Goal: Task Accomplishment & Management: Manage account settings

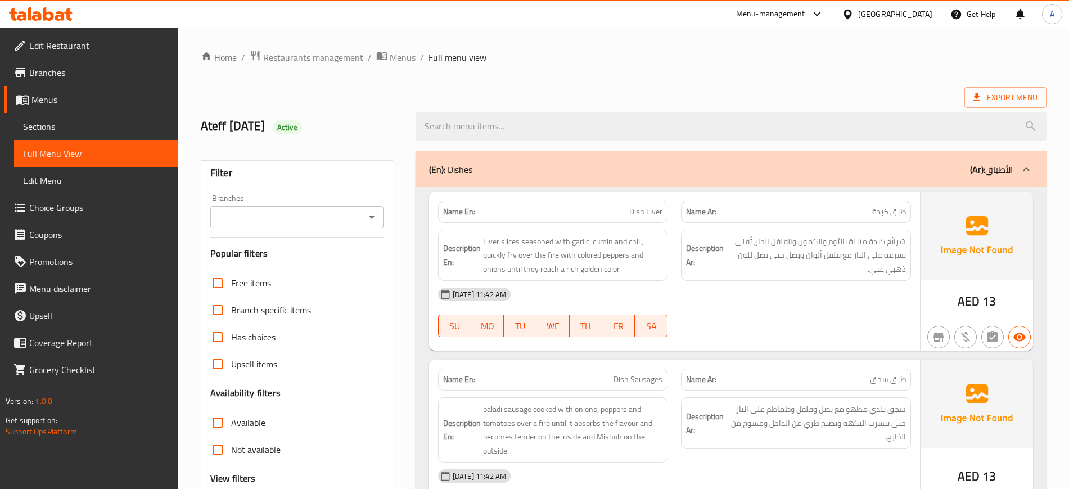
click at [106, 60] on link "Branches" at bounding box center [91, 72] width 174 height 27
click at [101, 47] on span "Edit Restaurant" at bounding box center [99, 45] width 140 height 13
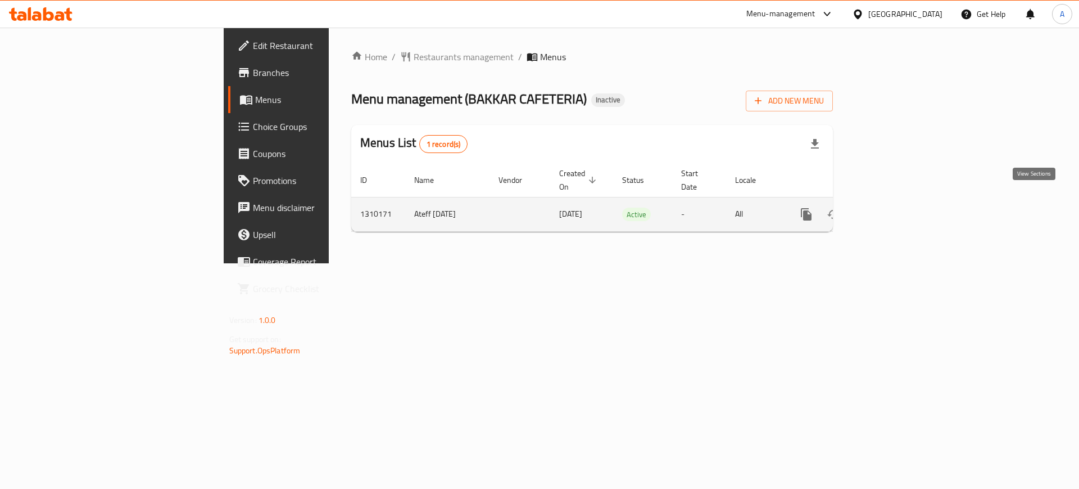
click at [901, 201] on link "enhanced table" at bounding box center [887, 214] width 27 height 27
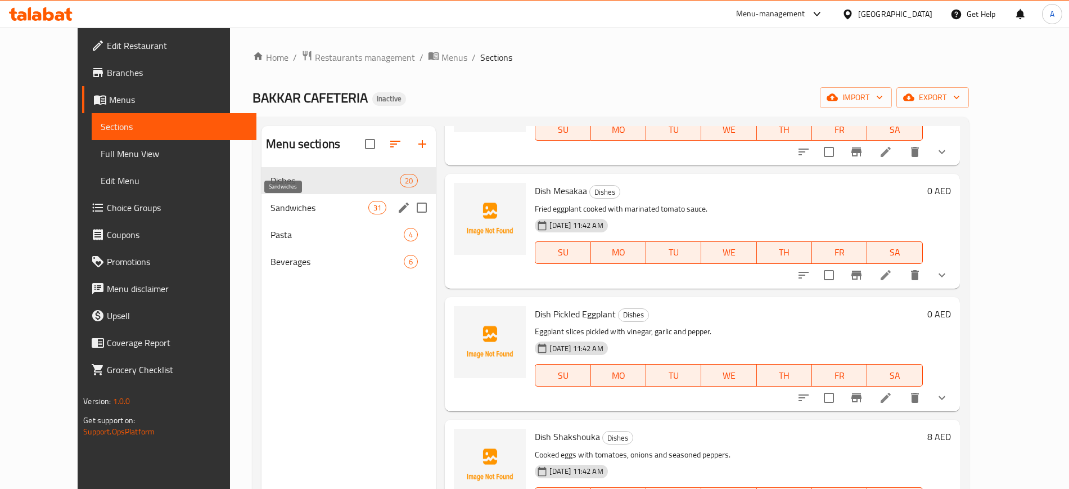
click at [305, 210] on span "Sandwiches" at bounding box center [319, 207] width 98 height 13
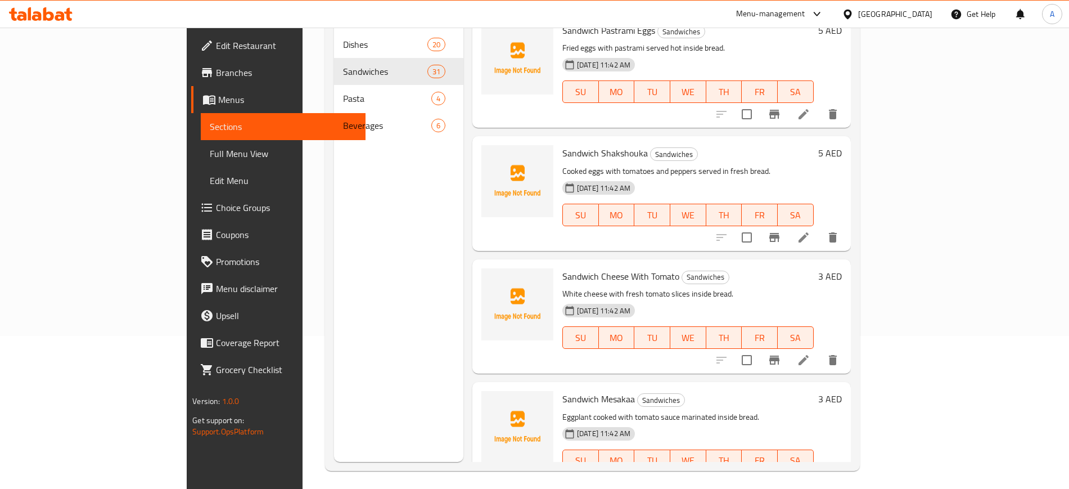
scroll to position [157, 0]
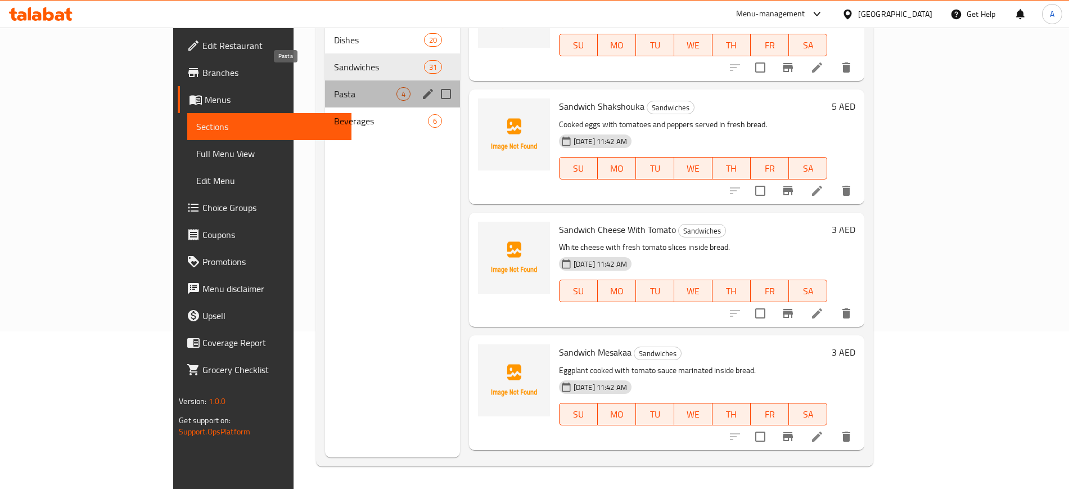
click at [334, 87] on span "Pasta" at bounding box center [365, 93] width 62 height 13
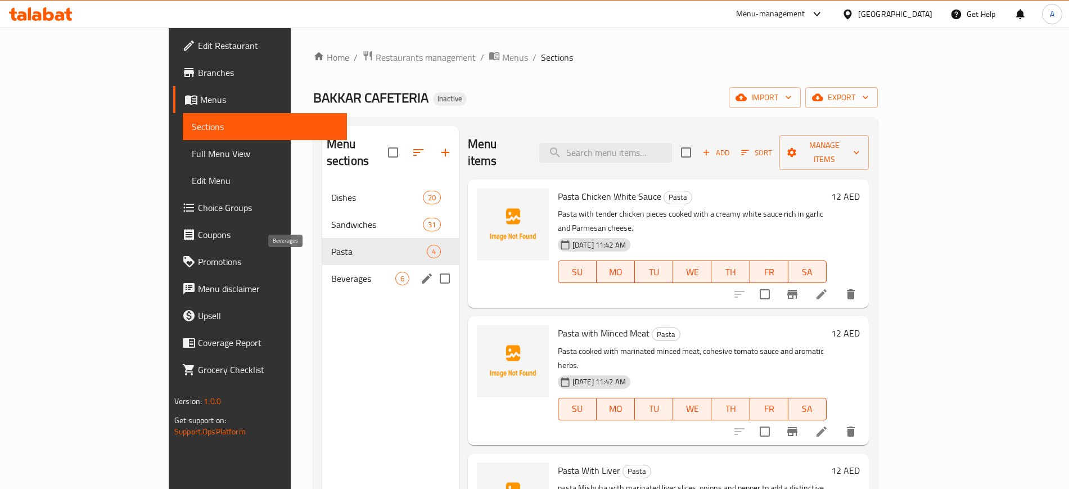
click at [331, 272] on span "Beverages" at bounding box center [363, 278] width 64 height 13
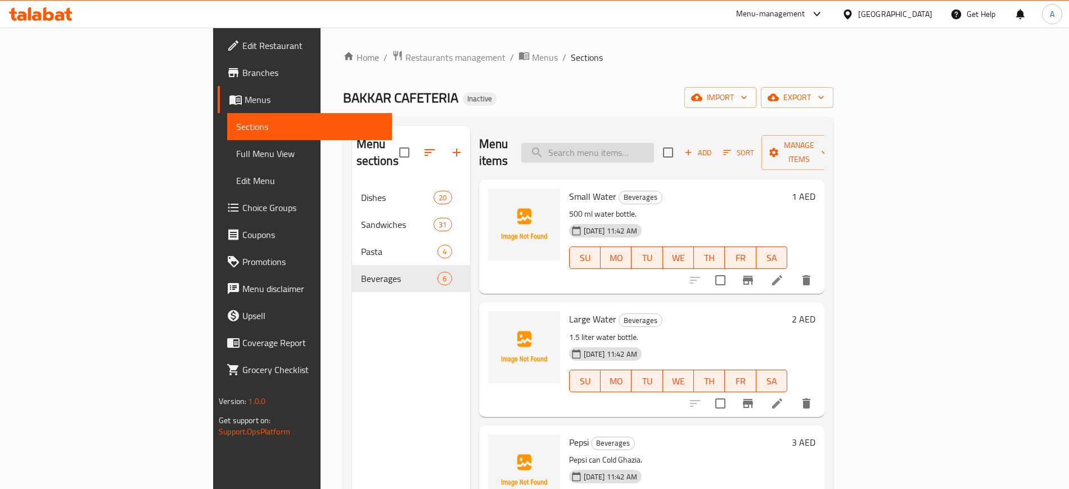
click at [654, 143] on input "search" at bounding box center [587, 153] width 133 height 20
paste input "Dish Mixed Liver and Sausage"
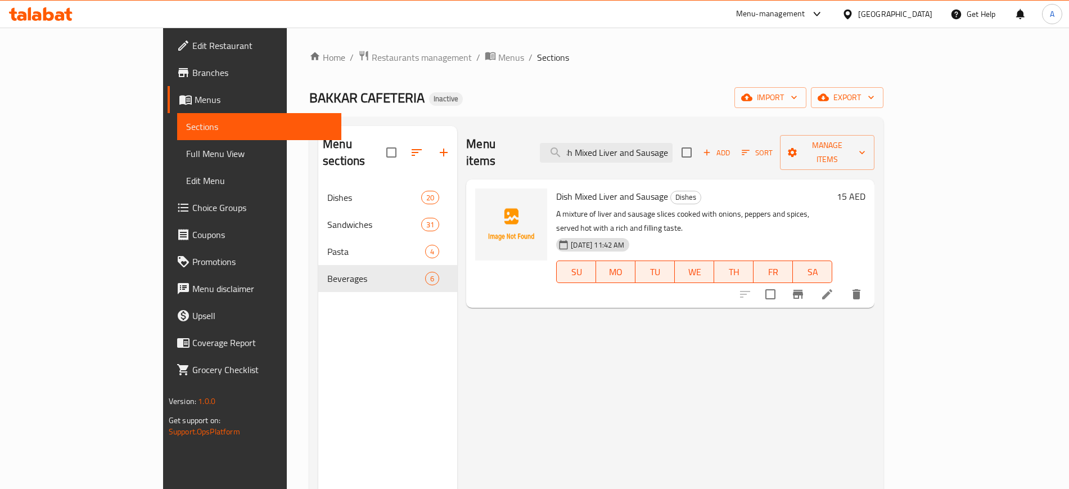
type input "Dish Mixed Liver and Sausage"
click at [843, 284] on li at bounding box center [826, 294] width 31 height 20
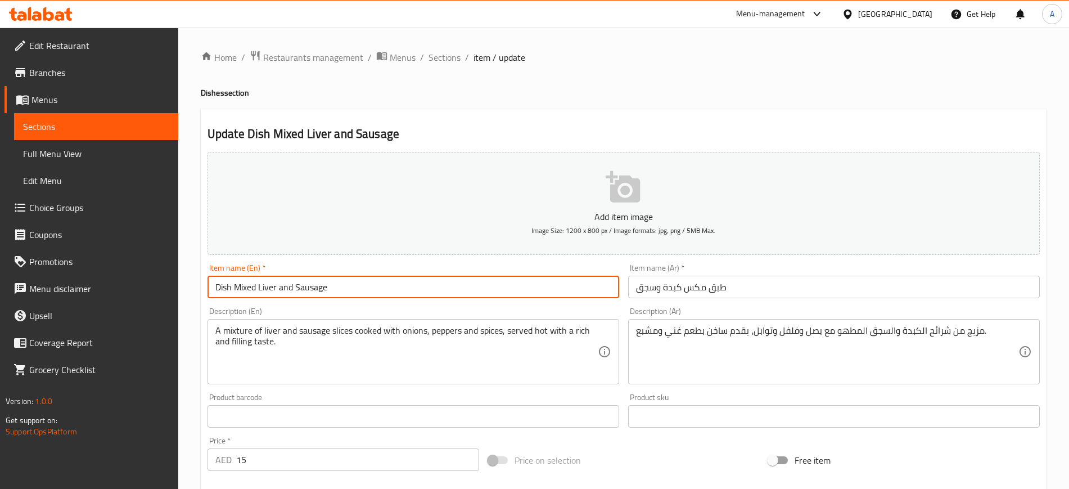
drag, startPoint x: 257, startPoint y: 287, endPoint x: 250, endPoint y: 288, distance: 7.4
click at [250, 288] on input "Dish Mixed Liver and Sausage" at bounding box center [413, 286] width 412 height 22
type input "Dish Mix Liver and Sausage"
click at [438, 55] on span "Sections" at bounding box center [444, 57] width 32 height 13
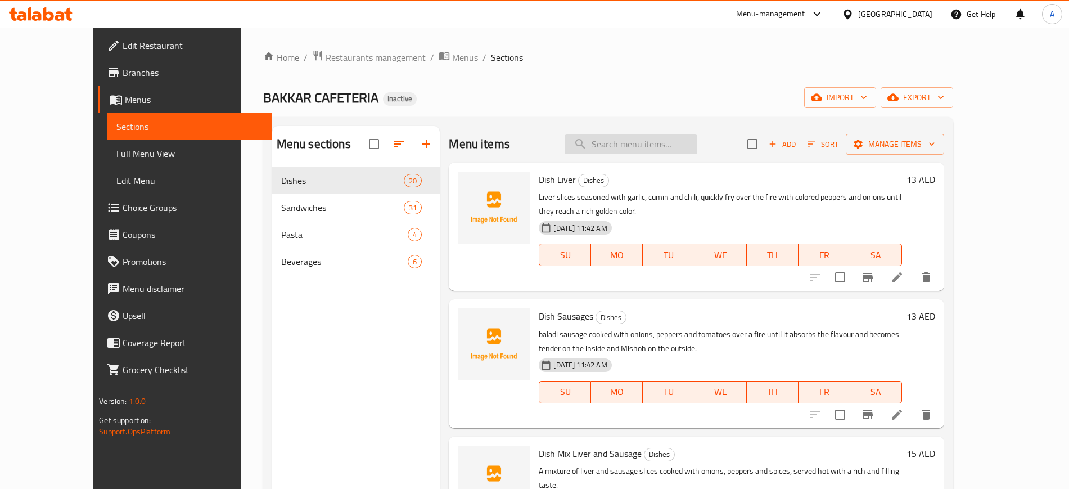
click at [668, 137] on input "search" at bounding box center [630, 144] width 133 height 20
paste input "Dew"
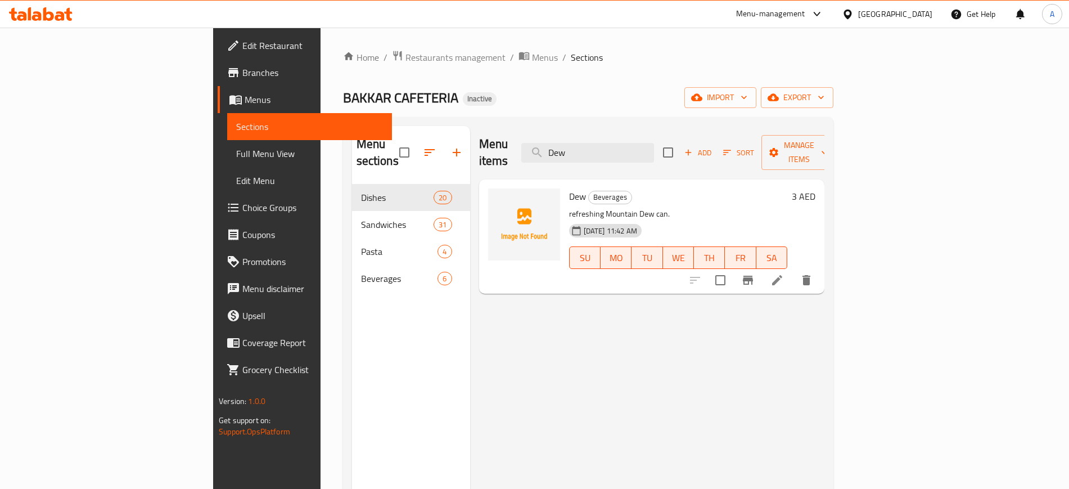
type input "Dew"
click at [782, 275] on icon at bounding box center [777, 280] width 10 height 10
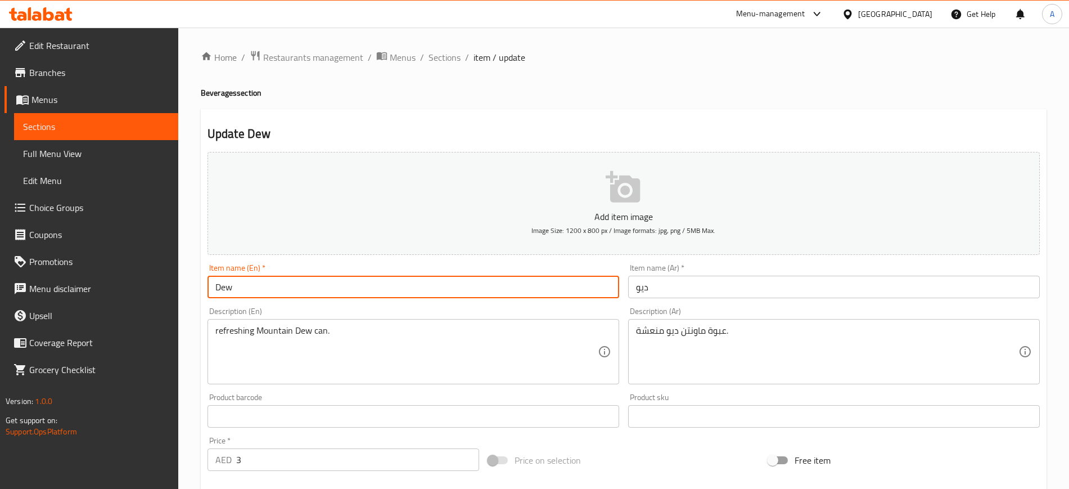
click at [292, 290] on input "Dew" at bounding box center [413, 286] width 412 height 22
paste input "Mountain"
type input "Mountain Dew"
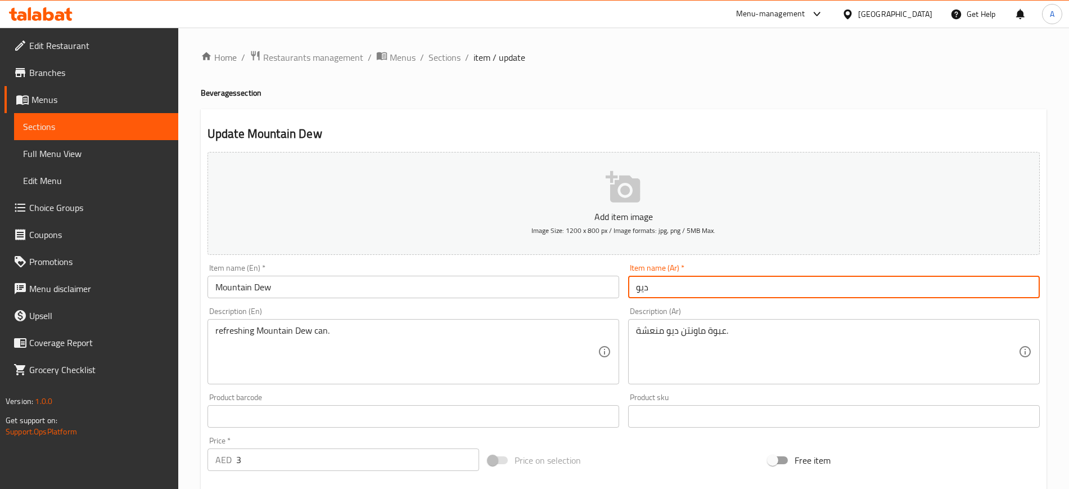
click at [682, 295] on input "ديو" at bounding box center [834, 286] width 412 height 22
paste input "ماونتن"
type input "ماونتن ديو"
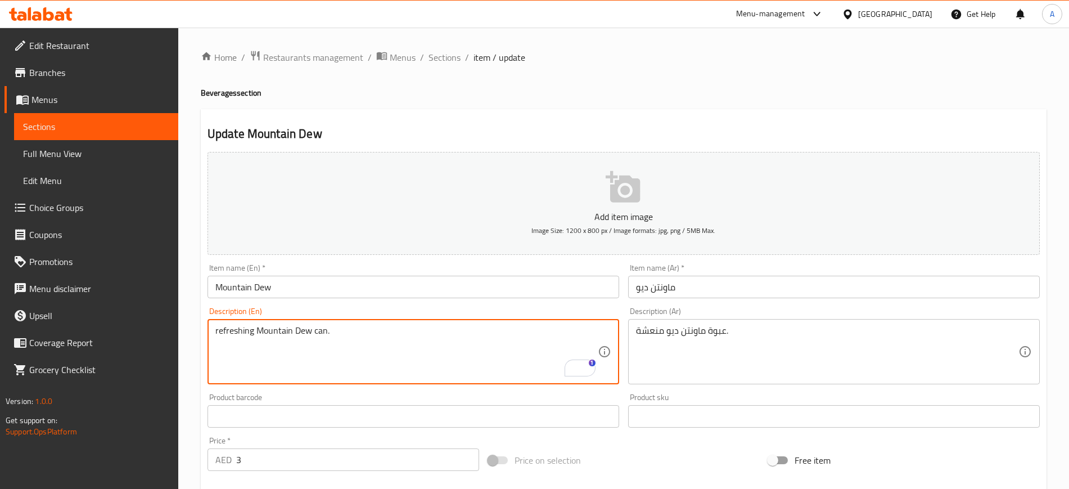
click at [546, 96] on h4 "Beverages section" at bounding box center [624, 92] width 846 height 11
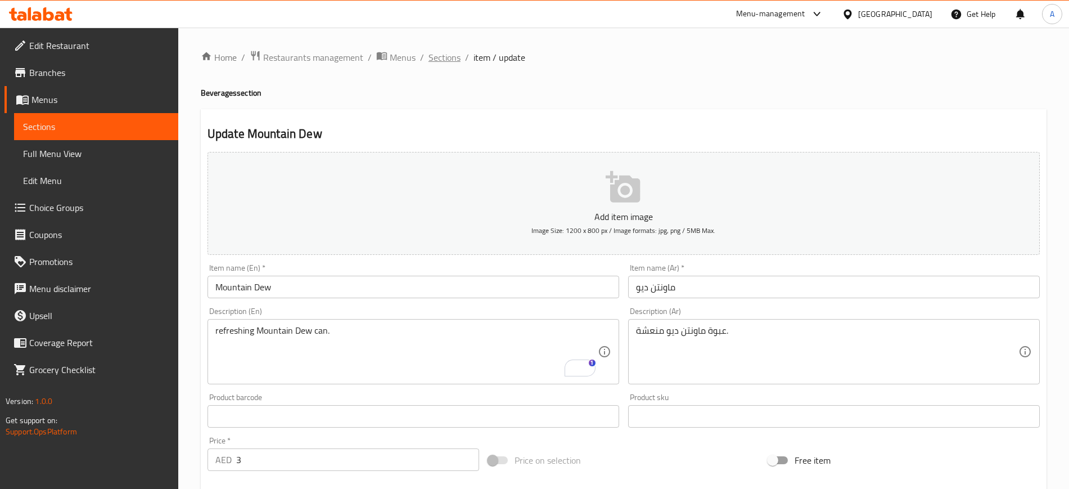
click at [430, 55] on span "Sections" at bounding box center [444, 57] width 32 height 13
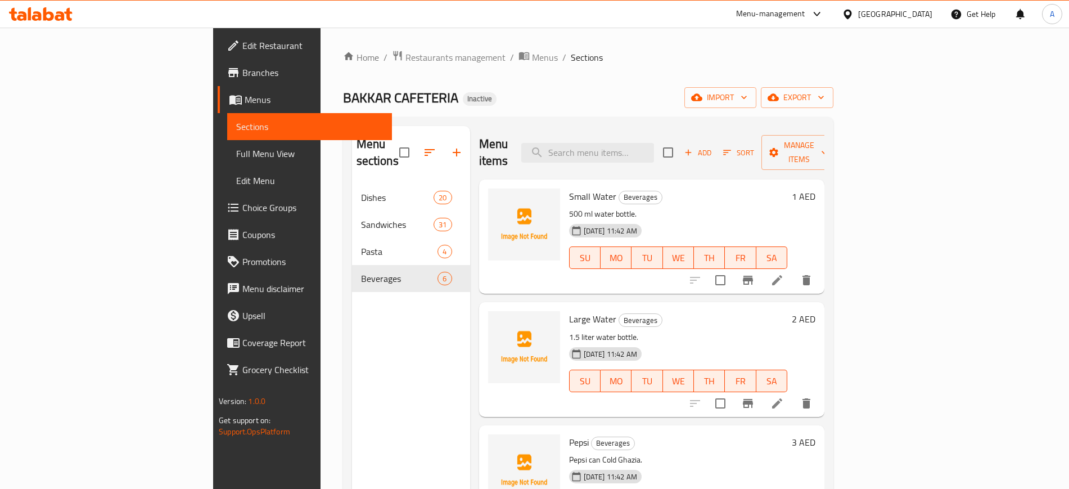
click at [692, 157] on div "Menu items Add Sort Manage items" at bounding box center [651, 152] width 345 height 53
click at [654, 143] on input "search" at bounding box center [587, 153] width 133 height 20
paste input "Dish Foul Flaxseed Oil"
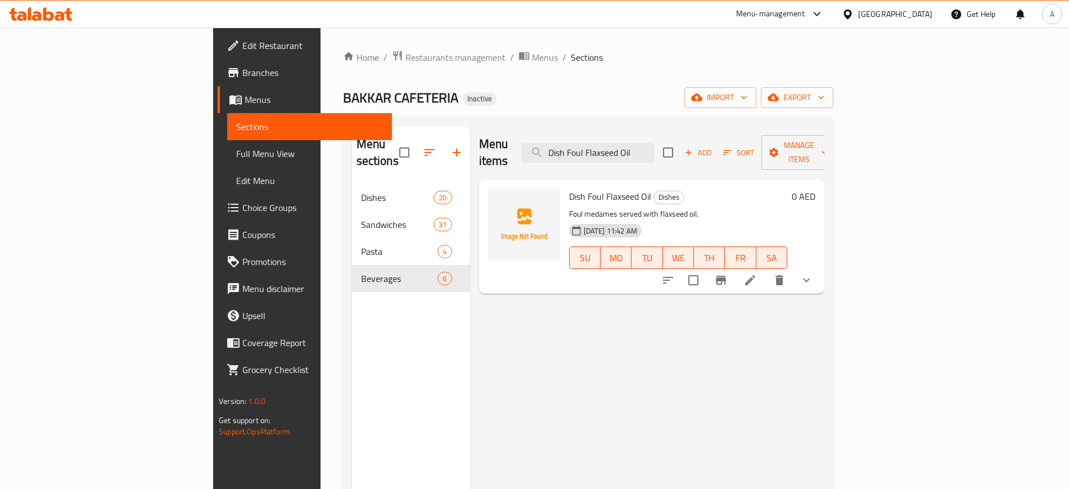
type input "Dish Foul Flaxseed Oil"
click at [757, 273] on icon at bounding box center [749, 279] width 13 height 13
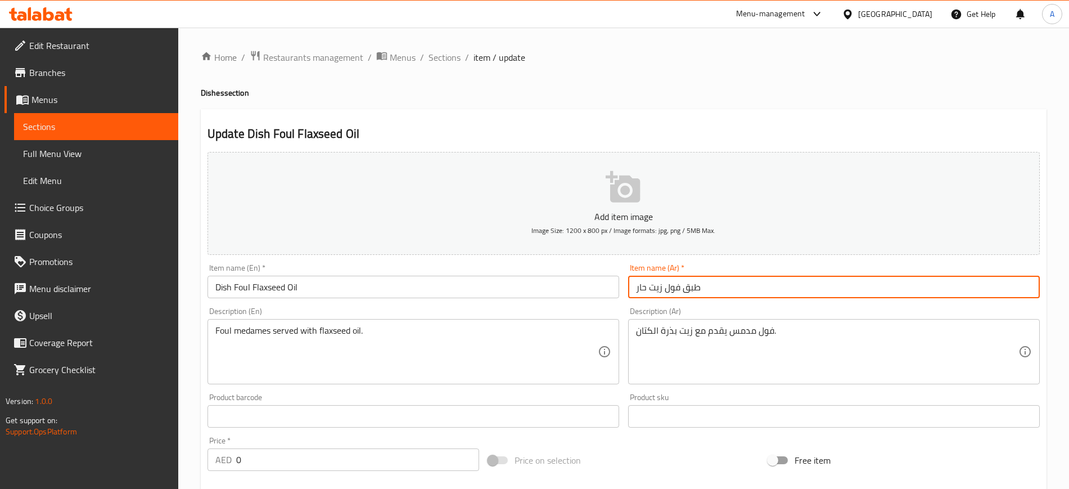
drag, startPoint x: 661, startPoint y: 284, endPoint x: 613, endPoint y: 282, distance: 48.4
click at [613, 282] on div "Add item image Image Size: 1200 x 800 px / Image formats: jpg, png / 5MB Max. I…" at bounding box center [623, 389] width 841 height 485
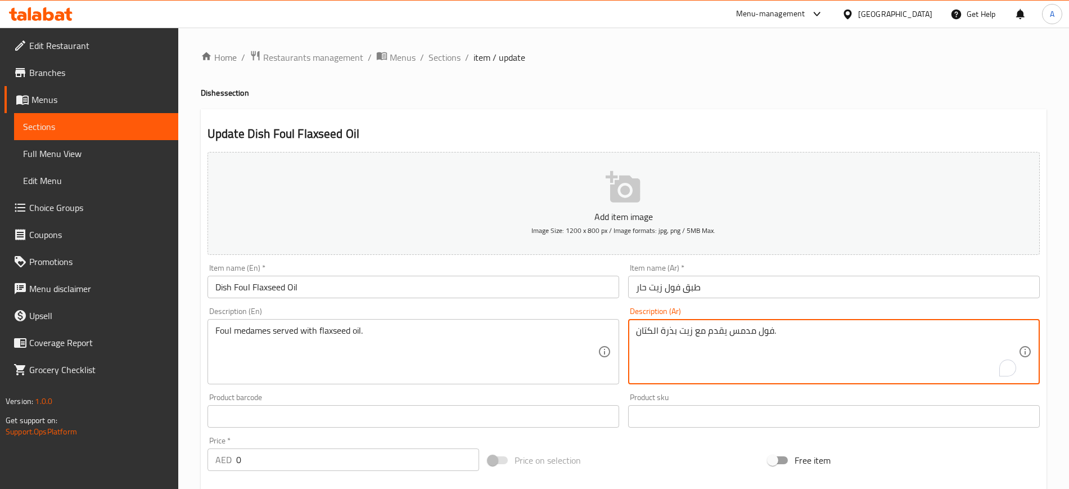
drag, startPoint x: 676, startPoint y: 333, endPoint x: 632, endPoint y: 334, distance: 44.4
paste textarea "يت حار"
click at [730, 291] on input "طبق فول زيت حار" at bounding box center [834, 286] width 412 height 22
click at [658, 331] on textarea "فول مدمس يقدم مع زيت زيت حار." at bounding box center [827, 351] width 382 height 53
type textarea "فول مدمس يقدم مع زيت حار."
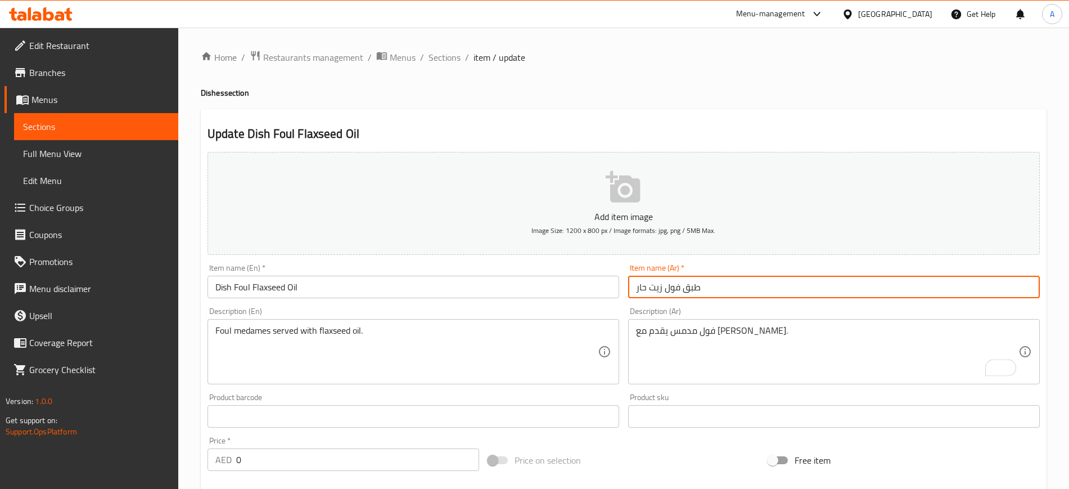
click at [734, 285] on input "طبق فول زيت حار" at bounding box center [834, 286] width 412 height 22
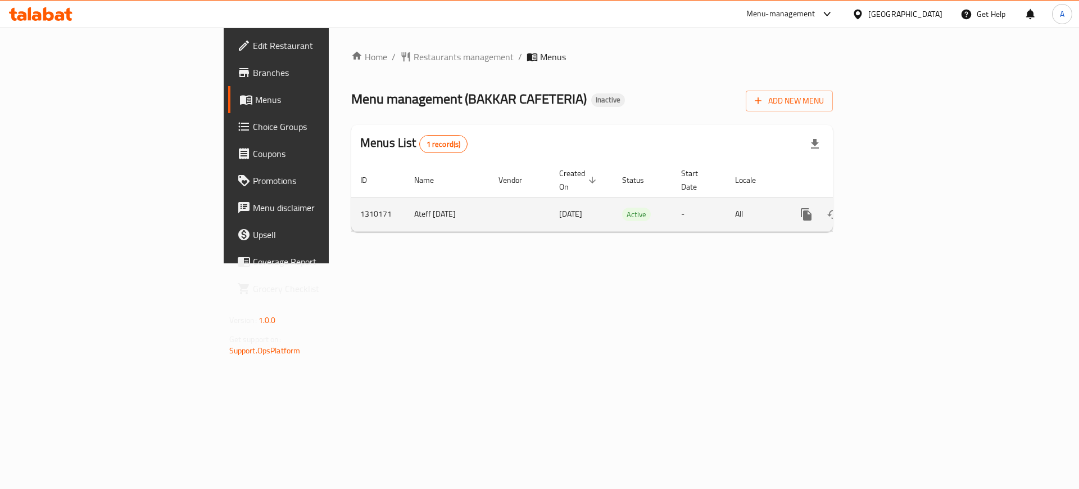
click at [894, 207] on icon "enhanced table" at bounding box center [887, 213] width 13 height 13
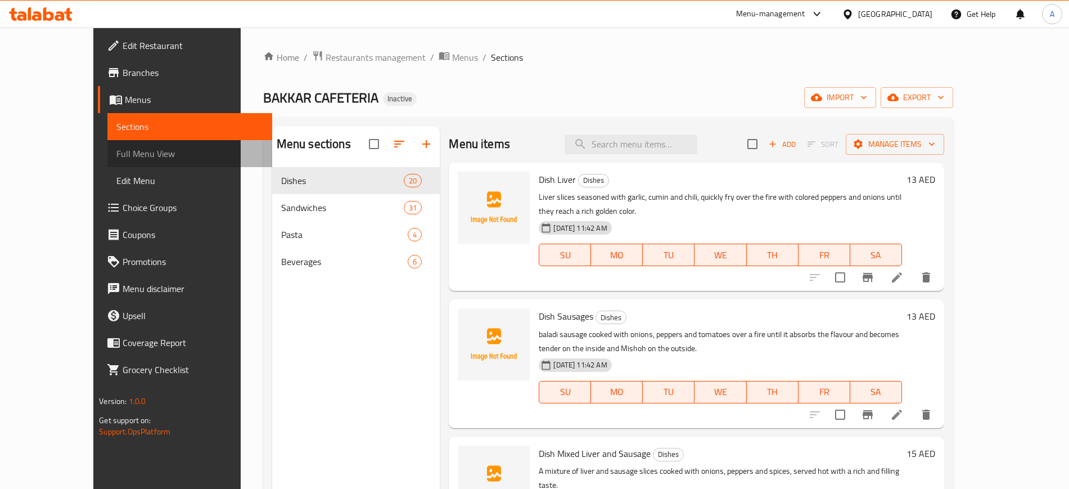
click at [116, 152] on span "Full Menu View" at bounding box center [189, 153] width 146 height 13
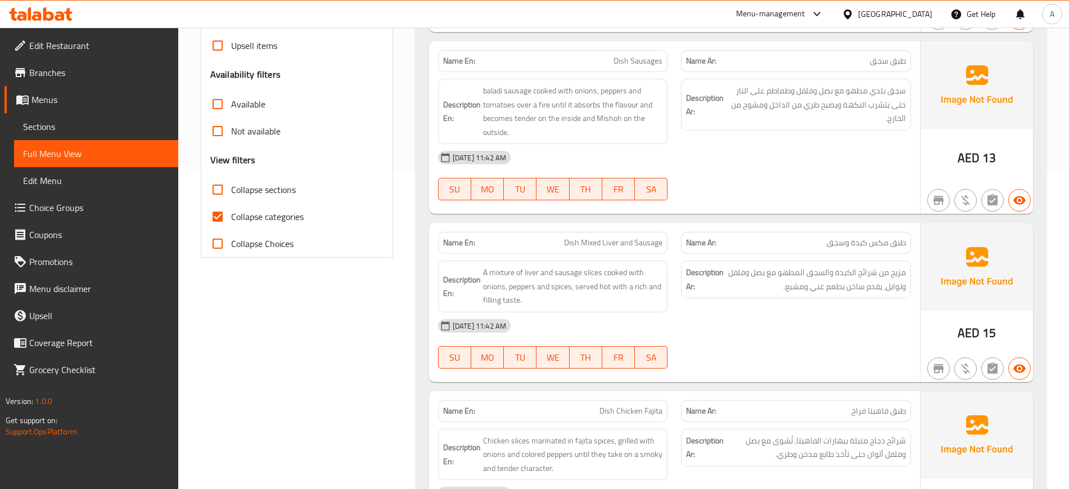
scroll to position [351, 0]
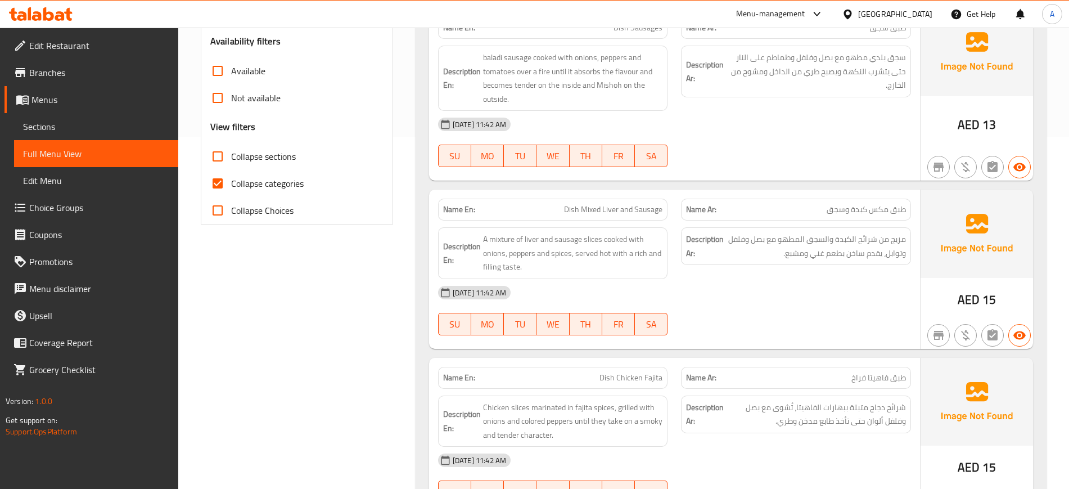
click at [623, 211] on span "Dish Mixed Liver and Sausage" at bounding box center [613, 210] width 98 height 12
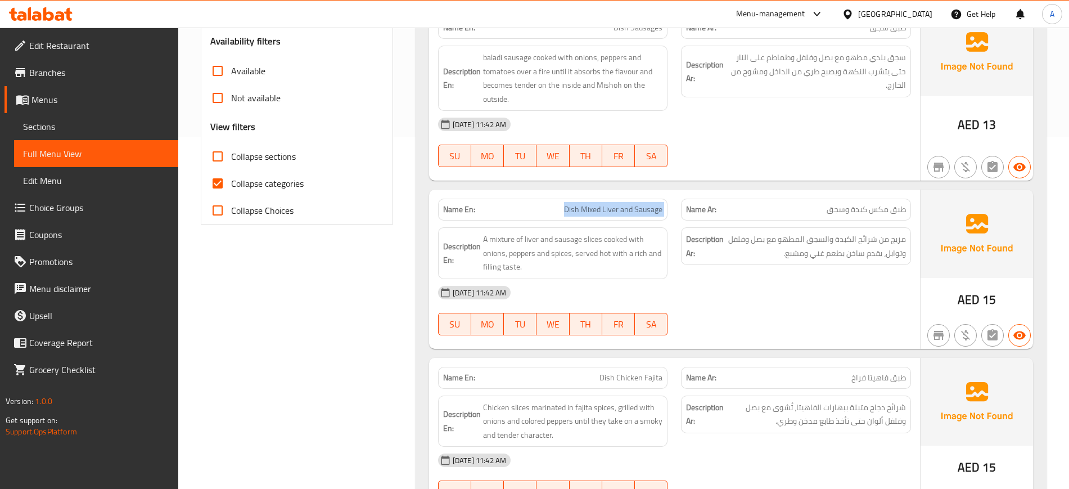
click at [623, 211] on span "Dish Mixed Liver and Sausage" at bounding box center [613, 210] width 98 height 12
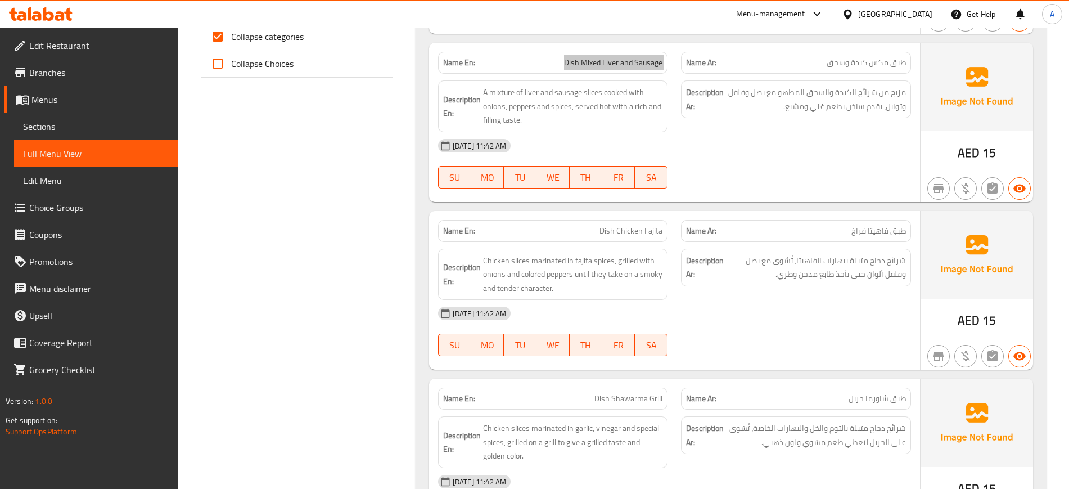
scroll to position [492, 0]
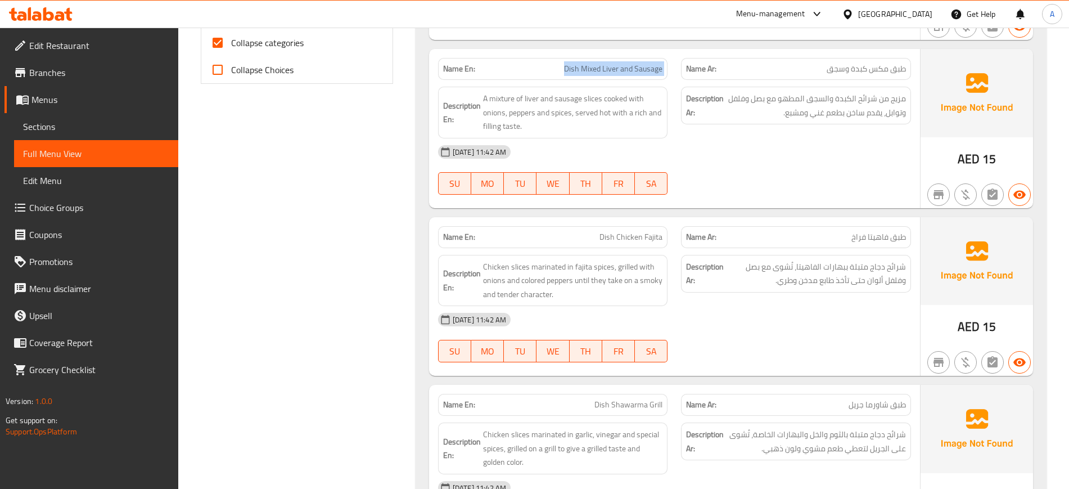
click at [851, 167] on div "07-09-2025 11:42 AM SU MO TU WE TH FR SA" at bounding box center [674, 169] width 486 height 63
click at [287, 47] on span "Collapse categories" at bounding box center [267, 42] width 73 height 13
click at [231, 47] on input "Collapse categories" at bounding box center [217, 42] width 27 height 27
checkbox input "false"
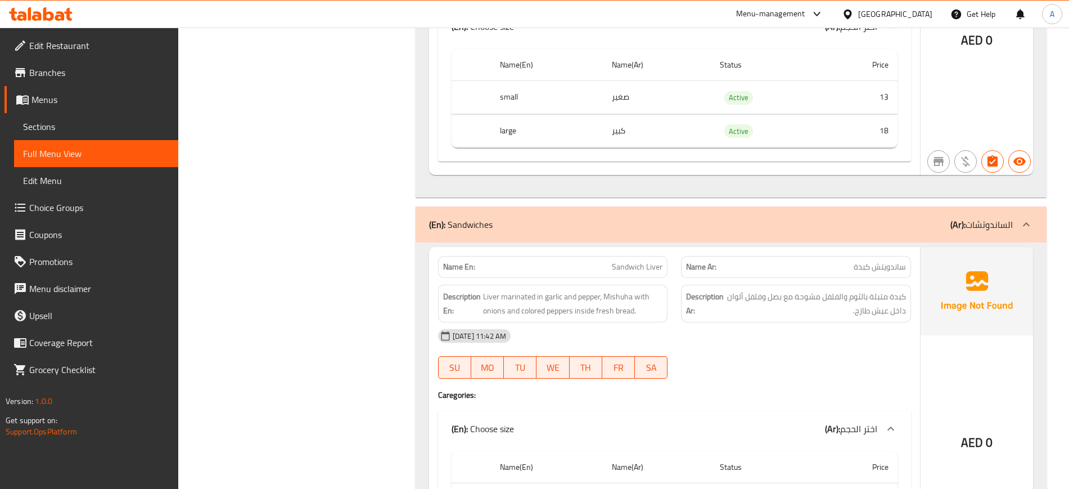
scroll to position [5130, 0]
click at [770, 220] on div "(En): Sandwiches (Ar): الساندوتشات" at bounding box center [721, 222] width 584 height 13
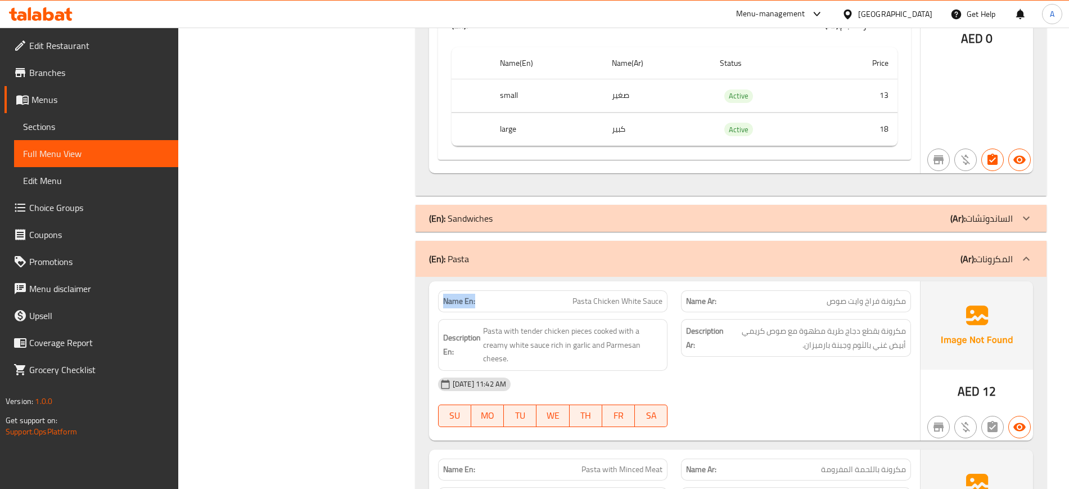
drag, startPoint x: 484, startPoint y: 303, endPoint x: 428, endPoint y: 305, distance: 56.2
copy strong "Name En:"
click at [741, 130] on span "Active" at bounding box center [738, 129] width 29 height 13
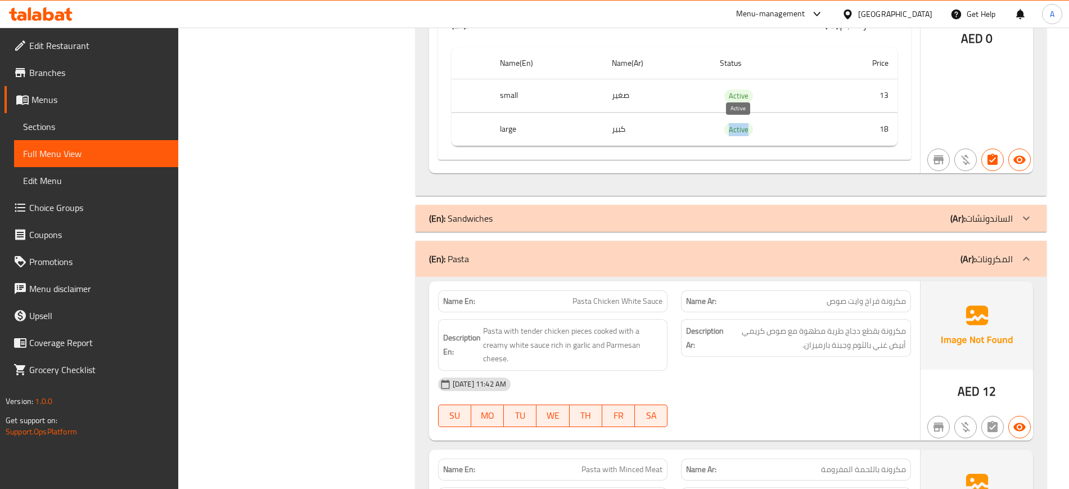
copy span "Active"
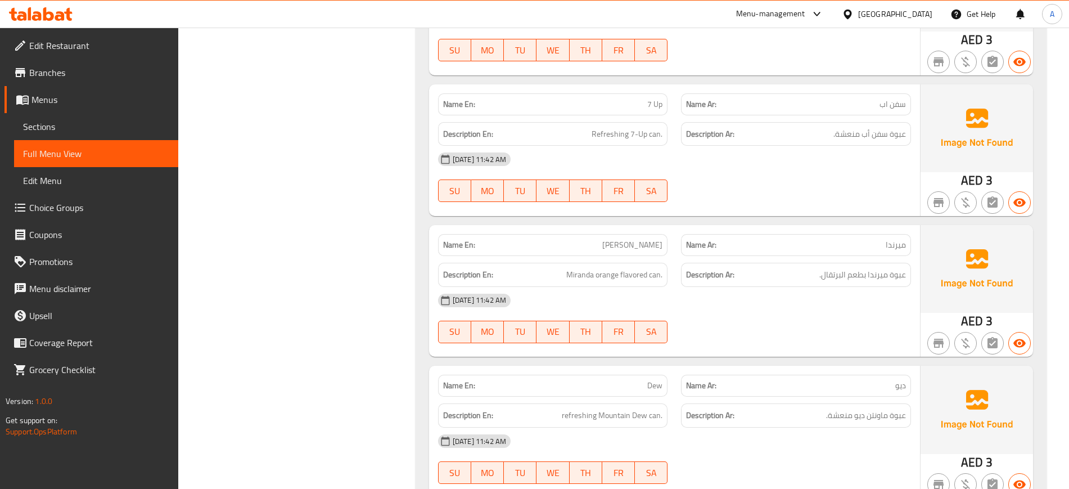
scroll to position [6496, 0]
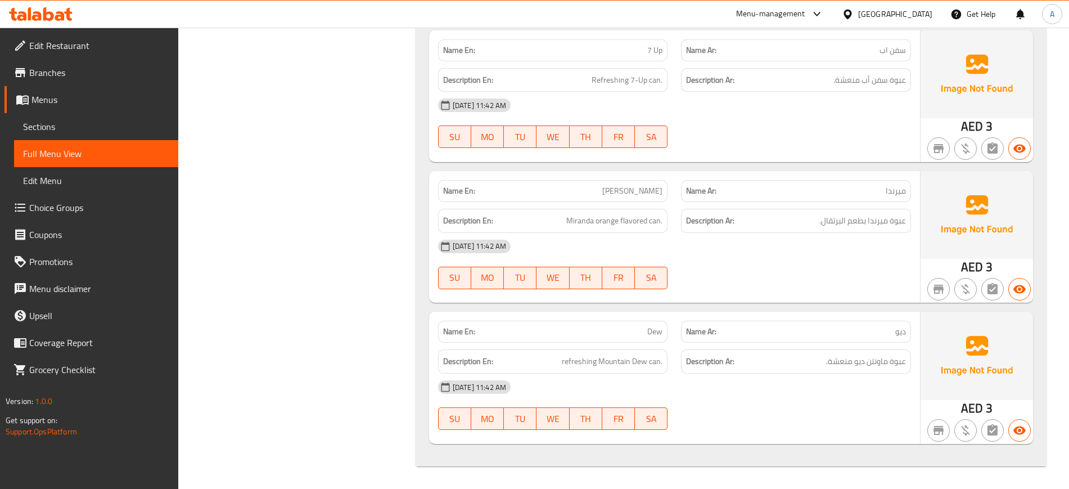
click at [653, 331] on span "Dew" at bounding box center [654, 332] width 15 height 12
copy span "Dew"
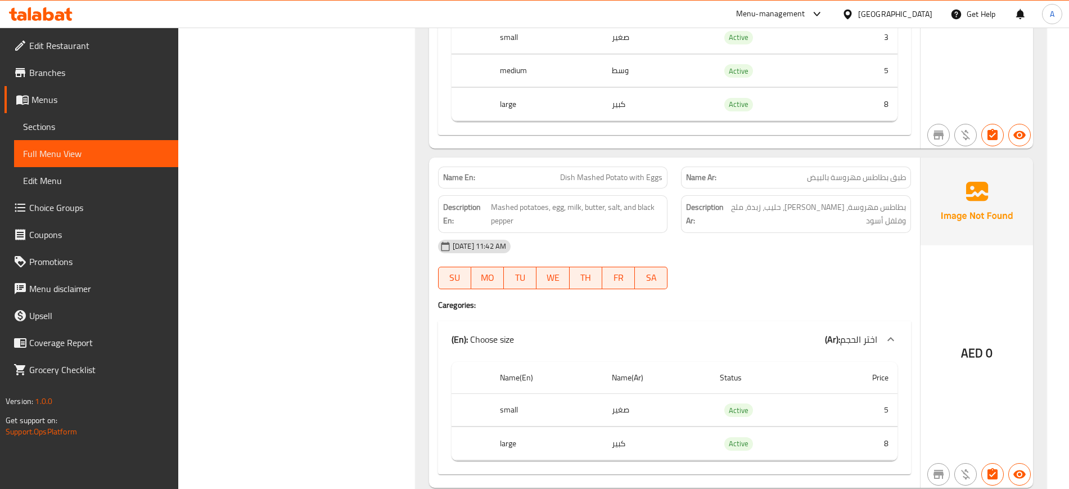
scroll to position [0, 0]
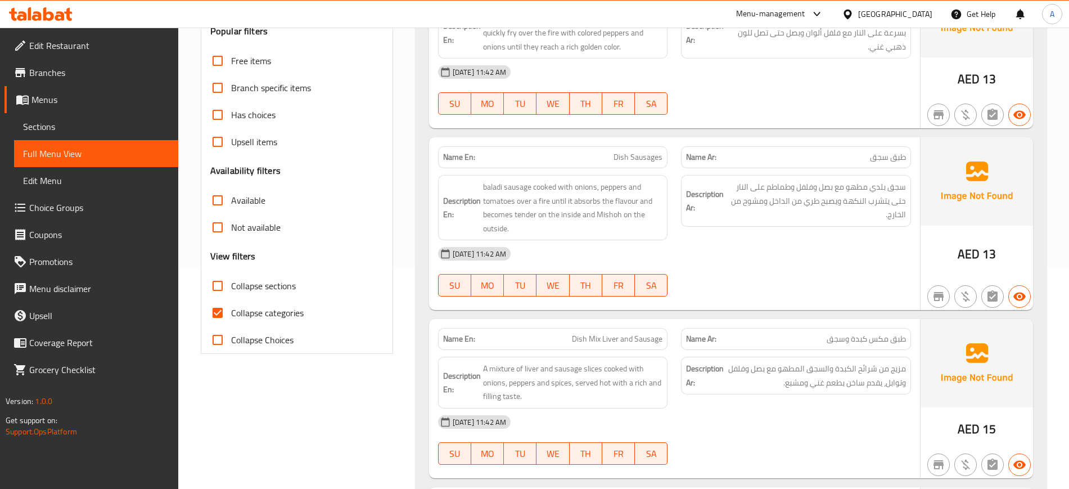
scroll to position [351, 0]
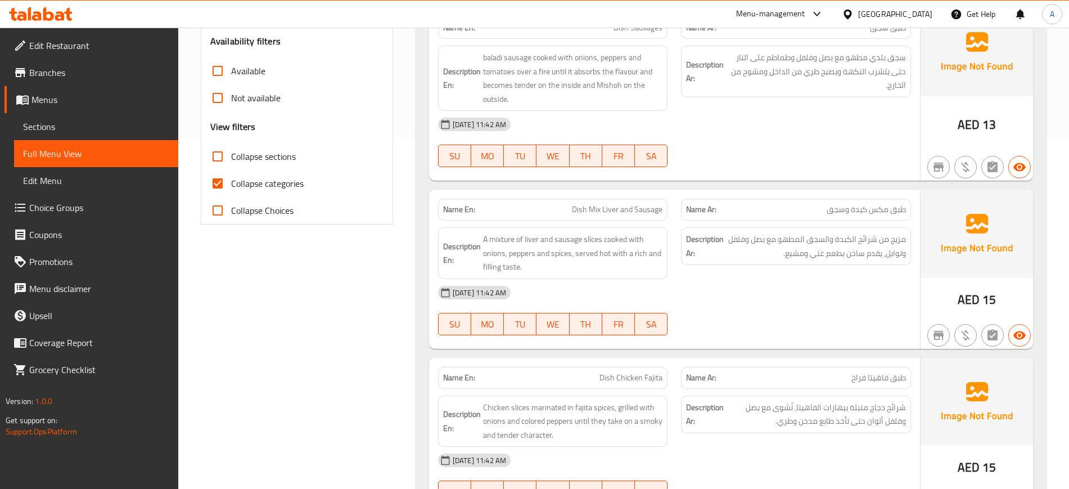
click at [256, 180] on span "Collapse categories" at bounding box center [267, 183] width 73 height 13
click at [231, 180] on input "Collapse categories" at bounding box center [217, 183] width 27 height 27
checkbox input "false"
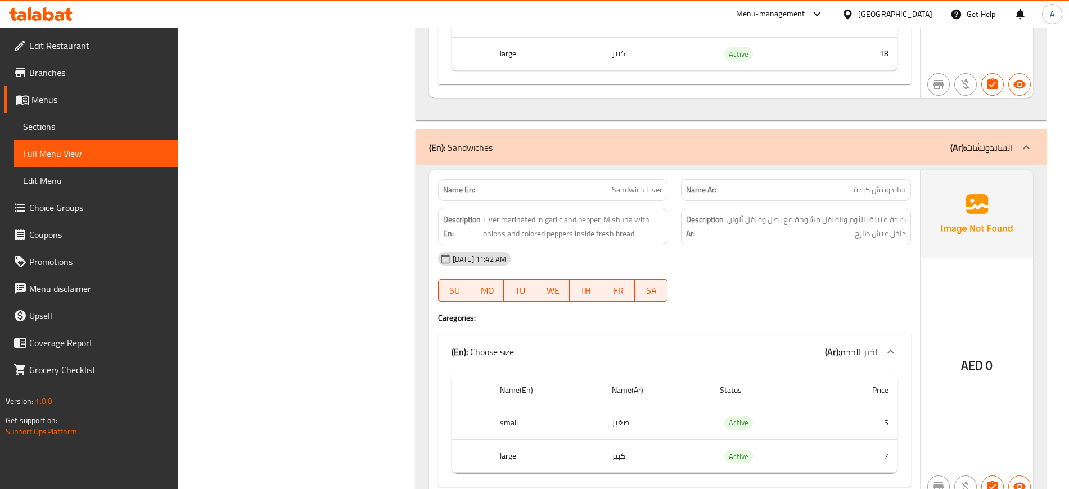
scroll to position [5130, 0]
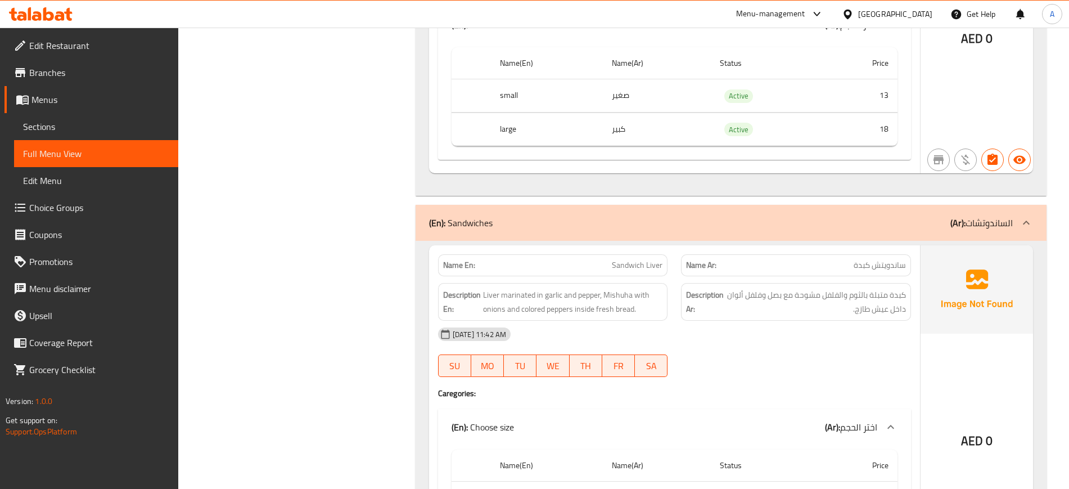
click at [691, 206] on div "(En): Sandwiches (Ar): الساندوتشات" at bounding box center [730, 223] width 631 height 36
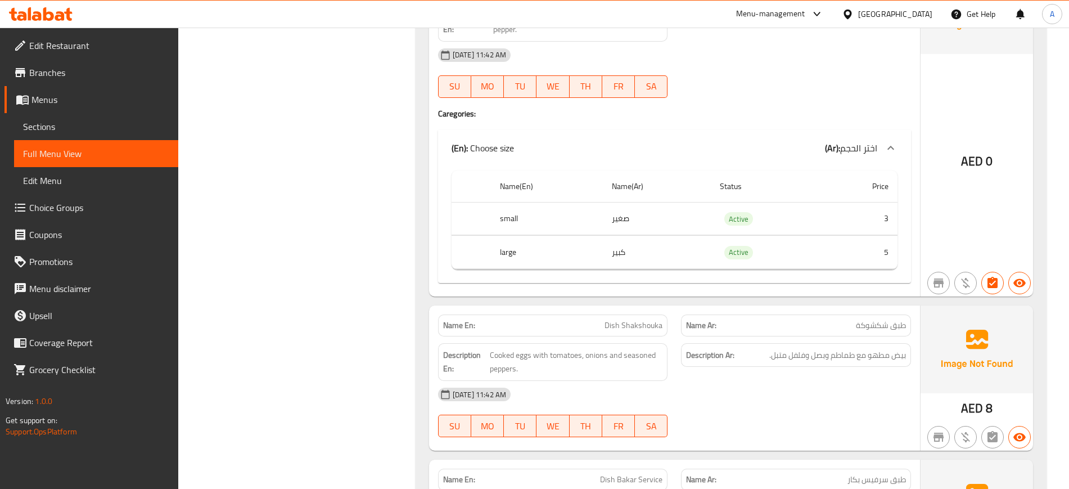
scroll to position [4427, 0]
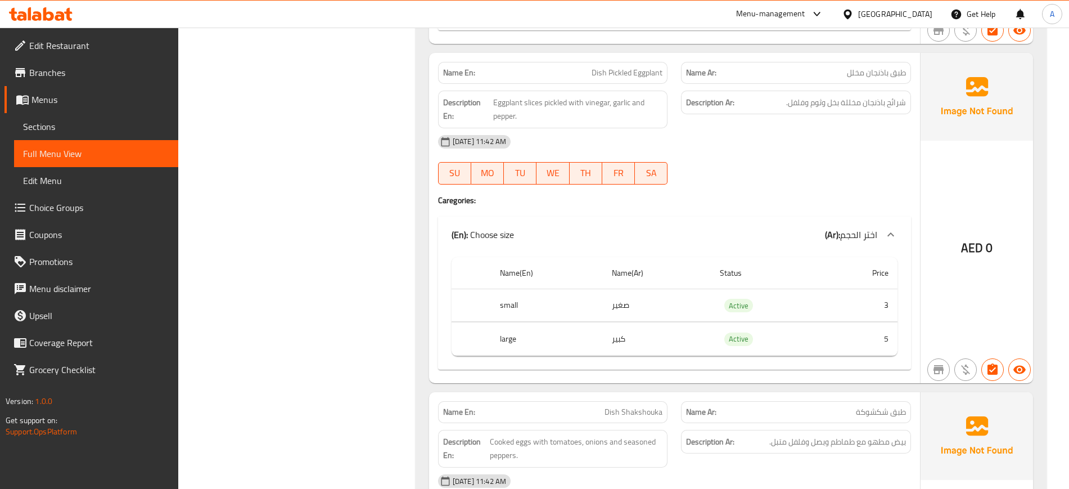
click at [700, 146] on div "07-09-2025 11:42 AM" at bounding box center [674, 141] width 486 height 27
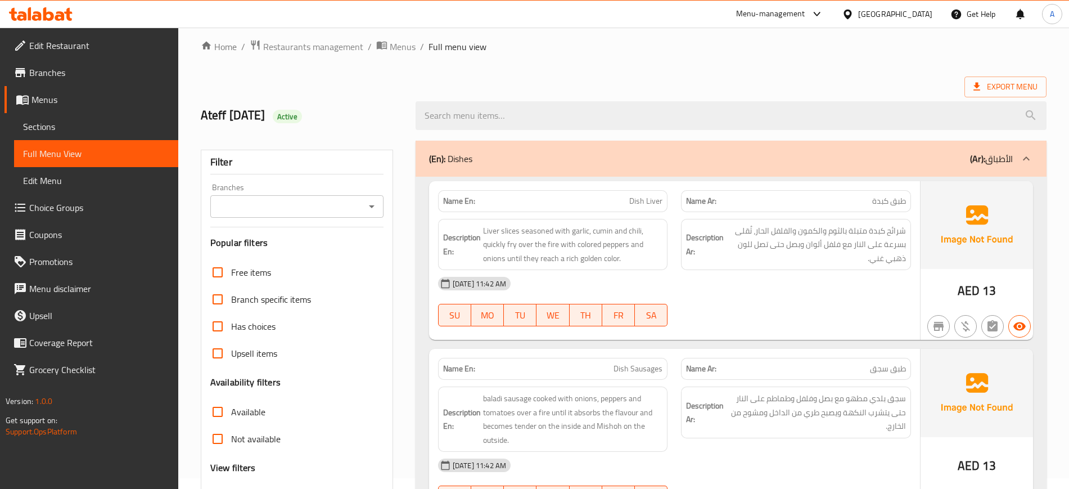
click at [621, 266] on div "Description En: Liver slices seasoned with garlic, cumin and chili, quickly fry…" at bounding box center [553, 245] width 230 height 52
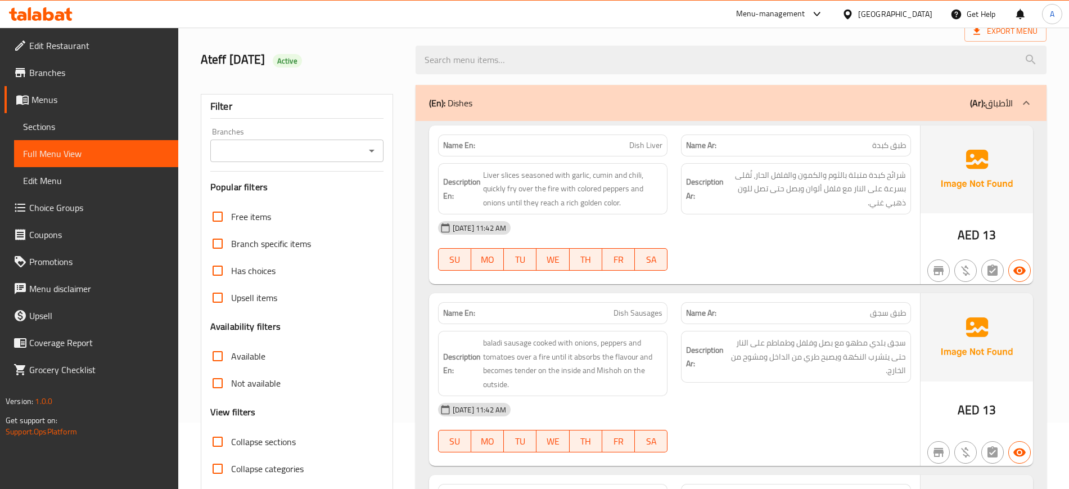
scroll to position [222, 0]
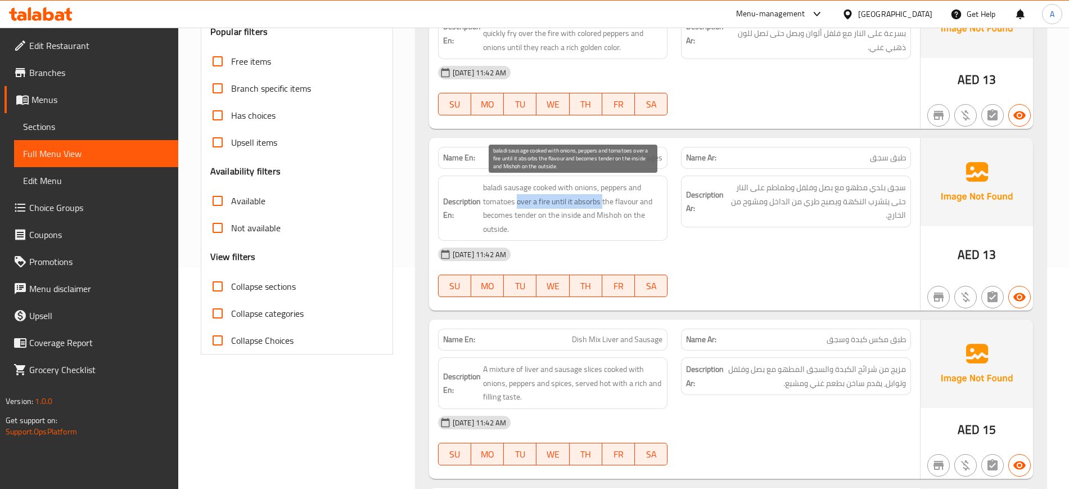
drag, startPoint x: 517, startPoint y: 199, endPoint x: 602, endPoint y: 200, distance: 85.5
click at [602, 200] on span "baladi sausage cooked with onions, peppers and tomatoes over a fire until it ab…" at bounding box center [573, 207] width 180 height 55
copy span "over a fire until it absorbs"
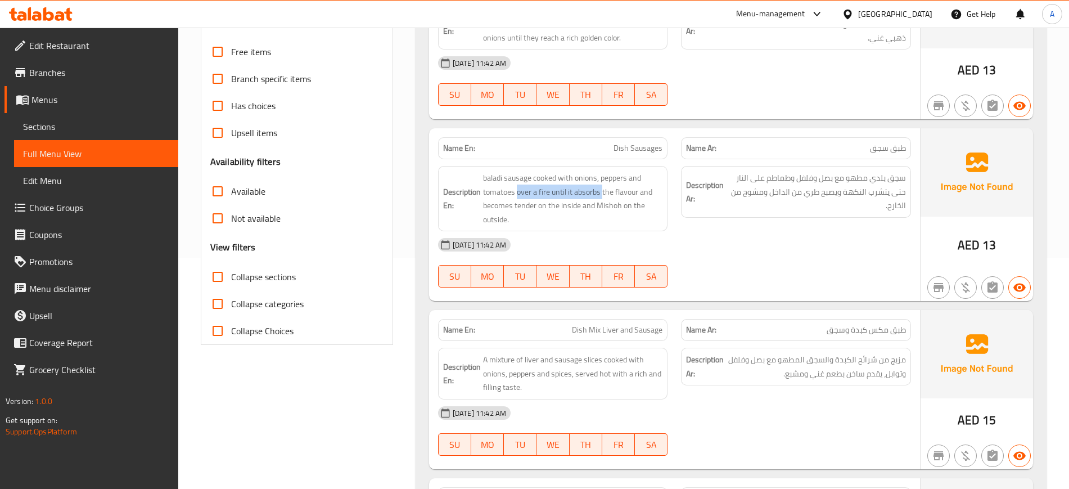
scroll to position [432, 0]
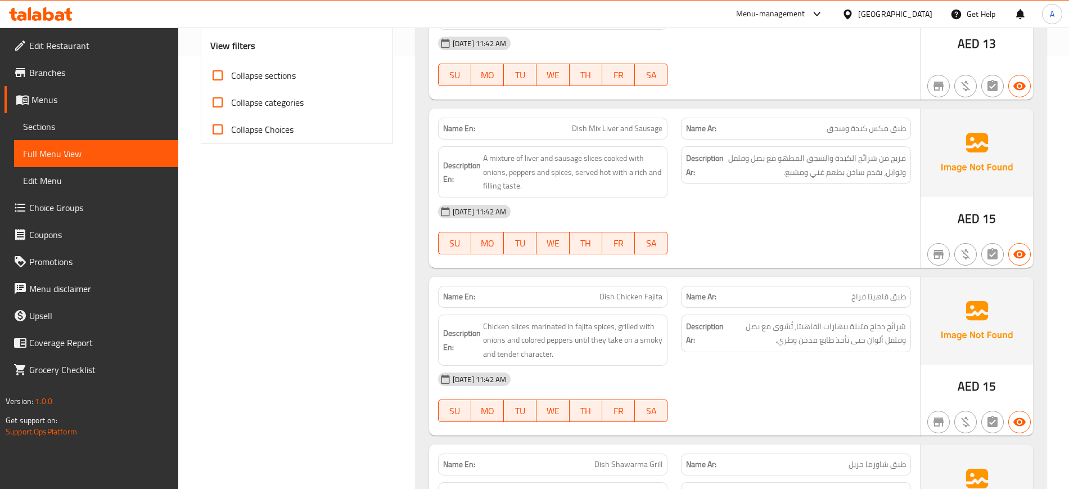
click at [799, 238] on div "07-09-2025 11:42 AM SU MO TU WE TH FR SA" at bounding box center [674, 229] width 486 height 63
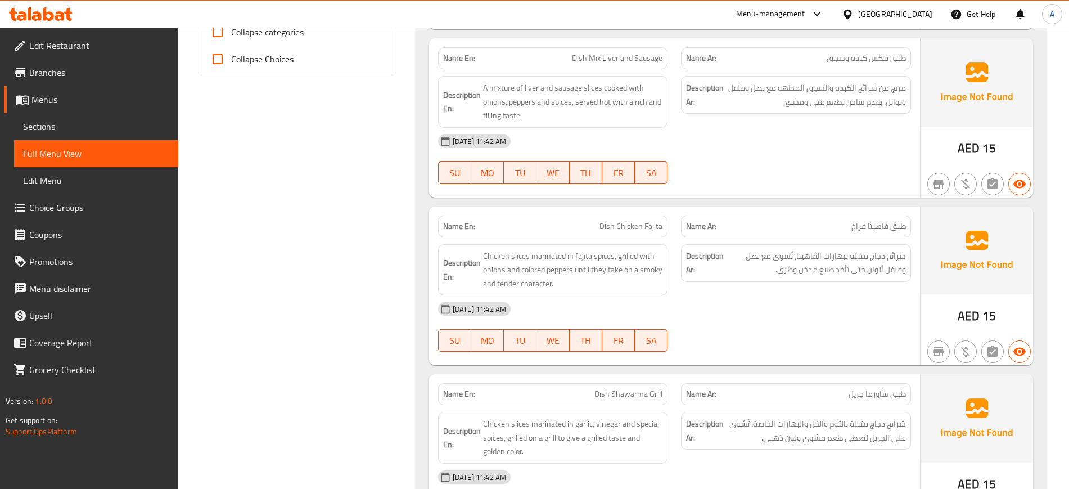
click at [744, 301] on div "07-09-2025 11:42 AM" at bounding box center [674, 308] width 486 height 27
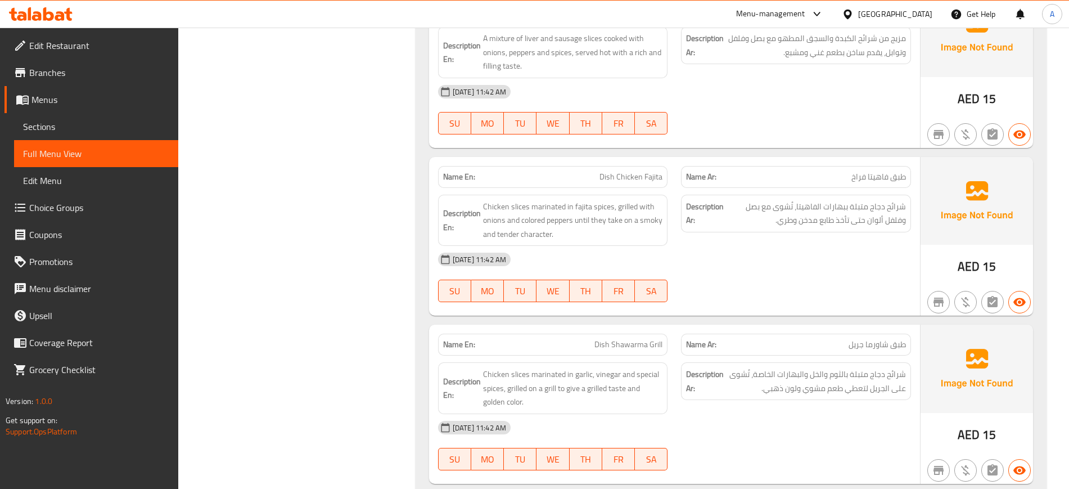
scroll to position [573, 0]
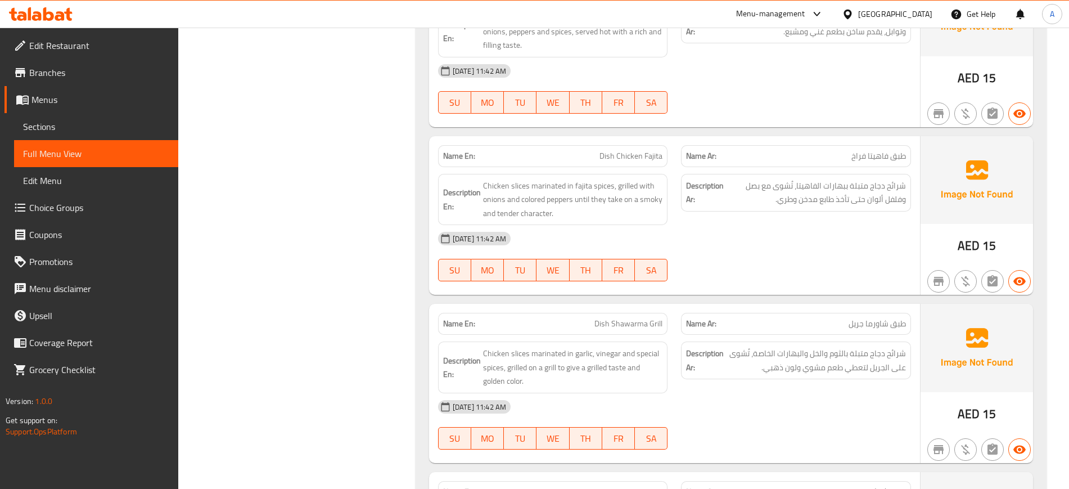
click at [754, 338] on div "Description Ar: شرائح دجاج متبلة بالثوم والخل والبهارات الخاصة، تُشوى على الجري…" at bounding box center [795, 367] width 243 height 65
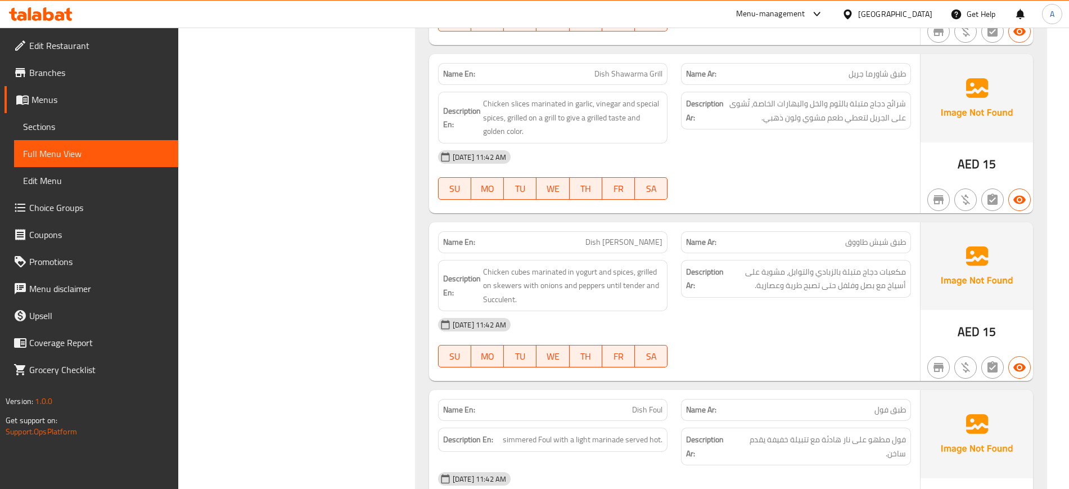
scroll to position [854, 0]
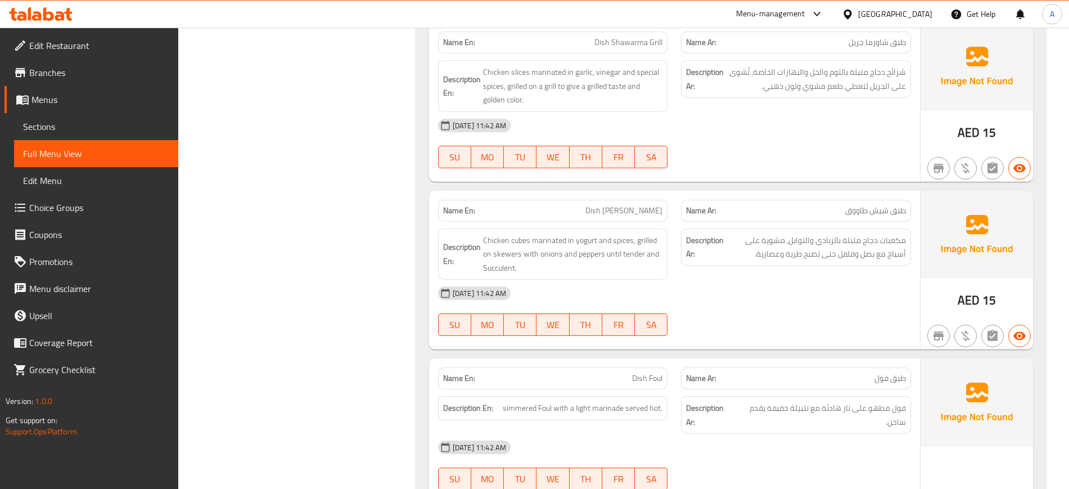
click at [820, 322] on div "07-09-2025 11:42 AM SU MO TU WE TH FR SA" at bounding box center [674, 310] width 486 height 63
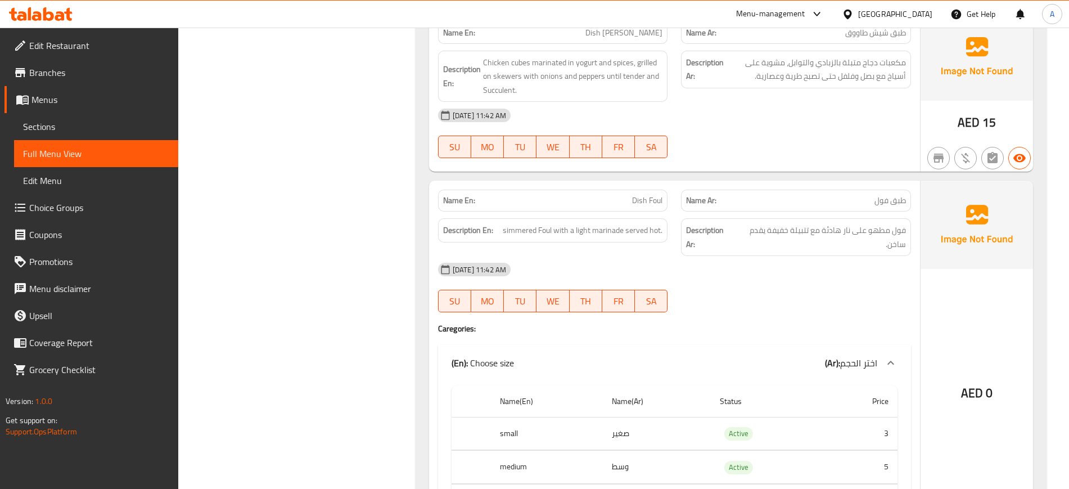
scroll to position [1065, 0]
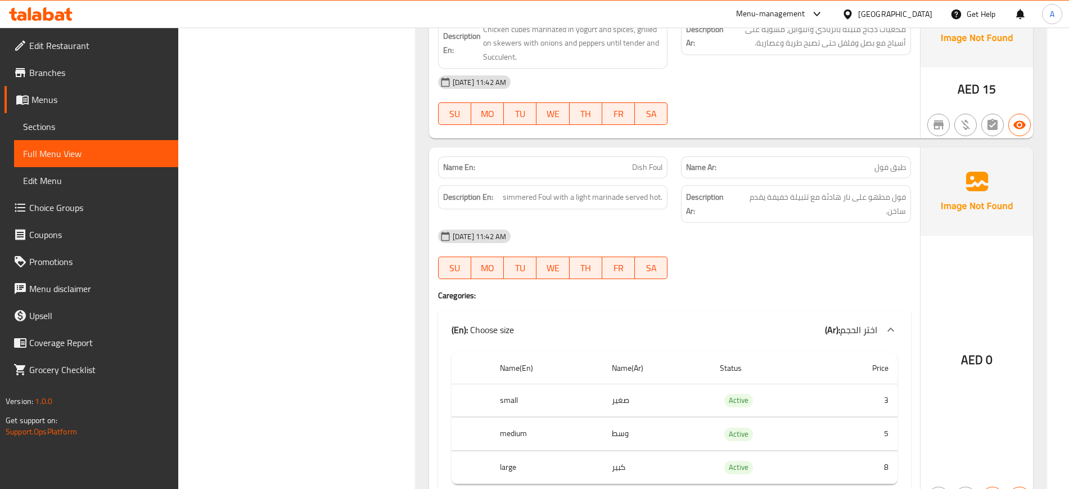
click at [778, 259] on div "07-09-2025 11:42 AM SU MO TU WE TH FR SA" at bounding box center [674, 254] width 486 height 63
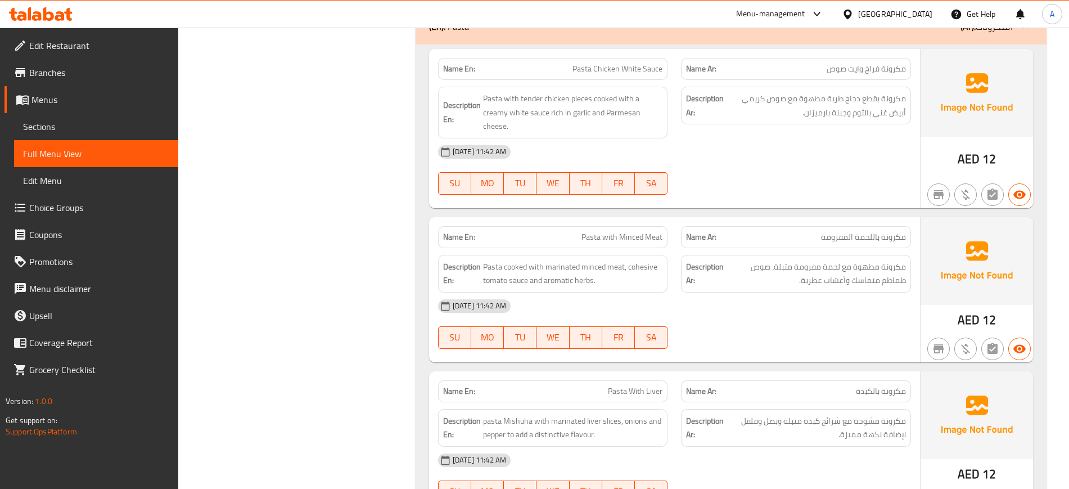
scroll to position [5364, 0]
click at [819, 188] on div at bounding box center [795, 192] width 243 height 13
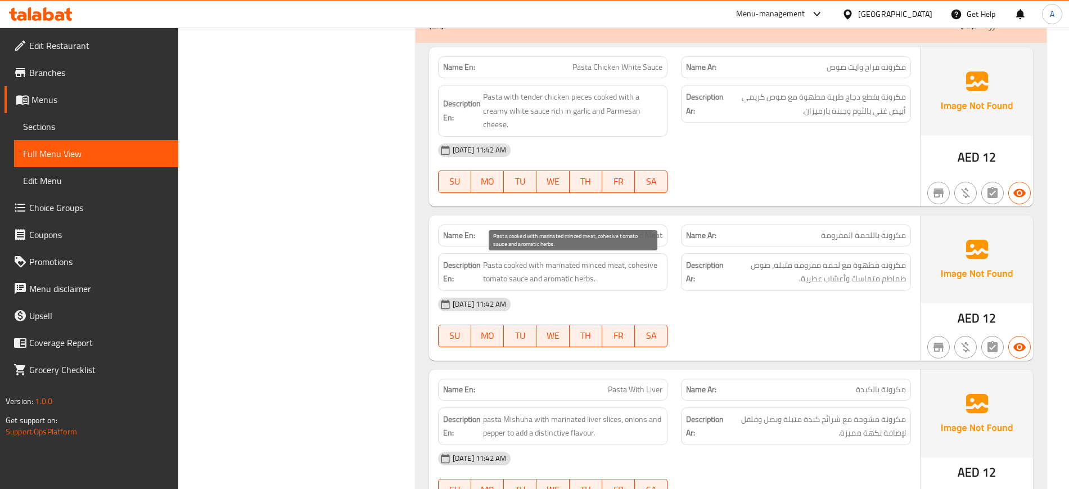
click at [645, 268] on span "Pasta cooked with marinated minced meat, cohesive tomato sauce and aromatic her…" at bounding box center [573, 272] width 180 height 28
copy span "cohesive"
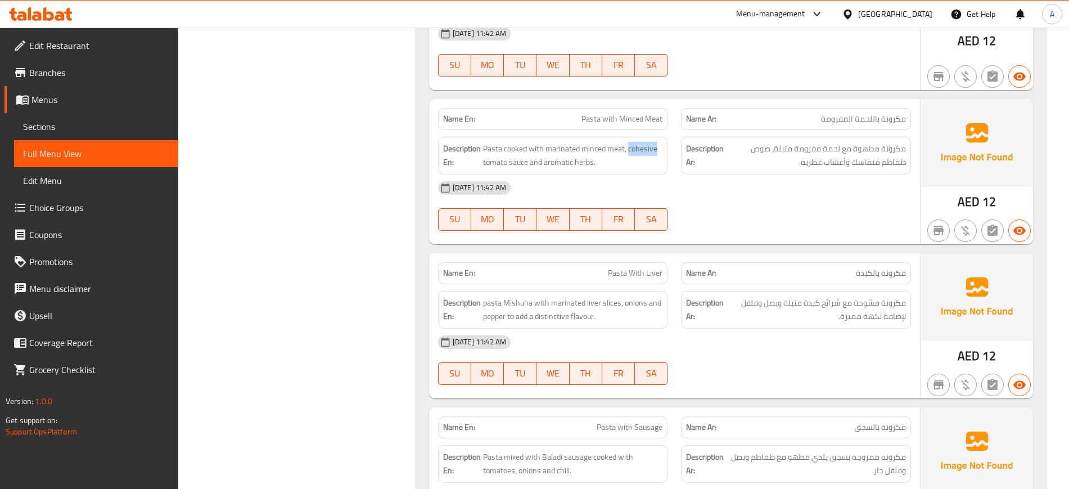
scroll to position [5505, 0]
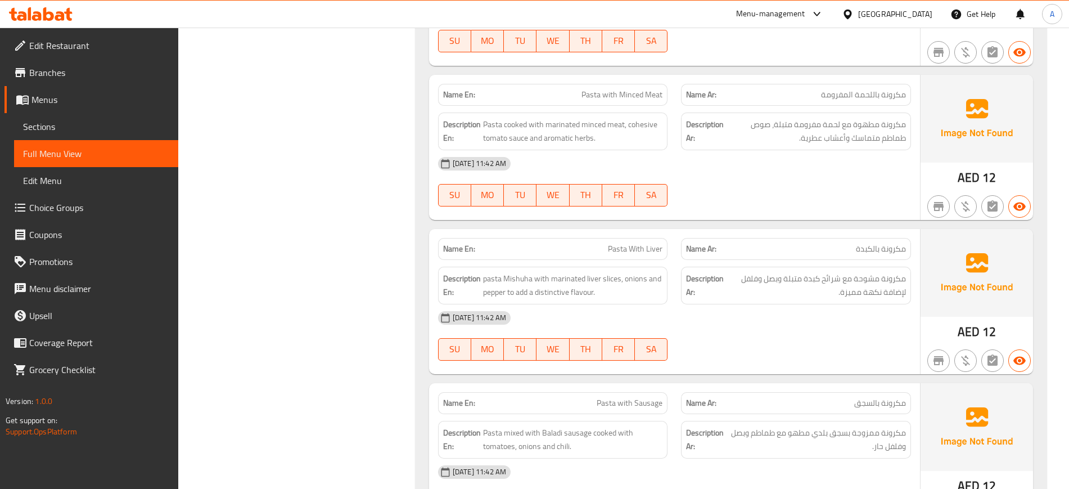
click at [793, 297] on span "مكرونة مشوحة مع شرائح كبدة متبلة وبصل وفلفل لإضافة نكهة مميزة." at bounding box center [816, 286] width 180 height 28
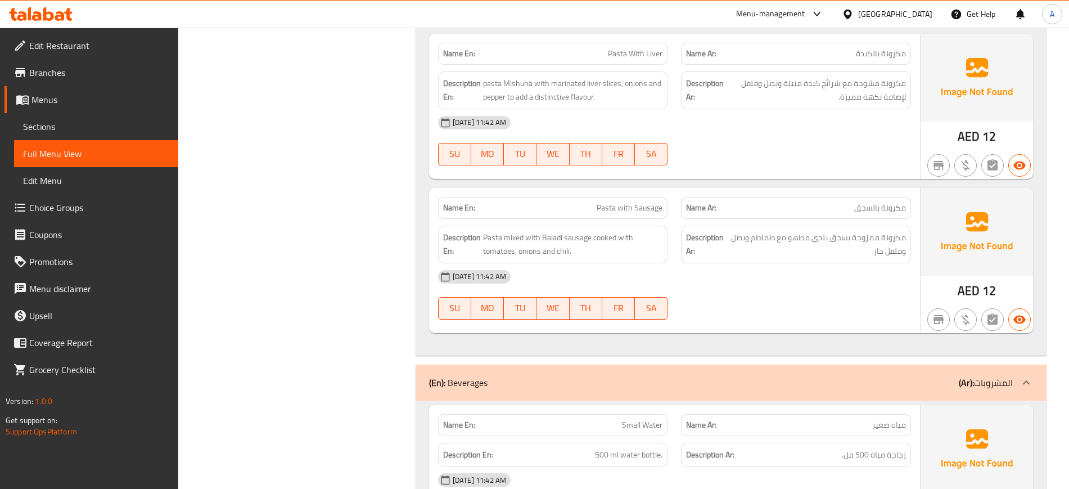
scroll to position [5715, 0]
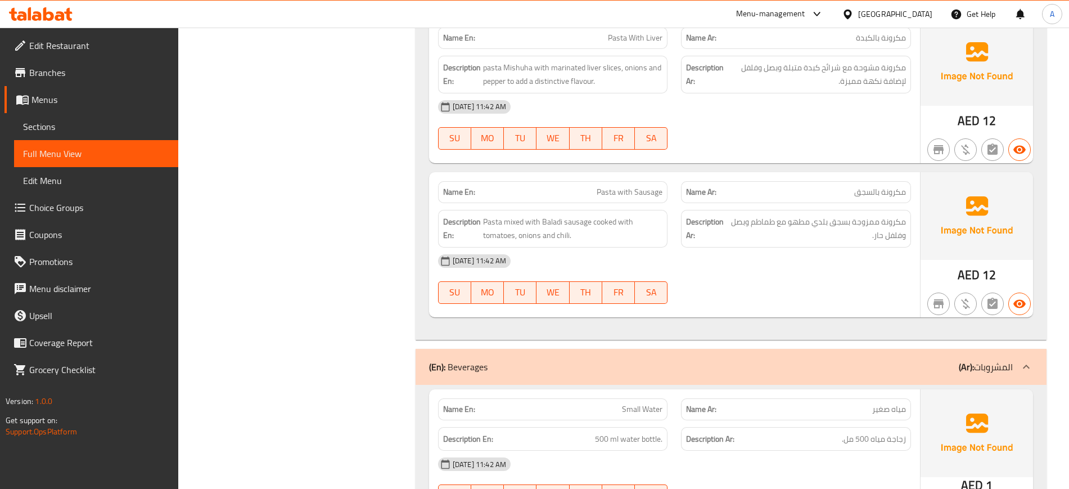
click at [772, 267] on div "07-09-2025 11:42 AM" at bounding box center [674, 260] width 486 height 27
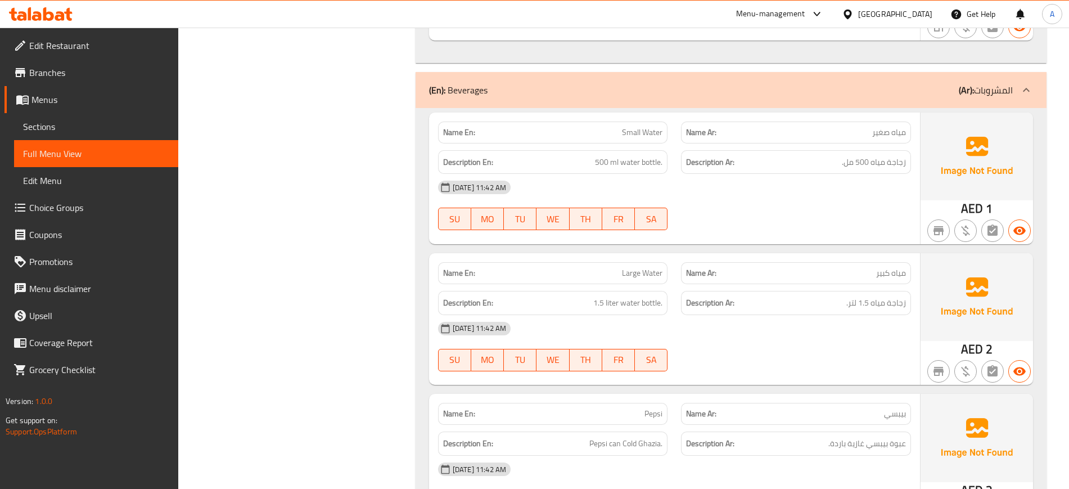
scroll to position [5997, 0]
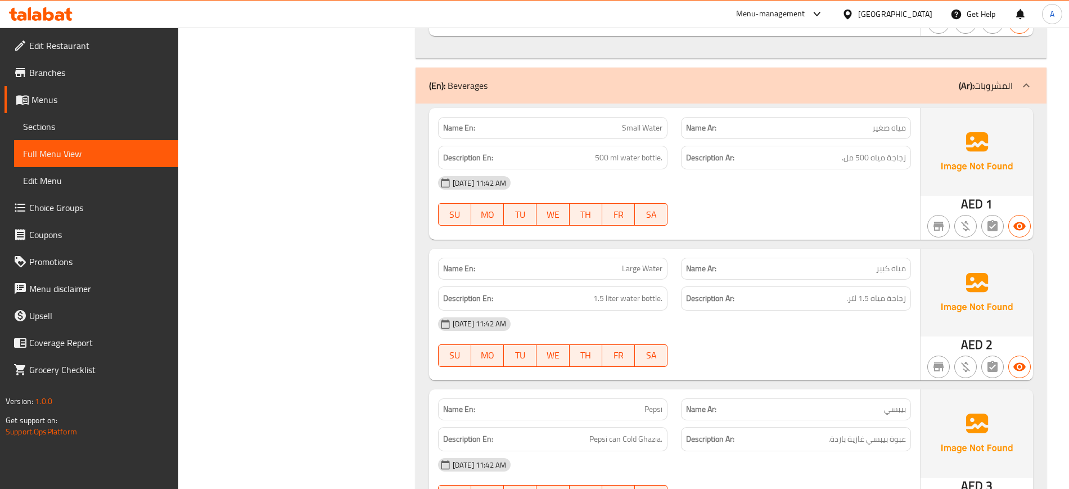
click at [796, 251] on div "Name Ar: مياه كبير" at bounding box center [795, 268] width 243 height 35
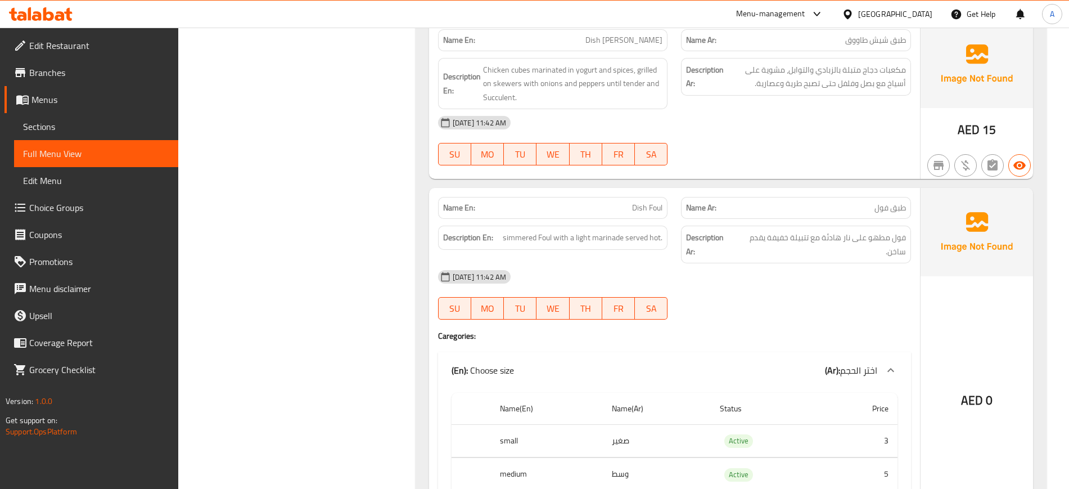
click at [794, 344] on div "Name En: Dish Foul Name Ar: طبق فول Description En: simmered Foul with a light …" at bounding box center [674, 370] width 491 height 364
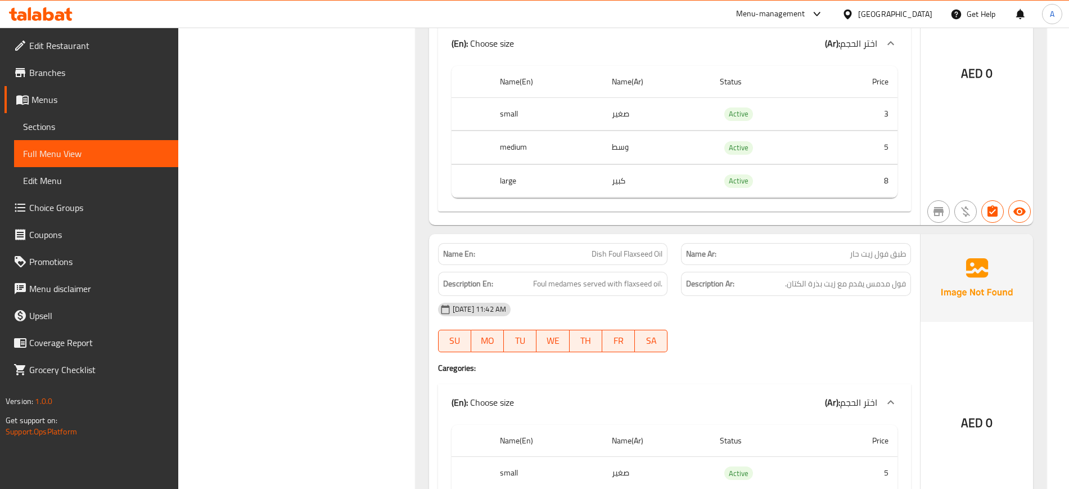
scroll to position [1376, 0]
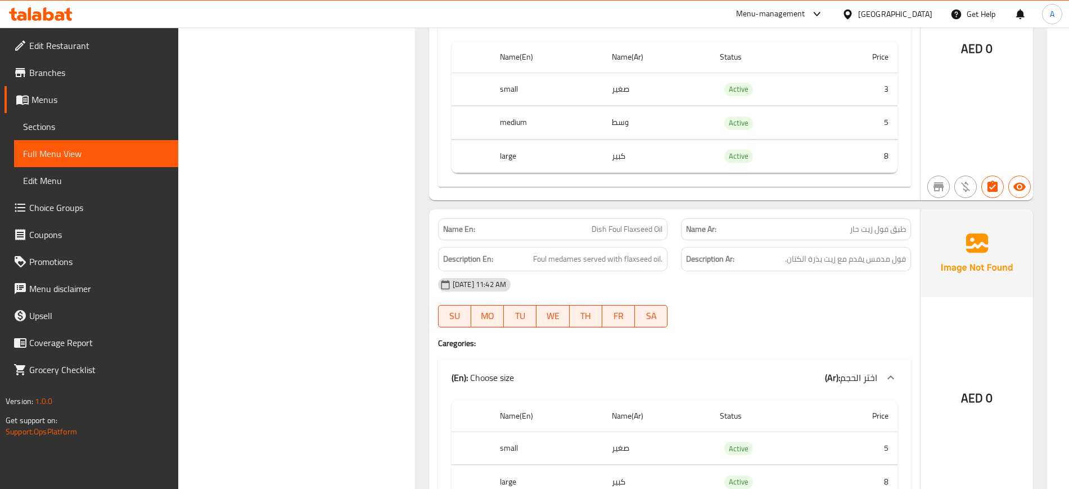
click at [635, 229] on span "Dish Foul Flaxseed Oil" at bounding box center [626, 229] width 71 height 12
copy span "Dish Foul Flaxseed Oil"
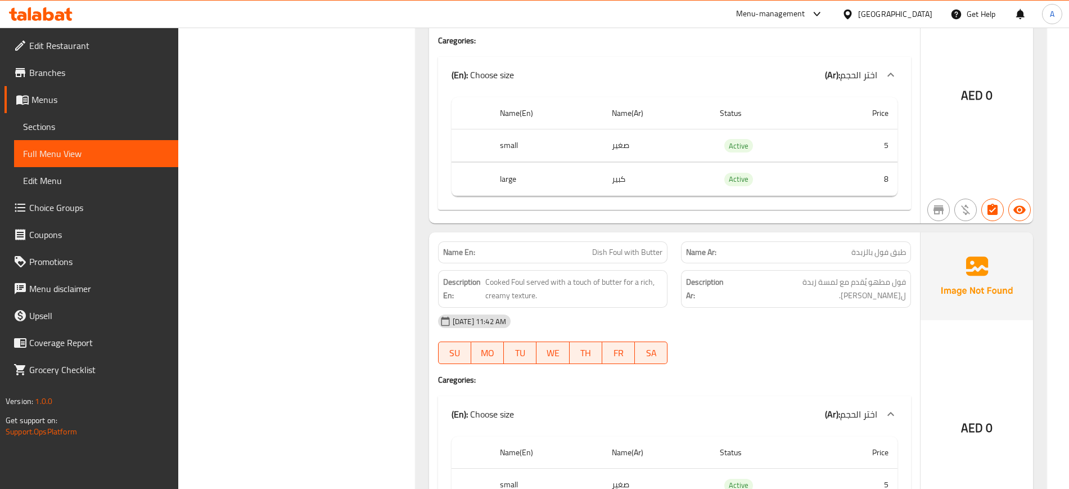
scroll to position [1727, 0]
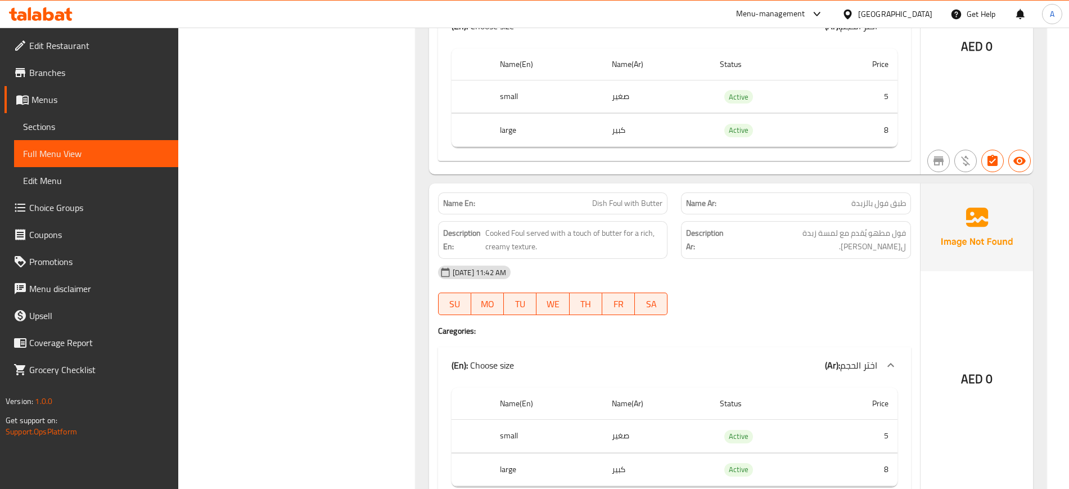
click at [736, 293] on div "07-09-2025 11:42 AM SU MO TU WE TH FR SA" at bounding box center [674, 290] width 486 height 63
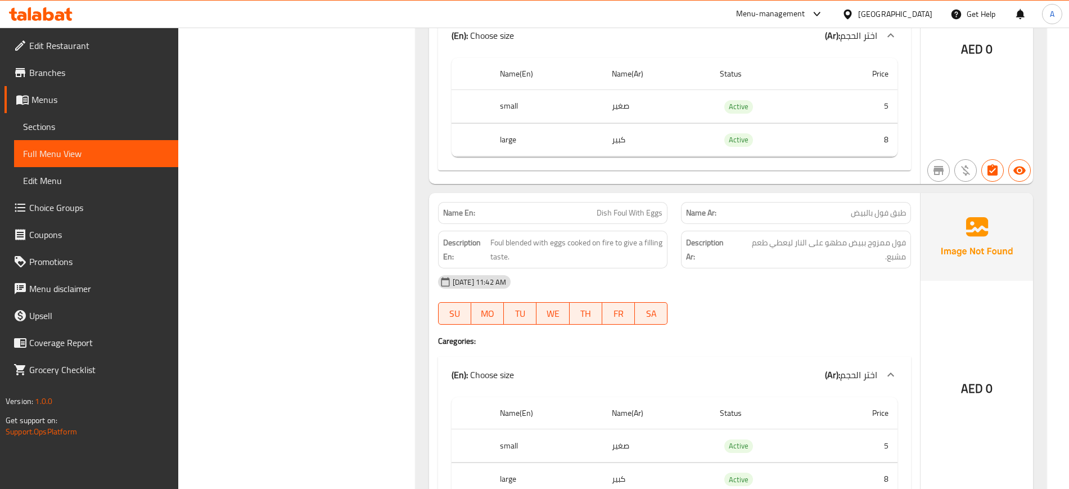
scroll to position [2078, 0]
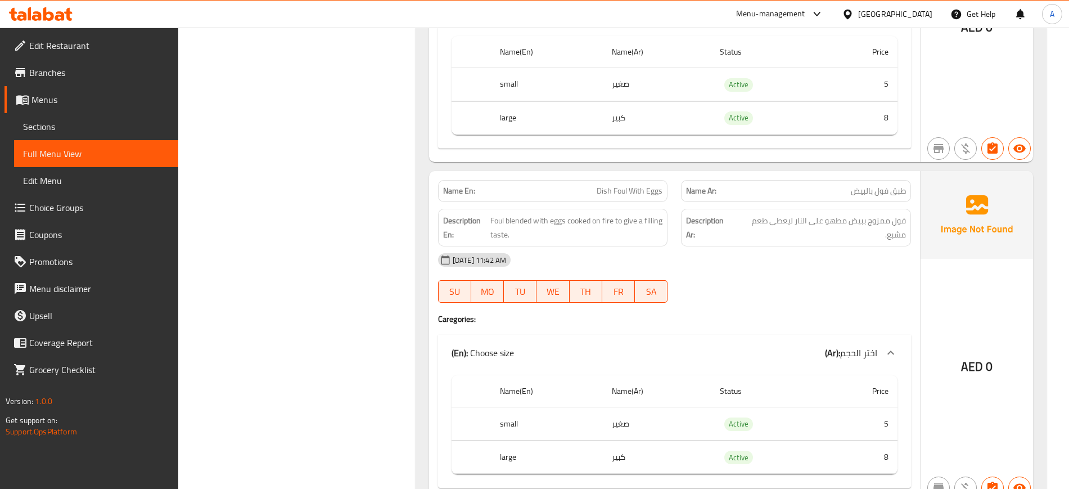
click at [762, 290] on div "07-09-2025 11:42 AM SU MO TU WE TH FR SA" at bounding box center [674, 277] width 486 height 63
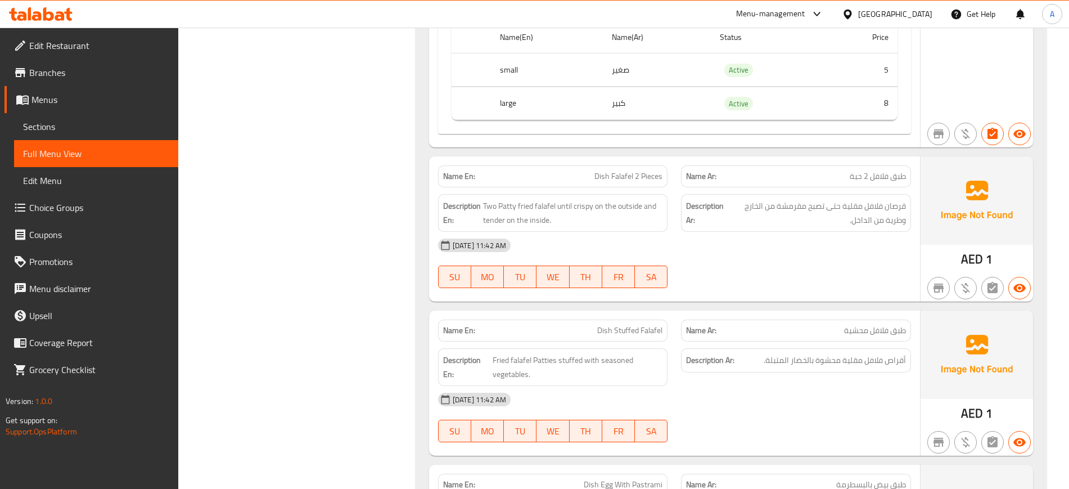
scroll to position [2500, 0]
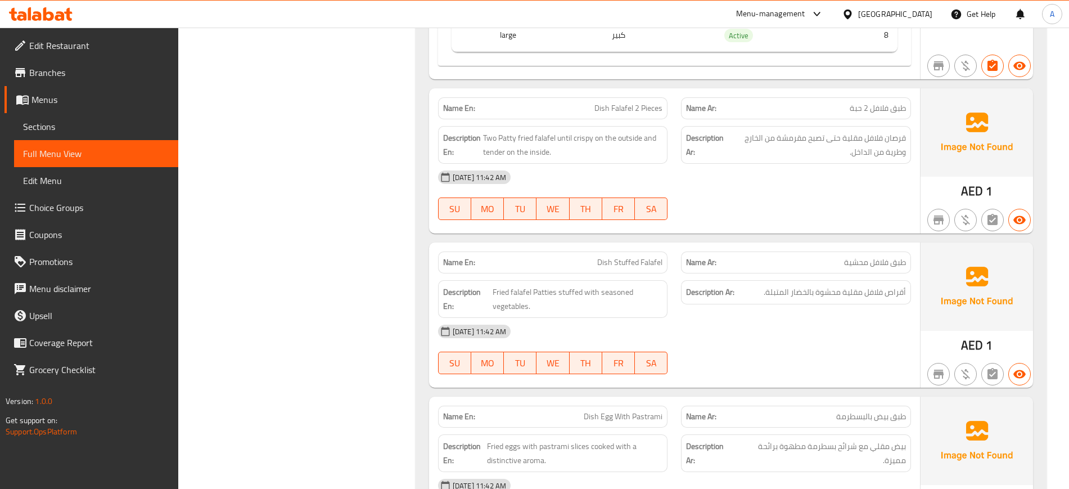
click at [893, 197] on div "07-09-2025 11:42 AM SU MO TU WE TH FR SA" at bounding box center [674, 195] width 486 height 63
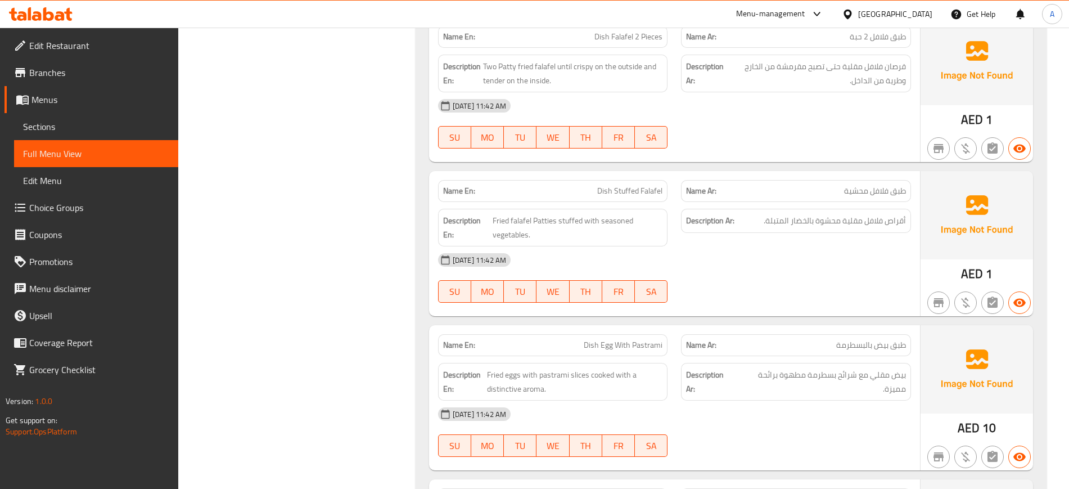
scroll to position [2641, 0]
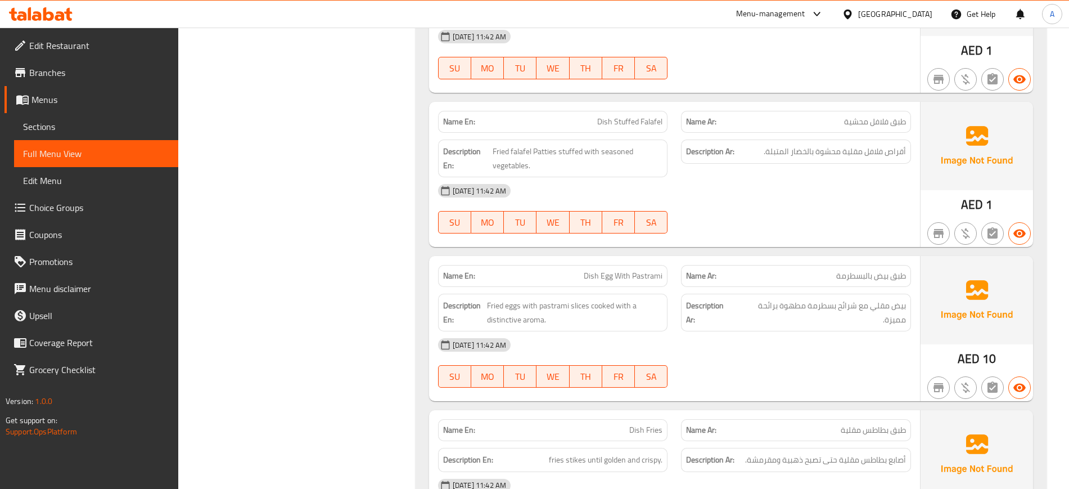
click at [714, 244] on div "Name En: Dish Stuffed Falafel Name Ar: طبق فلافل محشية Description En: Fried fa…" at bounding box center [674, 174] width 491 height 145
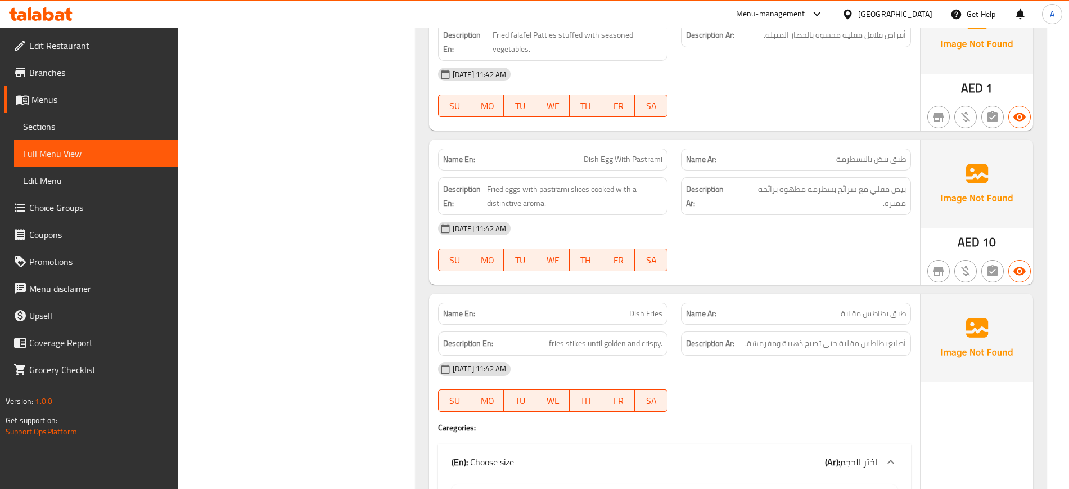
scroll to position [2781, 0]
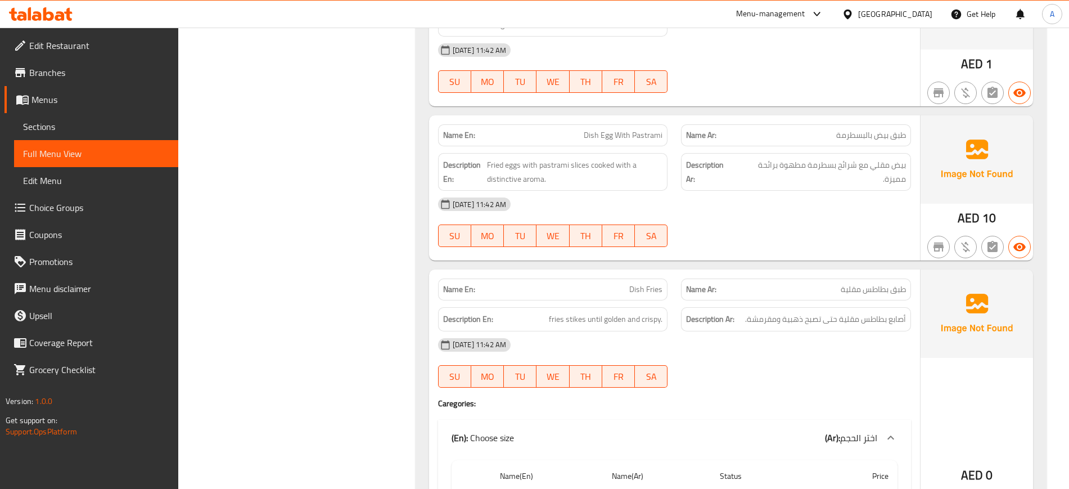
click at [776, 200] on div "07-09-2025 11:42 AM" at bounding box center [674, 204] width 486 height 27
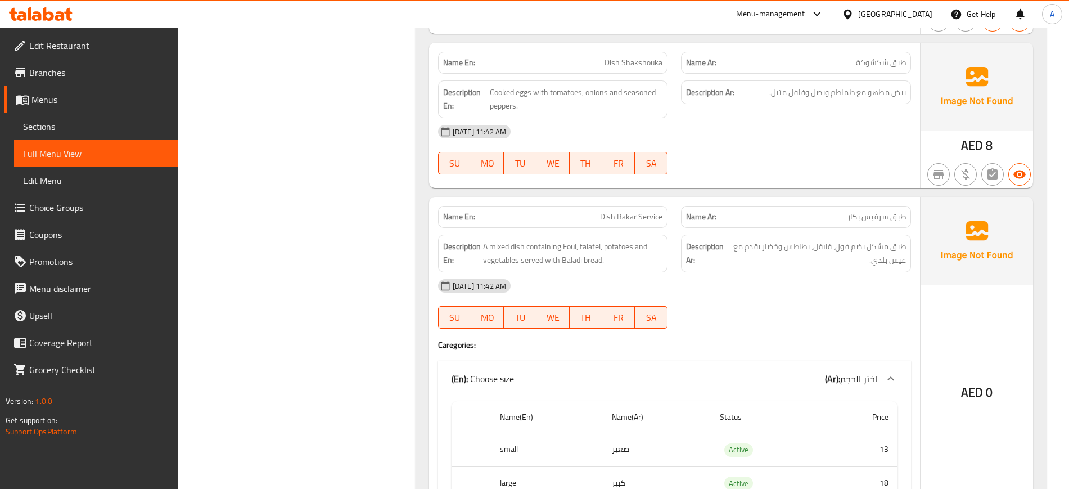
scroll to position [4777, 0]
click at [706, 315] on div "07-09-2025 11:42 AM SU MO TU WE TH FR SA" at bounding box center [674, 303] width 486 height 63
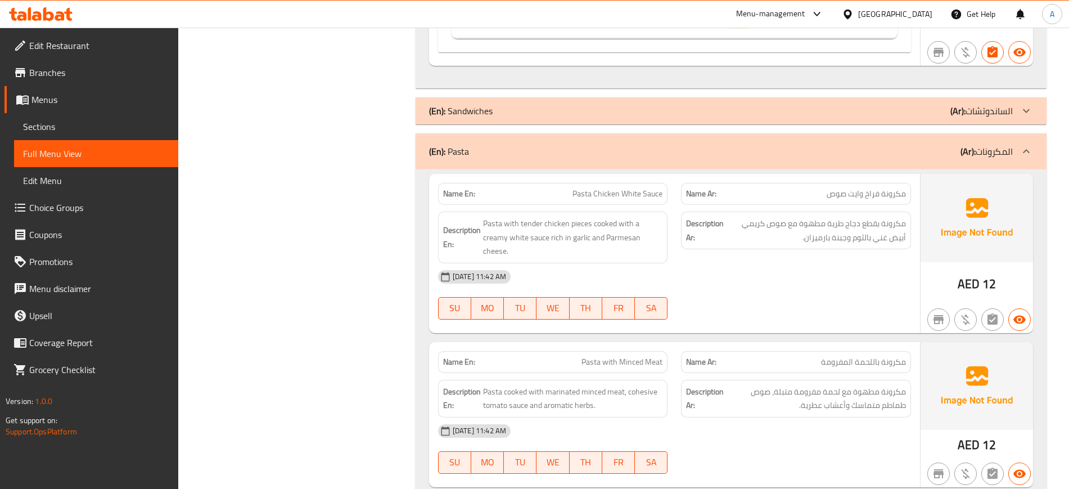
scroll to position [5240, 0]
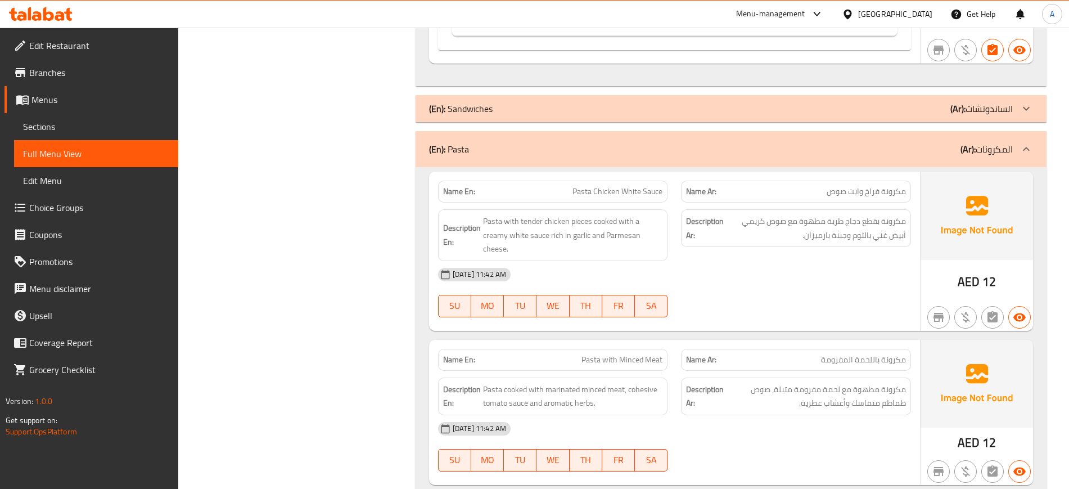
click at [754, 259] on div "Description Ar: مكرونة بقطع دجاج طرية مطهوة مع صوص كريمي أبيض غني بالثوم وجبنة …" at bounding box center [795, 234] width 243 height 65
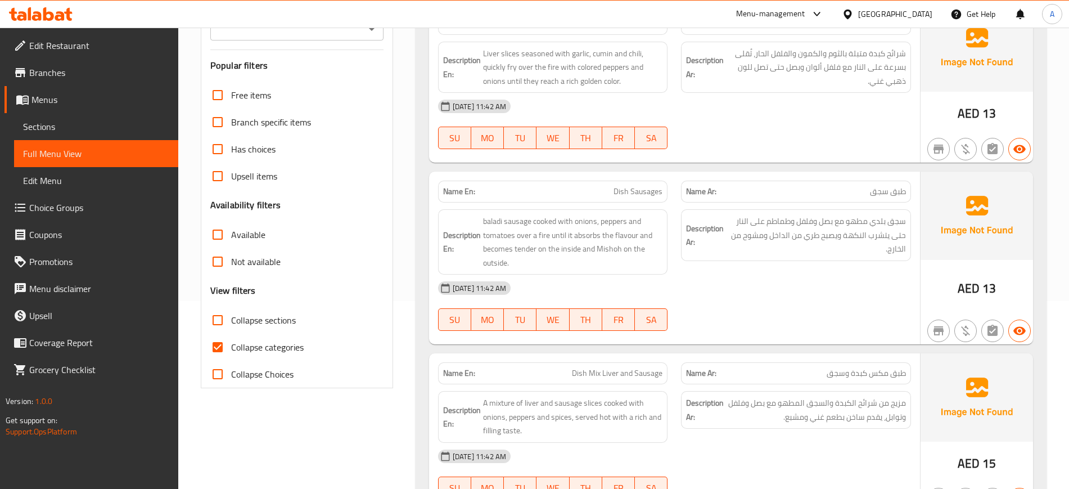
scroll to position [197, 0]
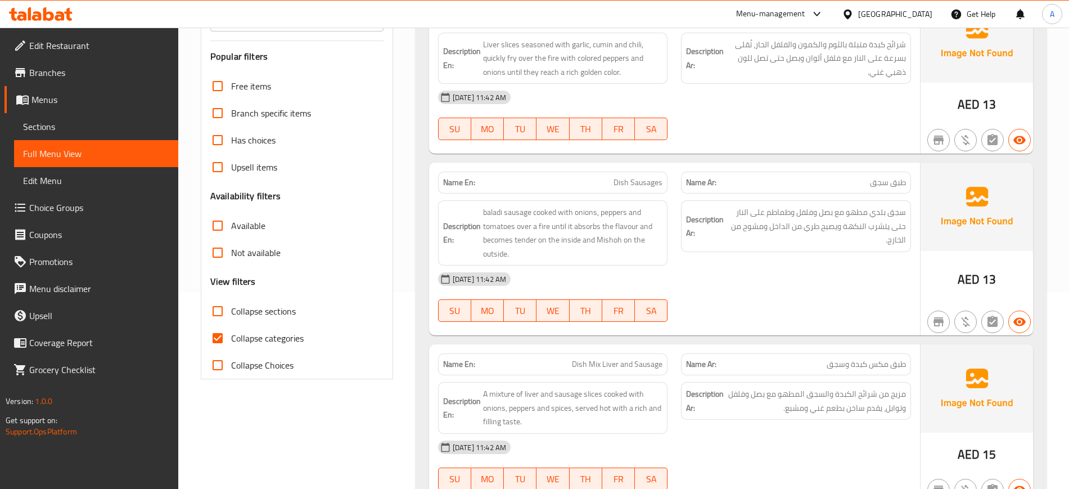
click at [235, 331] on span "Collapse categories" at bounding box center [267, 337] width 73 height 13
click at [231, 331] on input "Collapse categories" at bounding box center [217, 337] width 27 height 27
checkbox input "false"
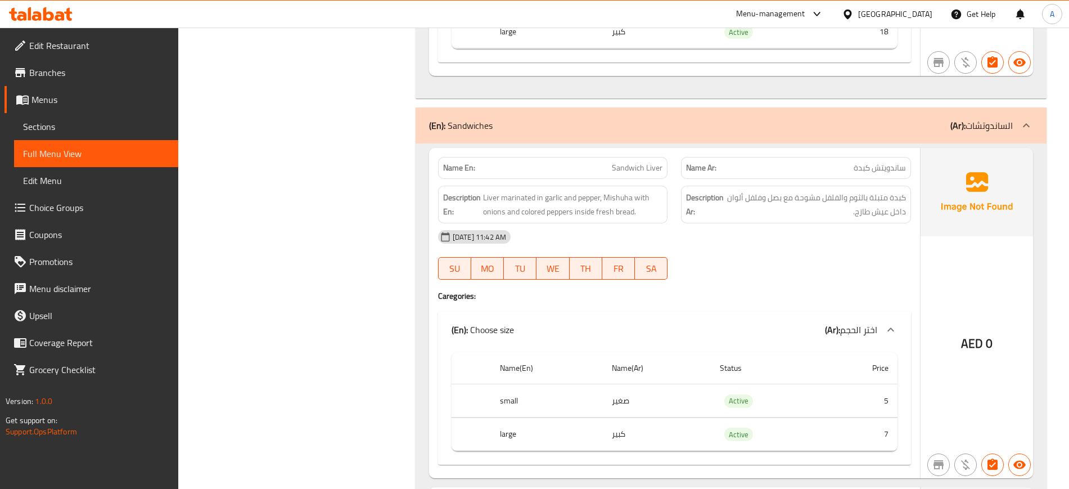
scroll to position [5217, 0]
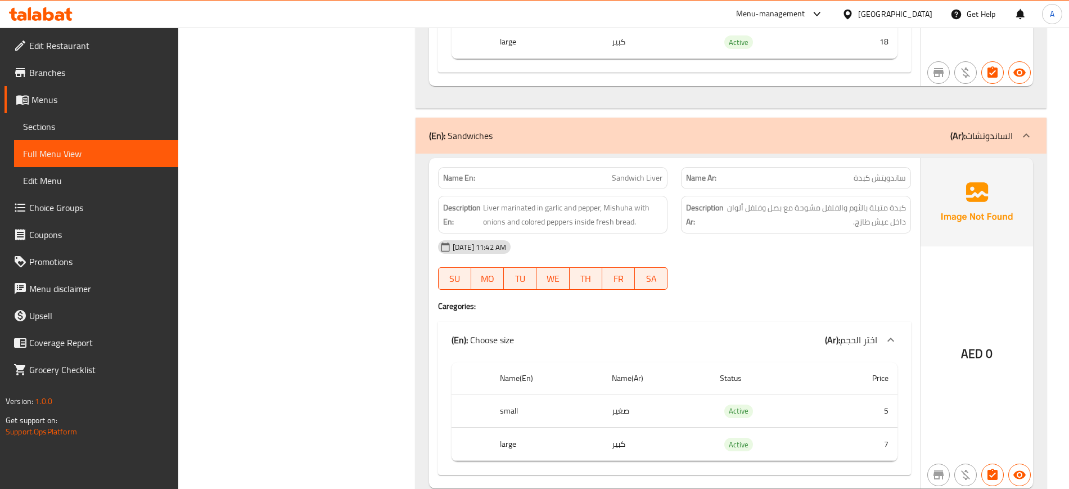
click at [570, 131] on div "(En): Sandwiches (Ar): الساندوتشات" at bounding box center [721, 135] width 584 height 13
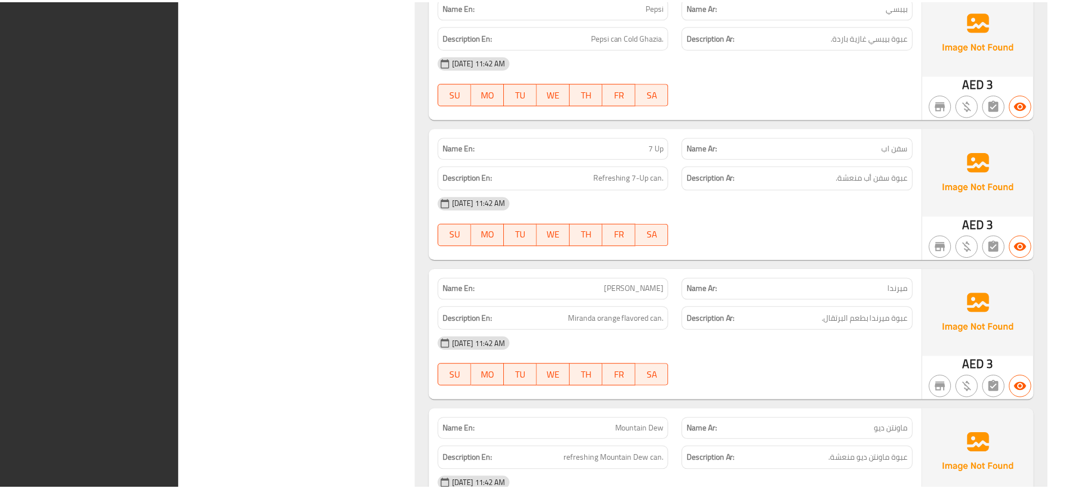
scroll to position [6482, 0]
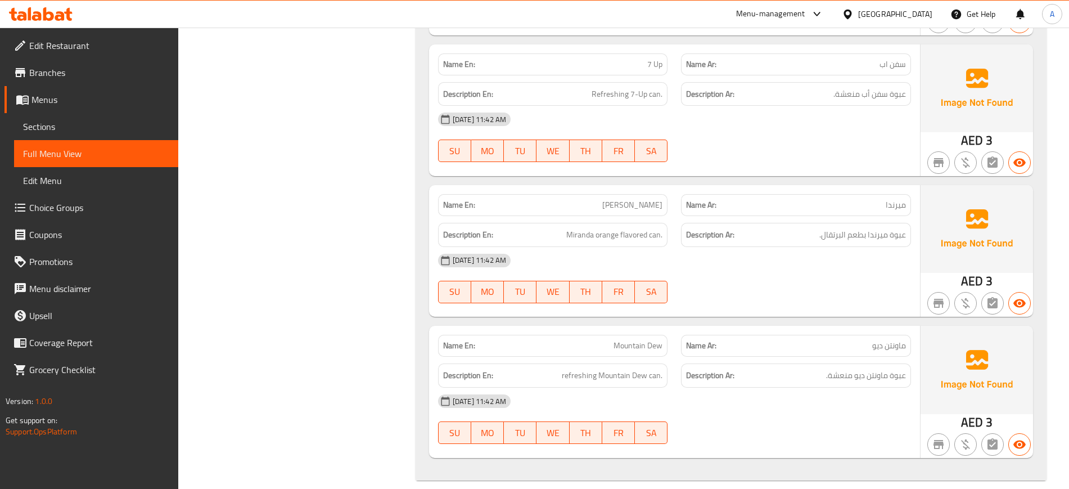
click at [902, 10] on div "[GEOGRAPHIC_DATA]" at bounding box center [895, 14] width 74 height 12
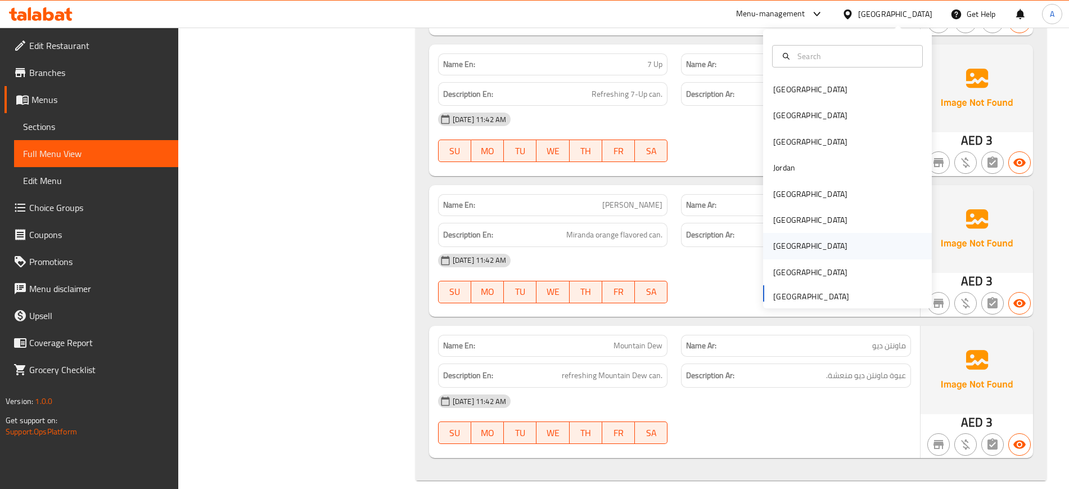
click at [773, 240] on div "[GEOGRAPHIC_DATA]" at bounding box center [810, 246] width 74 height 12
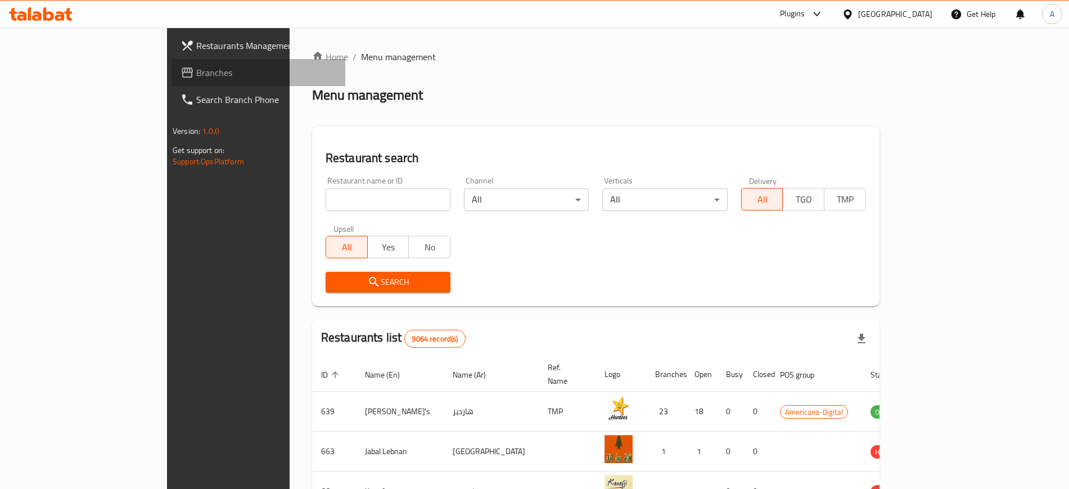
click at [171, 64] on link "Branches" at bounding box center [258, 72] width 174 height 27
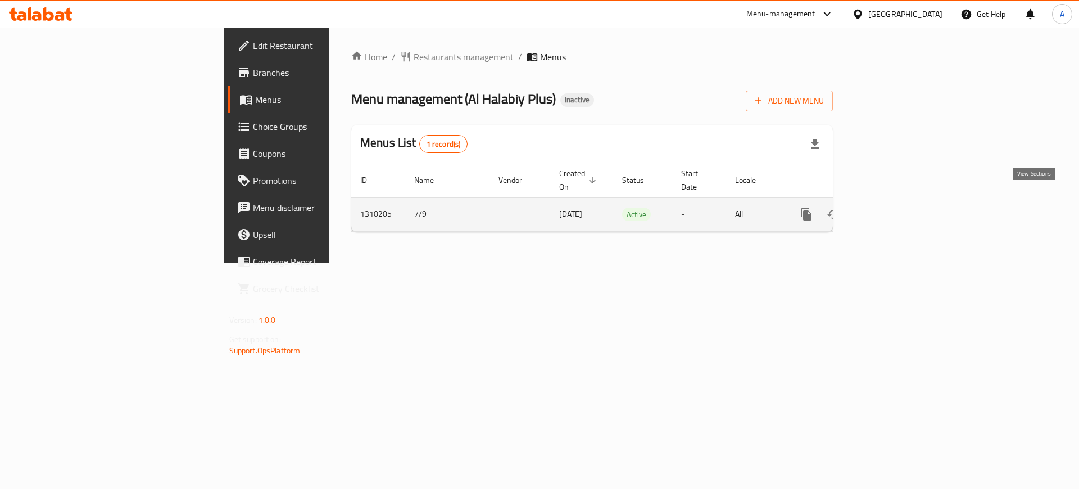
click at [894, 207] on icon "enhanced table" at bounding box center [887, 213] width 13 height 13
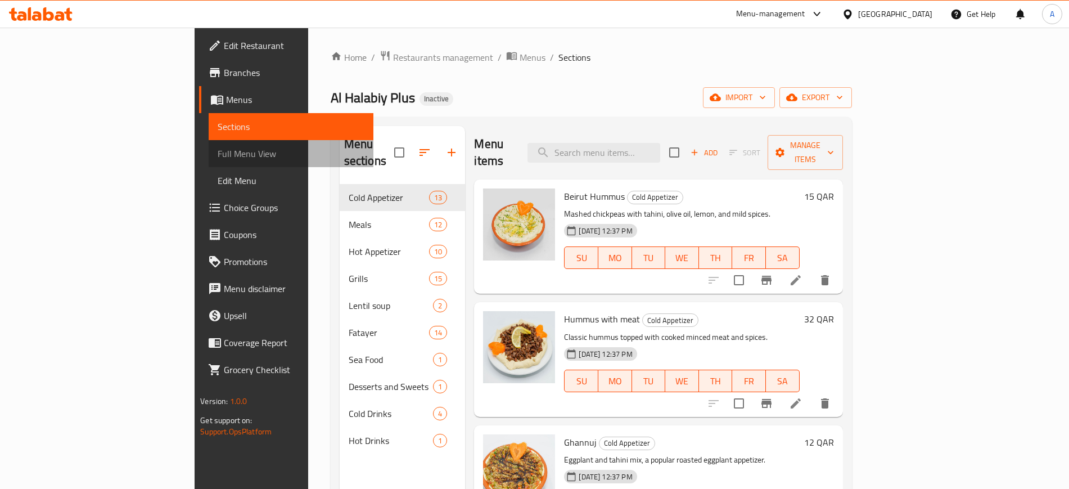
click at [209, 161] on link "Full Menu View" at bounding box center [291, 153] width 164 height 27
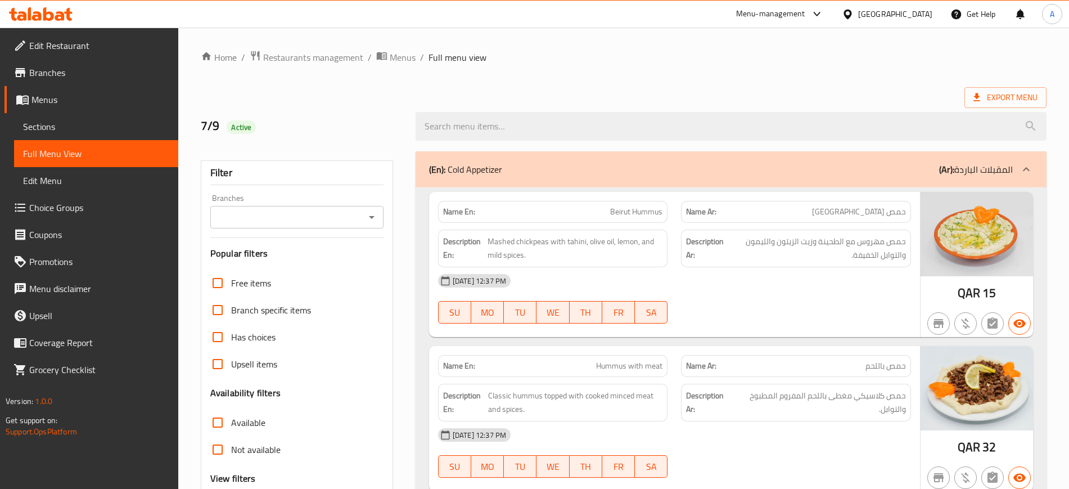
click at [563, 174] on div "(En): Cold Appetizer (Ar): المقبلات الباردة" at bounding box center [721, 168] width 584 height 13
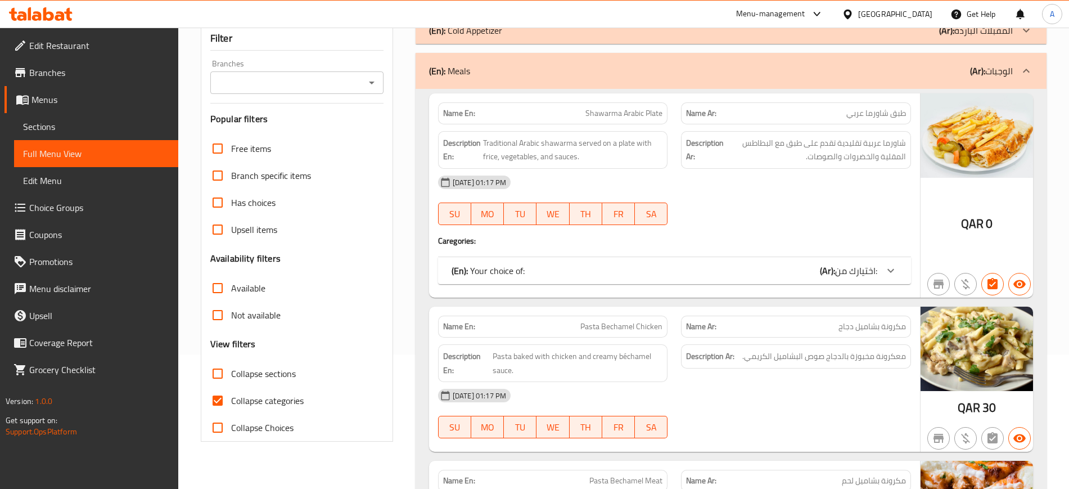
scroll to position [135, 0]
click at [274, 406] on span "Collapse categories" at bounding box center [267, 399] width 73 height 13
click at [231, 406] on input "Collapse categories" at bounding box center [217, 399] width 27 height 27
checkbox input "false"
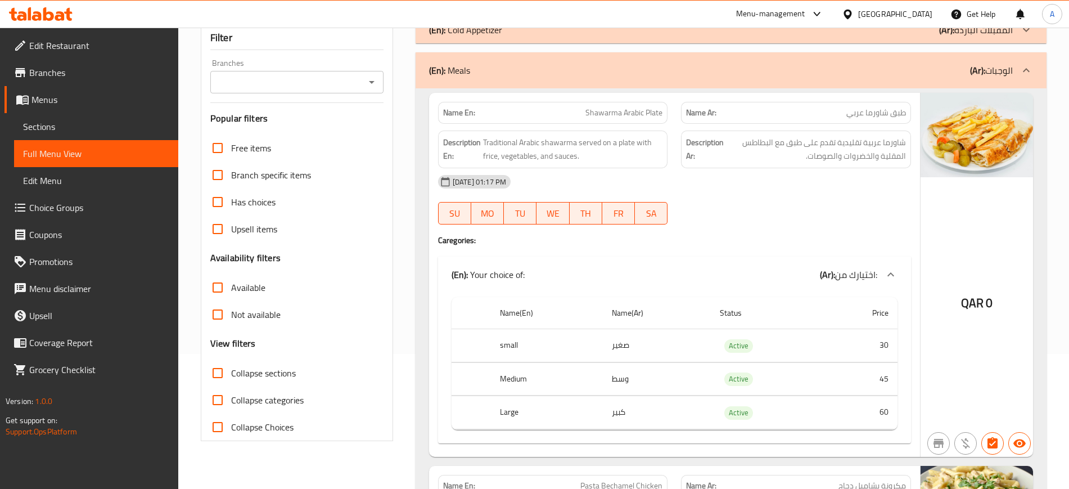
click at [715, 204] on div "[DATE] 01:17 PM SU MO TU WE TH FR SA" at bounding box center [674, 199] width 486 height 63
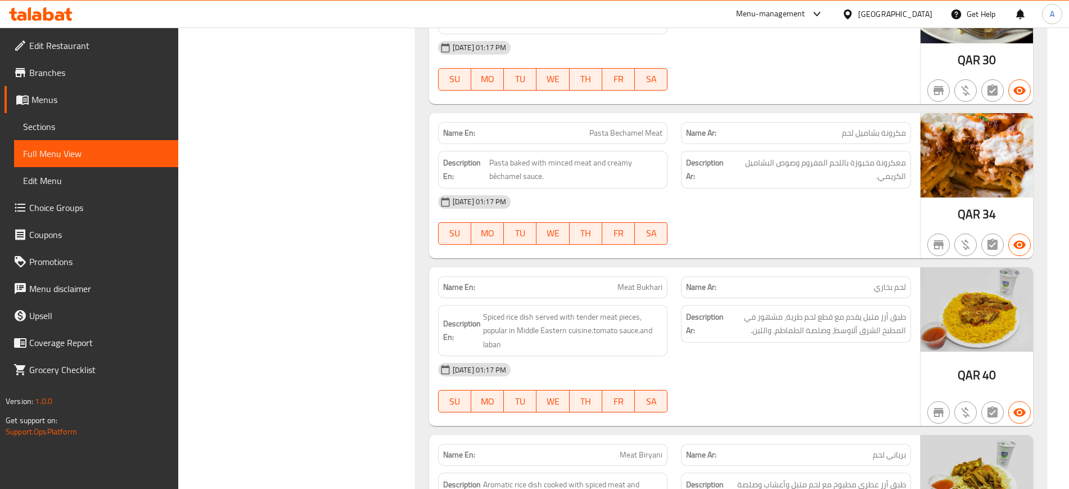
scroll to position [659, 0]
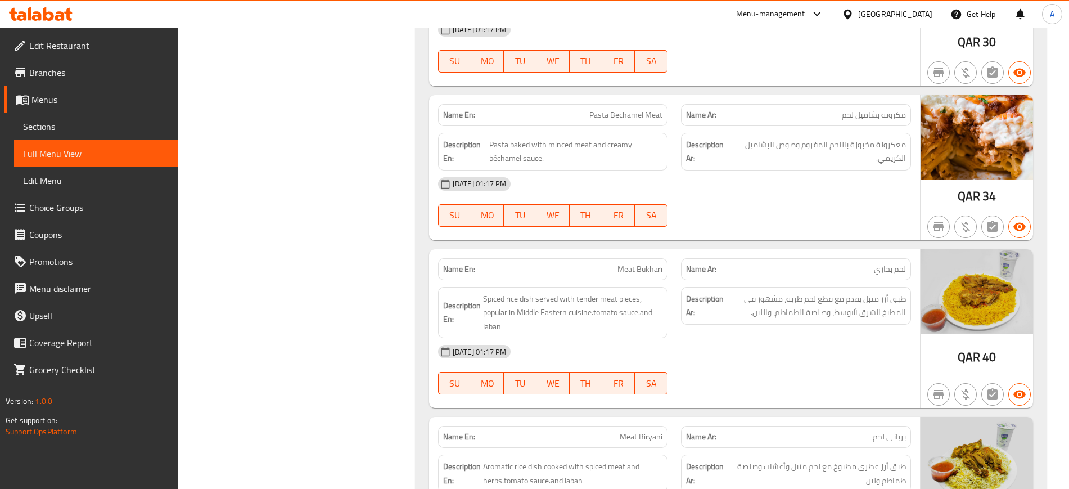
click at [785, 187] on div "[DATE] 01:17 PM" at bounding box center [674, 183] width 486 height 27
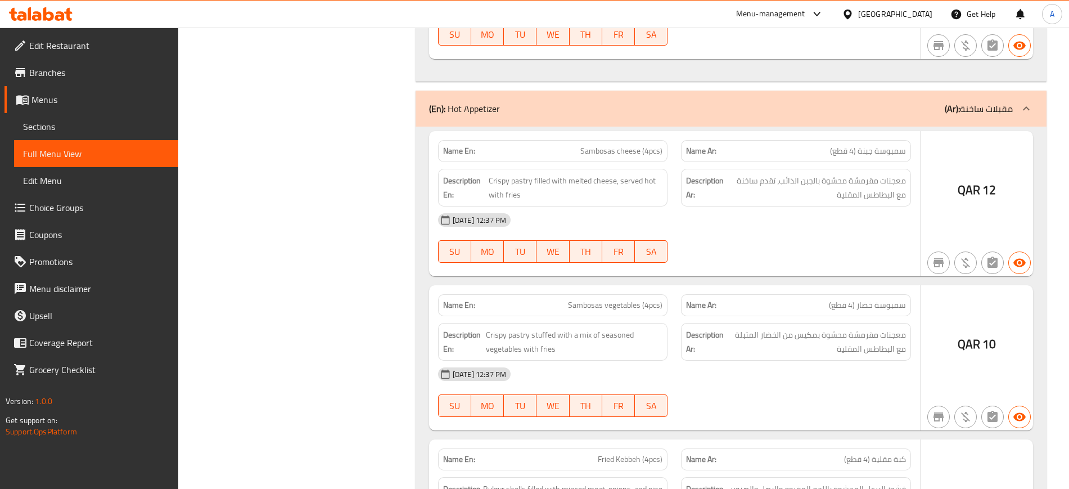
scroll to position [2596, 0]
click at [780, 288] on div "Name Ar: سمبوسة خضار (4 قطع)" at bounding box center [795, 305] width 243 height 35
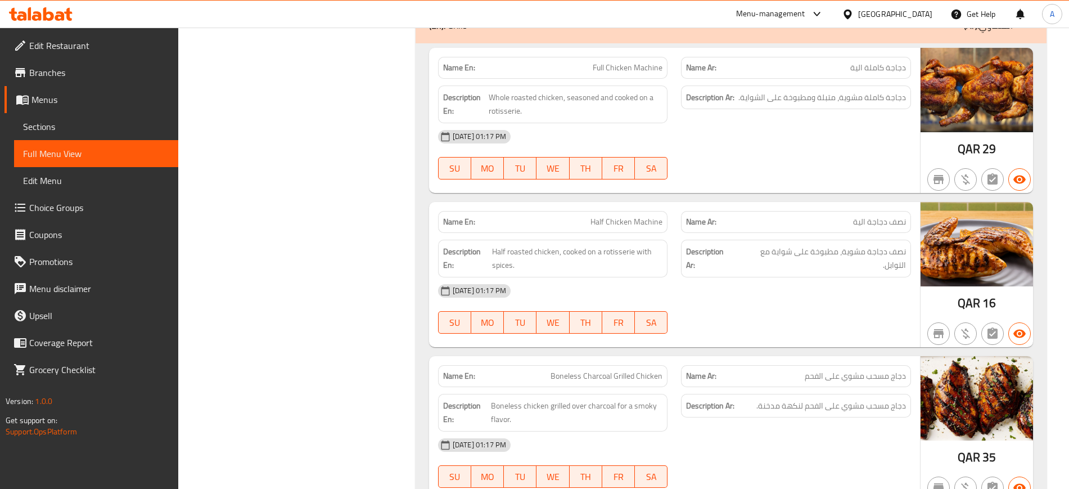
click at [767, 304] on div "07-09-2025 01:17 PM SU MO TU WE TH FR SA" at bounding box center [674, 308] width 486 height 63
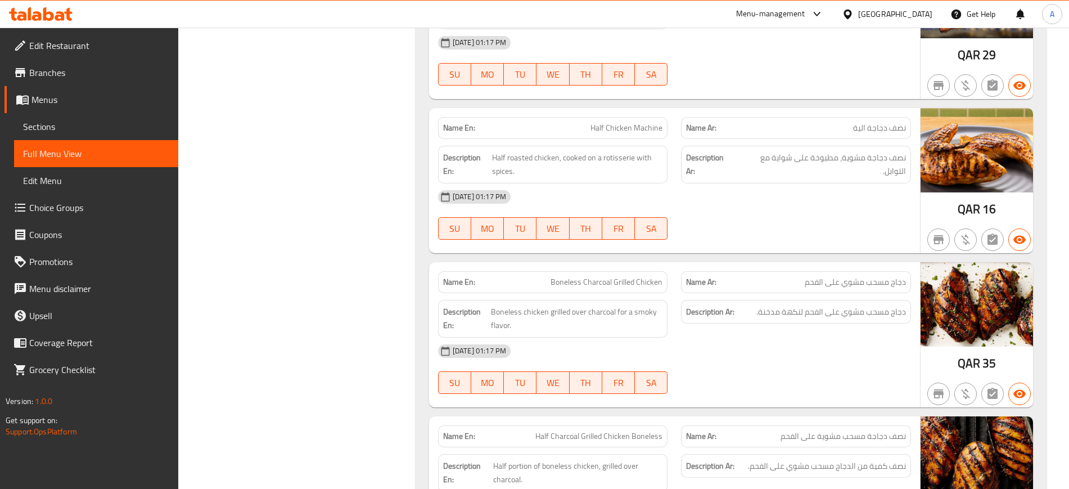
scroll to position [4578, 0]
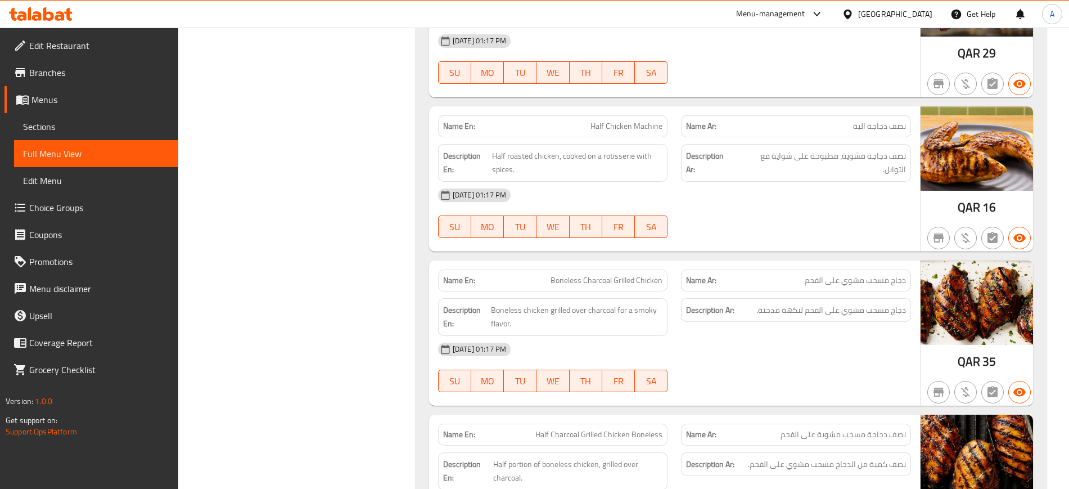
click at [921, 260] on img at bounding box center [976, 302] width 112 height 84
click at [635, 274] on span "Boneless Charcoal Grilled Chicken" at bounding box center [606, 280] width 112 height 12
copy span "Boneless Charcoal Grilled Chicken"
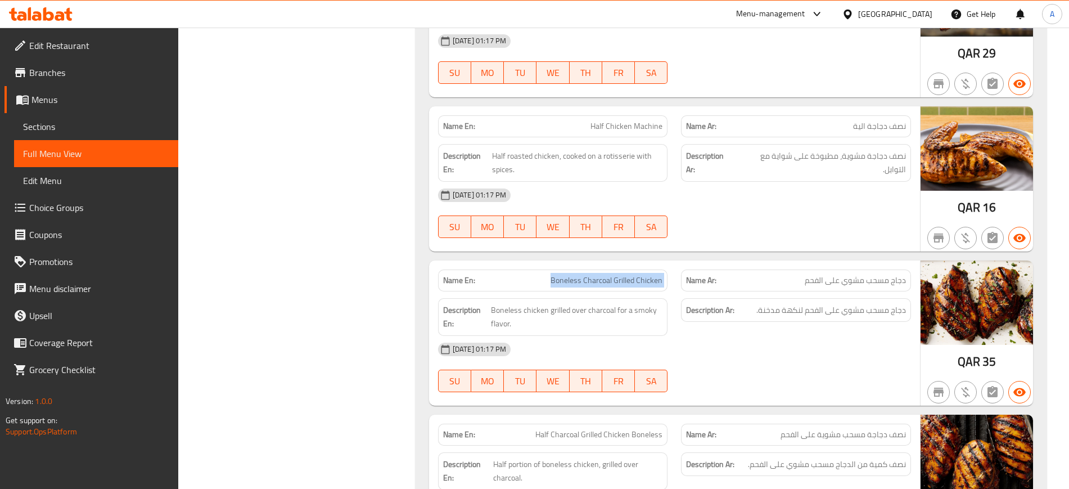
click at [641, 274] on span "Boneless Charcoal Grilled Chicken" at bounding box center [606, 280] width 112 height 12
copy span "Boneless Charcoal Grilled Chicken"
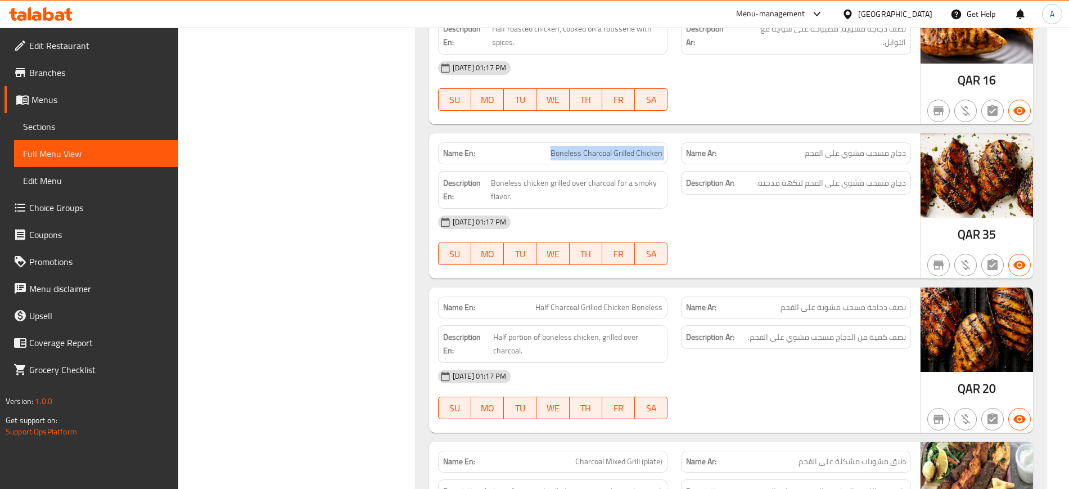
scroll to position [4710, 0]
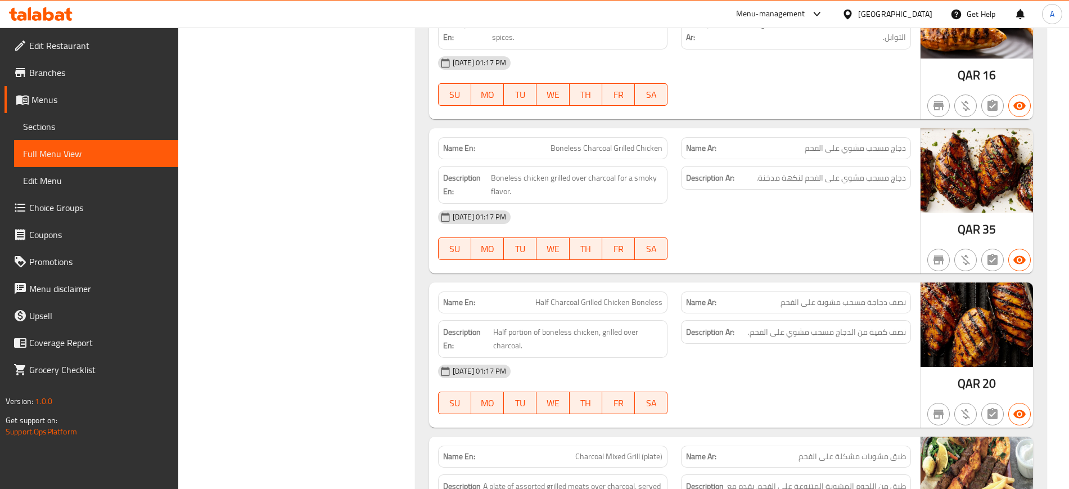
click at [627, 296] on span "Half Charcoal Grilled Chicken Boneless" at bounding box center [598, 302] width 127 height 12
copy span "Half Charcoal Grilled Chicken Boneless"
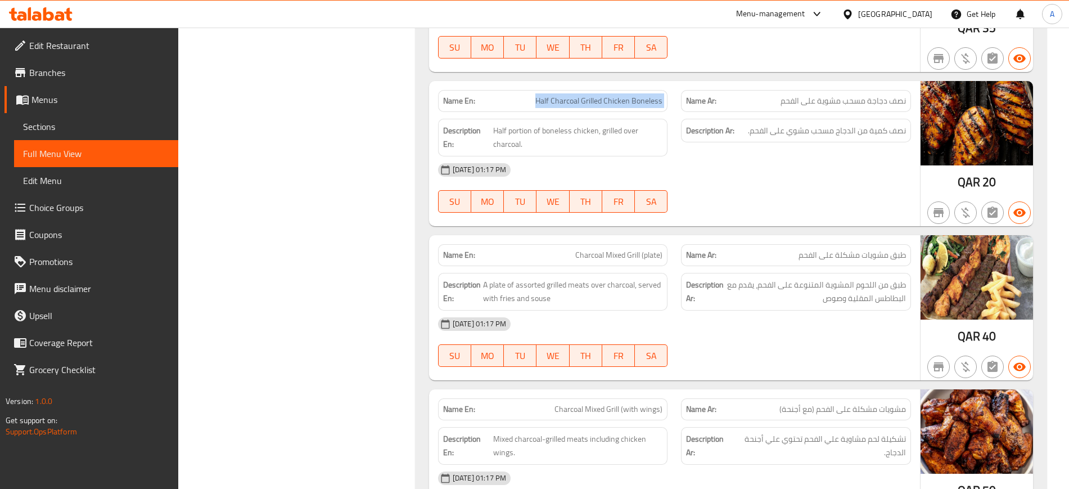
scroll to position [4991, 0]
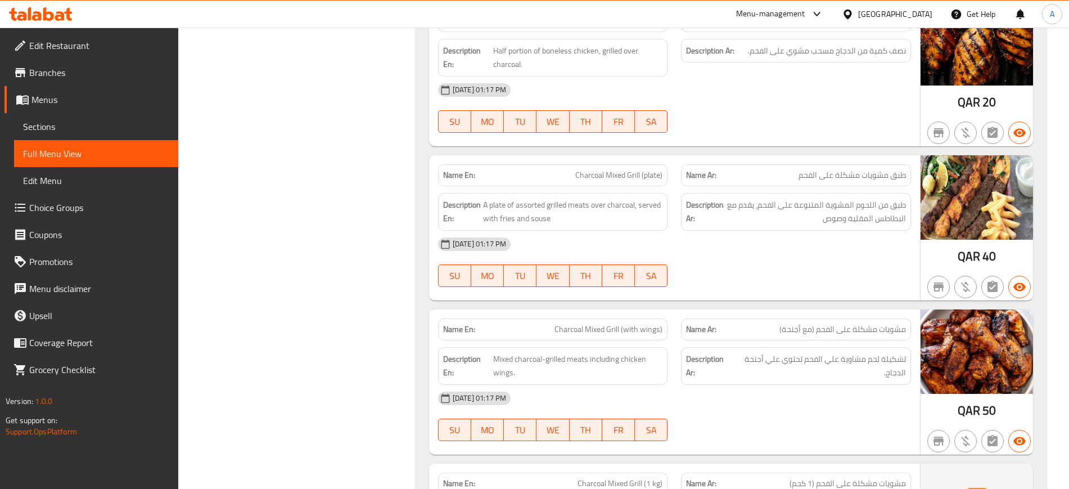
click at [724, 251] on div "07-09-2025 01:17 PM SU MO TU WE TH FR SA" at bounding box center [674, 262] width 486 height 63
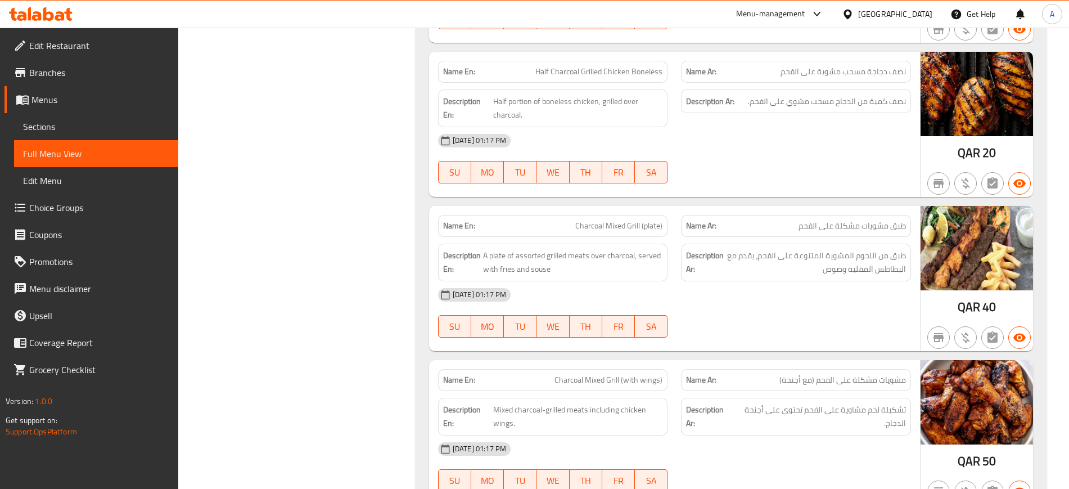
scroll to position [4851, 0]
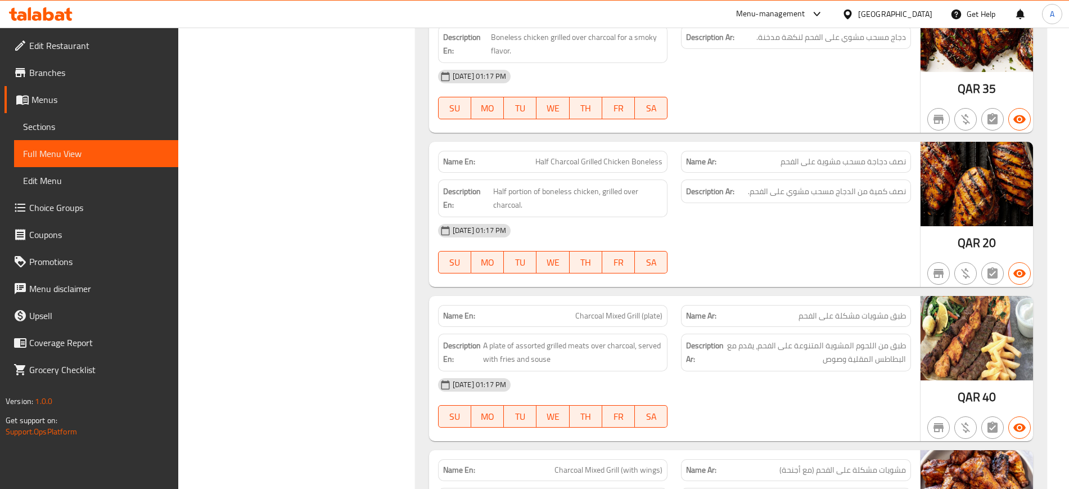
click at [733, 298] on div "Name Ar: طبق مشويات مشكلة على الفحم" at bounding box center [795, 315] width 243 height 35
click at [692, 403] on div "07-09-2025 01:17 PM SU MO TU WE TH FR SA" at bounding box center [674, 402] width 486 height 63
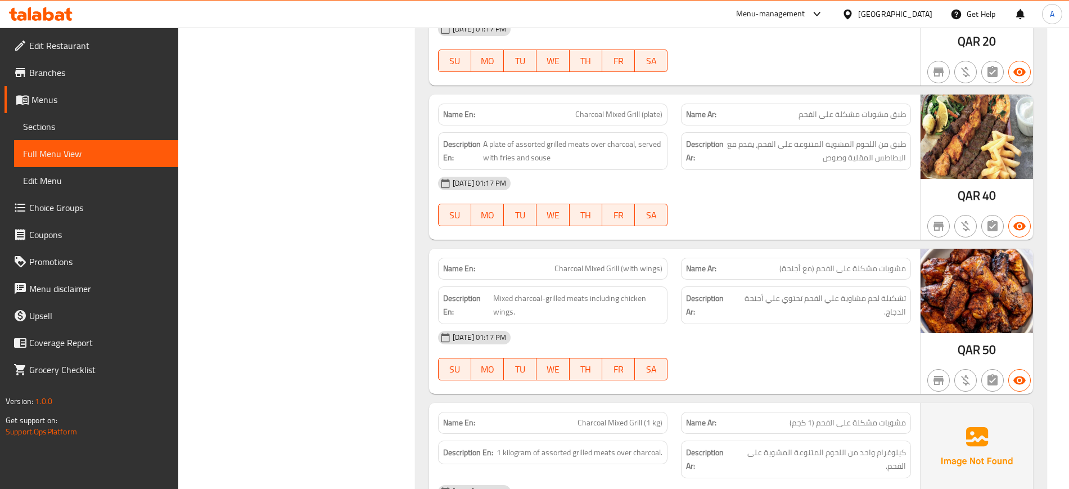
scroll to position [5062, 0]
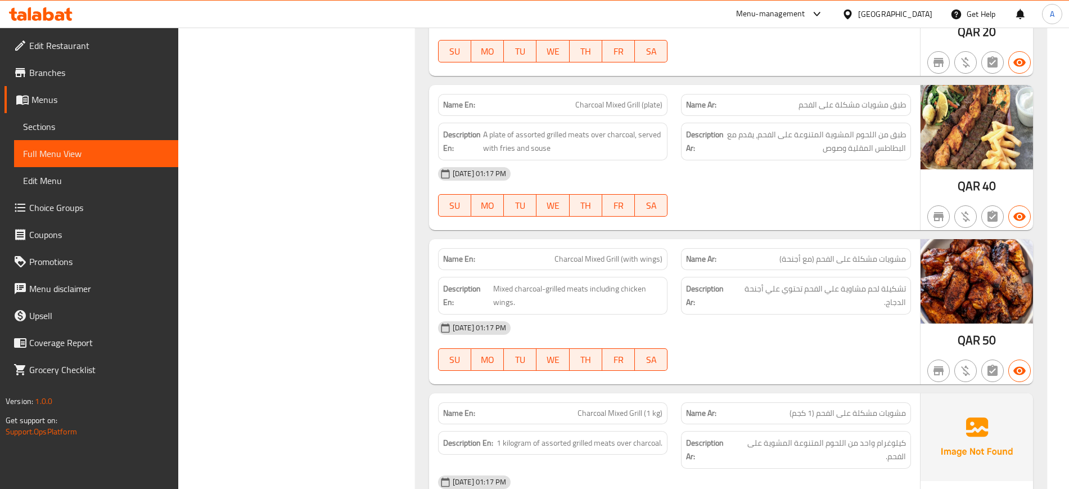
click at [712, 323] on div "[DATE] 01:17 PM" at bounding box center [674, 327] width 486 height 27
click at [749, 340] on div "07-09-2025 01:17 PM SU MO TU WE TH FR SA" at bounding box center [674, 345] width 486 height 63
click at [649, 253] on span "Charcoal Mixed Grill (with wings)" at bounding box center [608, 259] width 108 height 12
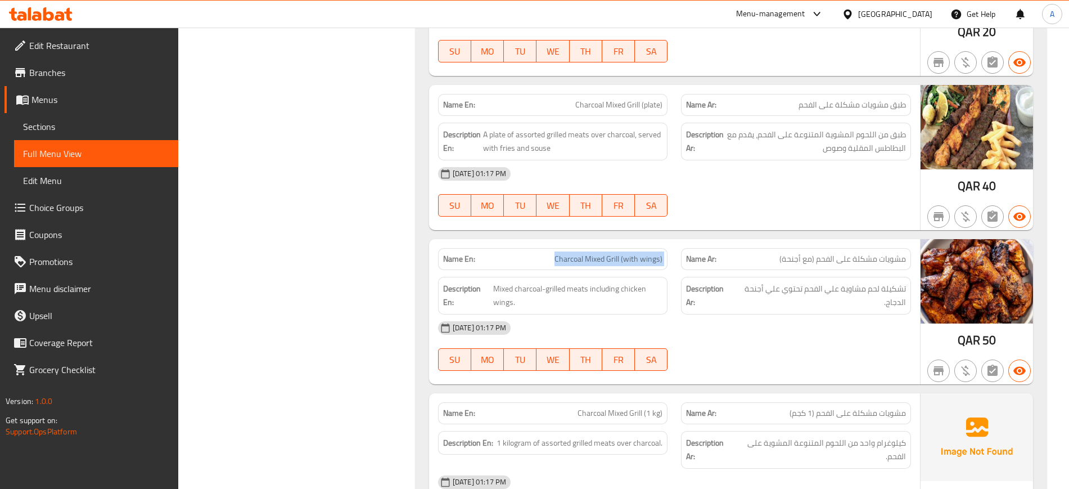
copy span "Charcoal Mixed Grill (with wings)"
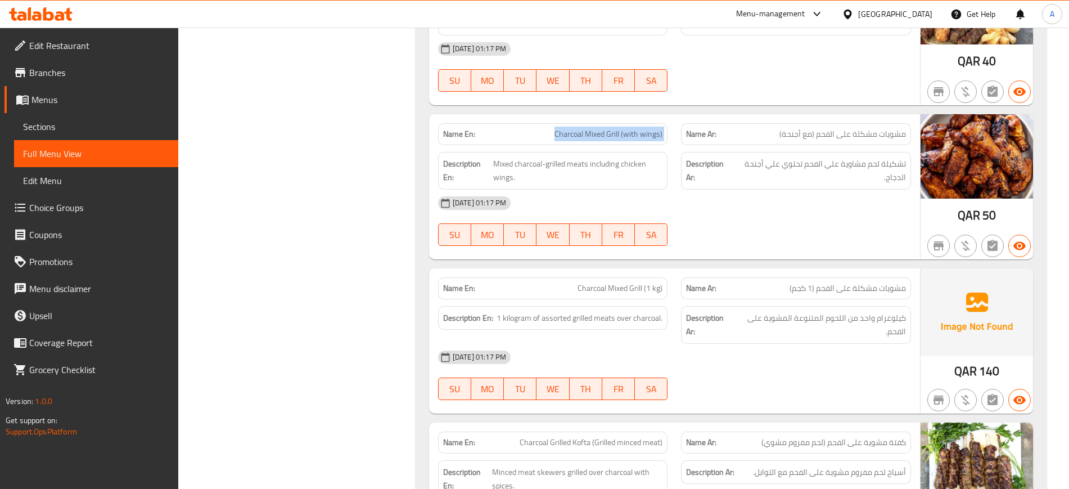
scroll to position [5272, 0]
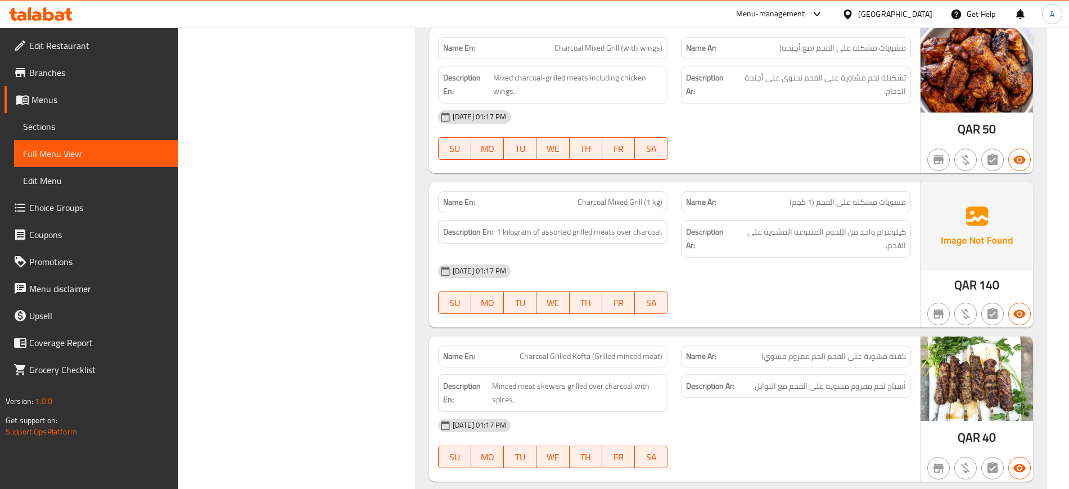
click at [802, 286] on div "07-09-2025 01:17 PM SU MO TU WE TH FR SA" at bounding box center [674, 288] width 486 height 63
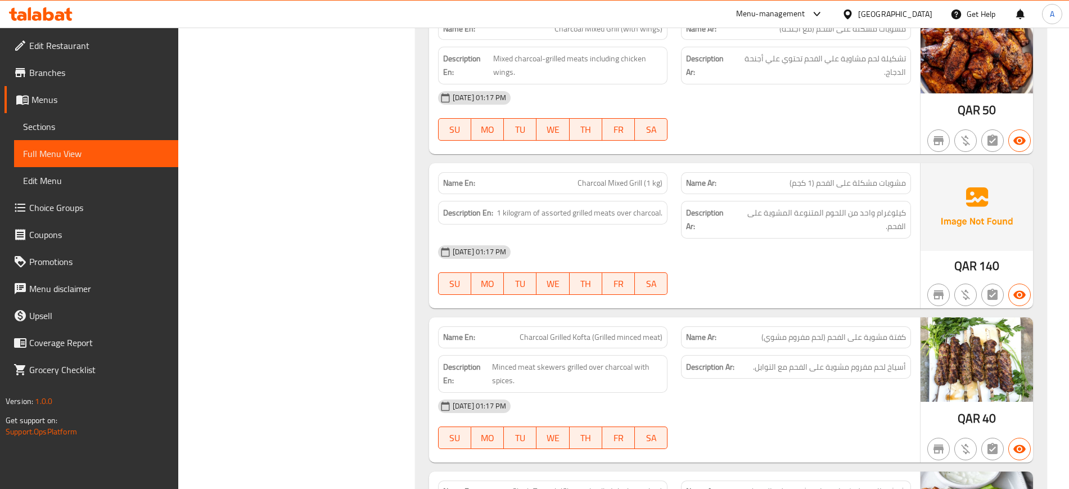
scroll to position [5343, 0]
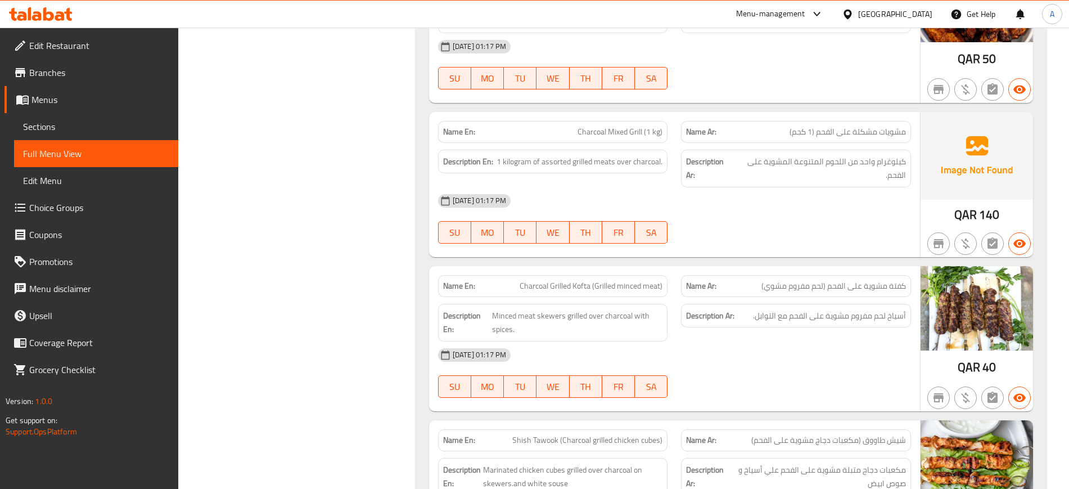
click at [830, 247] on div "Name En: Full Chicken Machine Name Ar: دجاجة كاملة الية Description En: Whole r…" at bounding box center [730, 340] width 631 height 2315
click at [736, 391] on div at bounding box center [795, 397] width 243 height 13
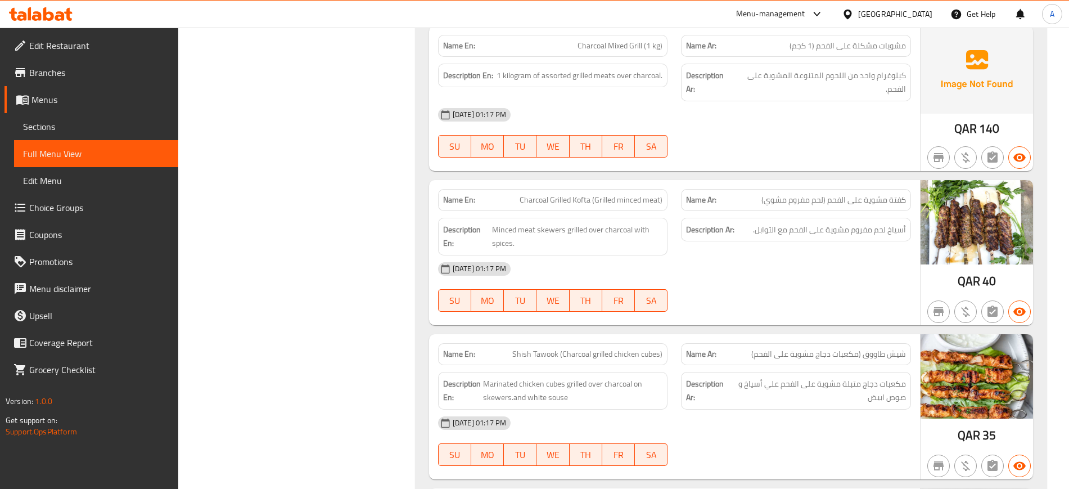
scroll to position [5553, 0]
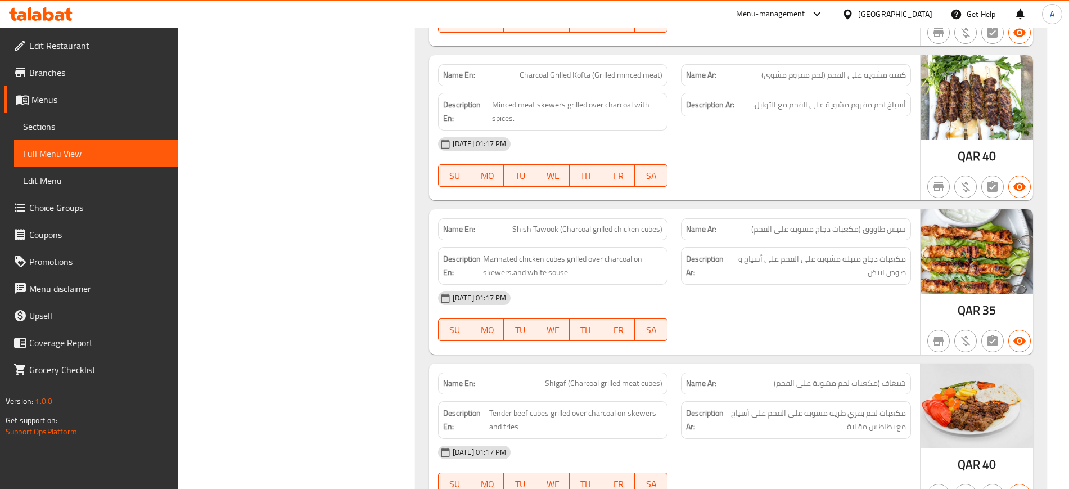
click at [846, 284] on div "[DATE] 01:17 PM" at bounding box center [674, 297] width 486 height 27
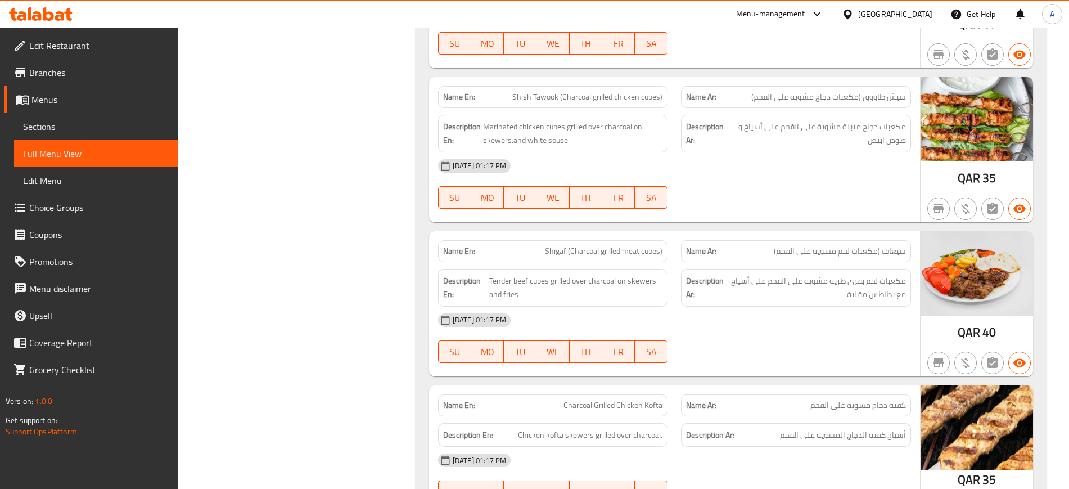
scroll to position [5694, 0]
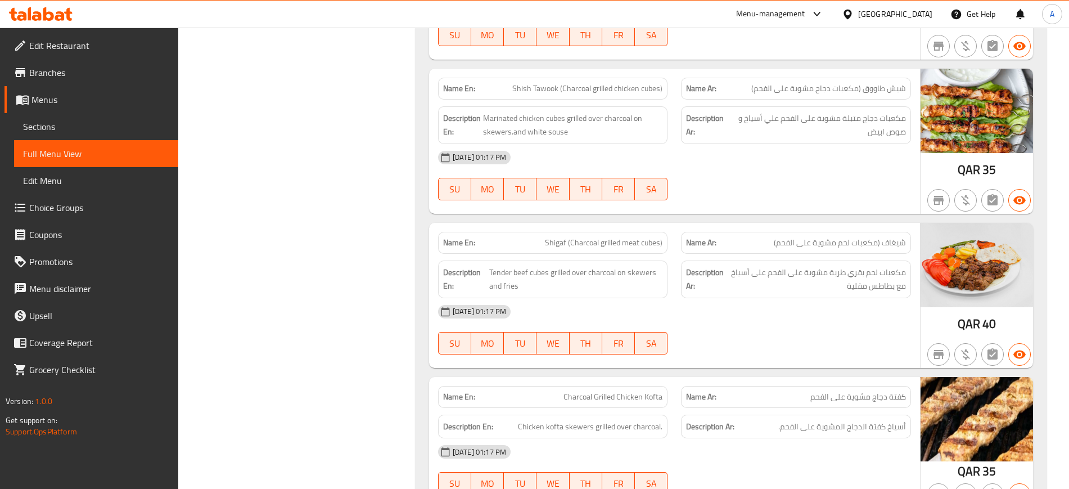
click at [609, 299] on div "[DATE] 01:17 PM" at bounding box center [674, 311] width 486 height 27
click at [648, 391] on span "Charcoal Grilled Chicken Kofta" at bounding box center [612, 397] width 99 height 12
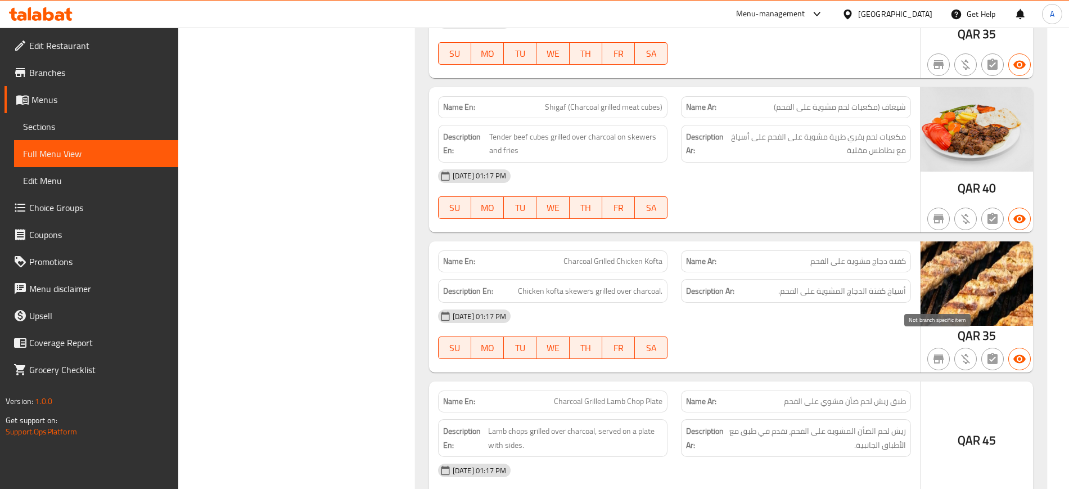
scroll to position [5835, 0]
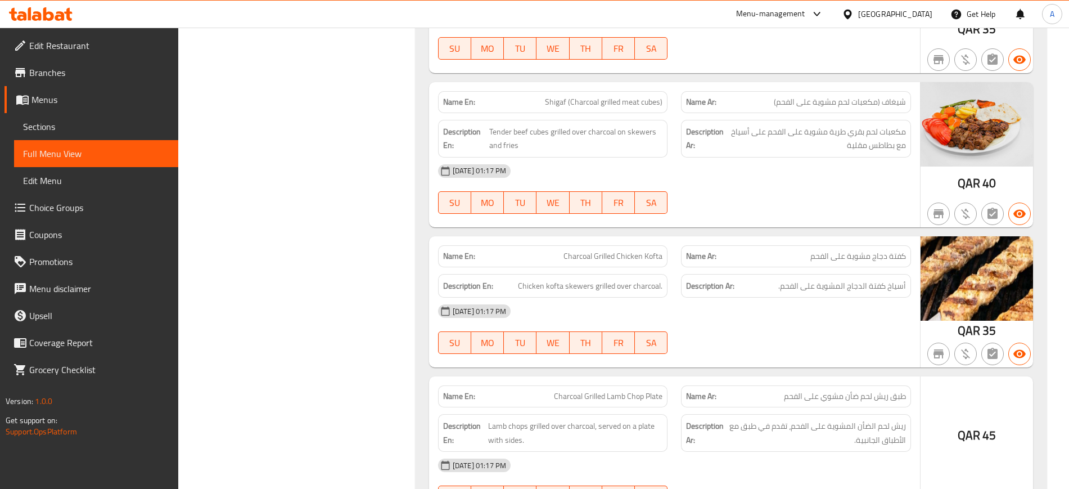
click at [902, 311] on div "07-09-2025 01:17 PM SU MO TU WE TH FR SA" at bounding box center [674, 328] width 486 height 63
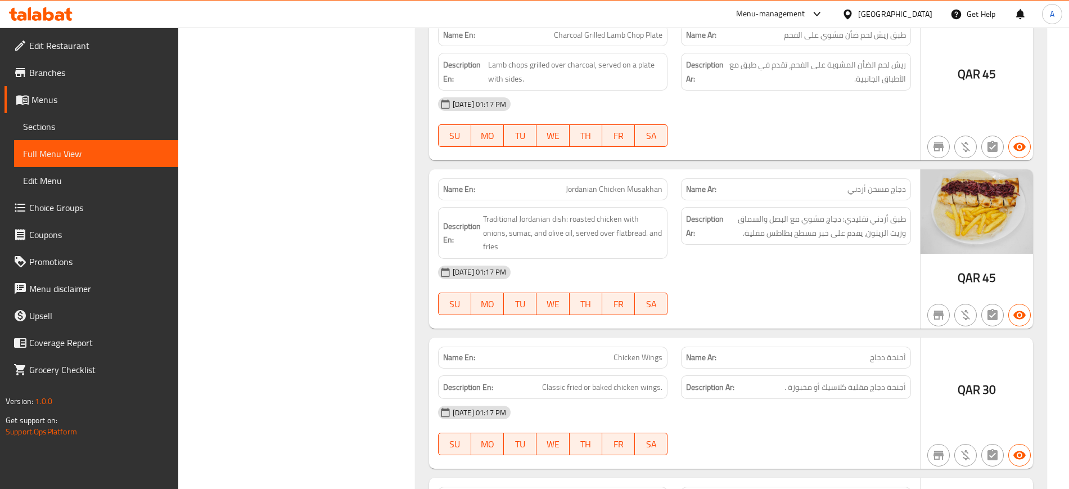
type button "0"
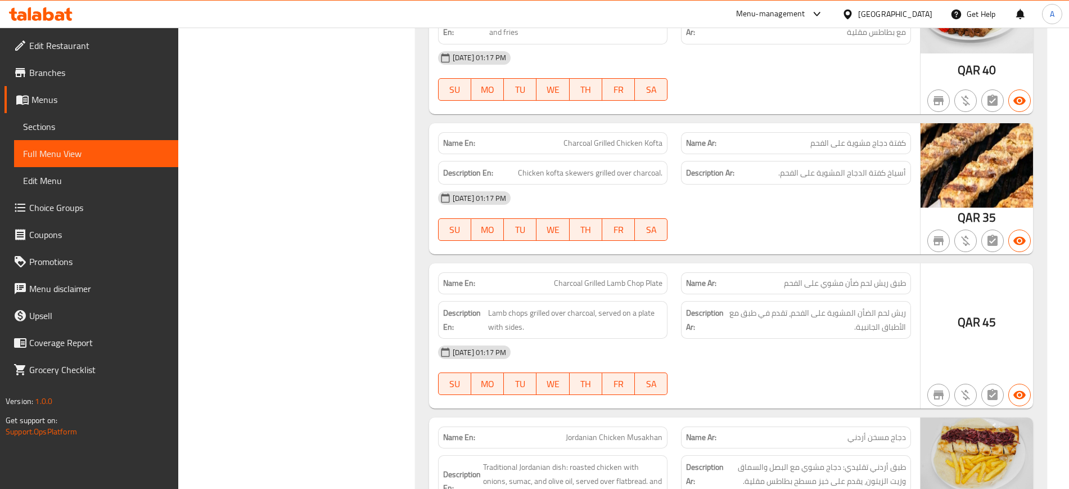
scroll to position [5981, 0]
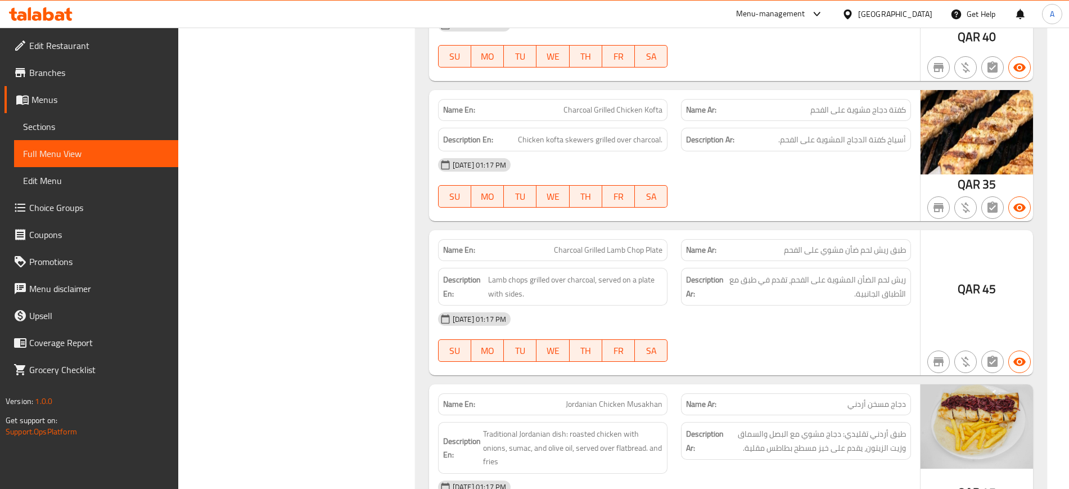
click at [778, 305] on div "[DATE] 01:17 PM" at bounding box center [674, 318] width 486 height 27
click at [716, 319] on div "07-09-2025 01:17 PM SU MO TU WE TH FR SA" at bounding box center [674, 336] width 486 height 63
click at [771, 328] on div "07-09-2025 01:17 PM SU MO TU WE TH FR SA" at bounding box center [674, 336] width 486 height 63
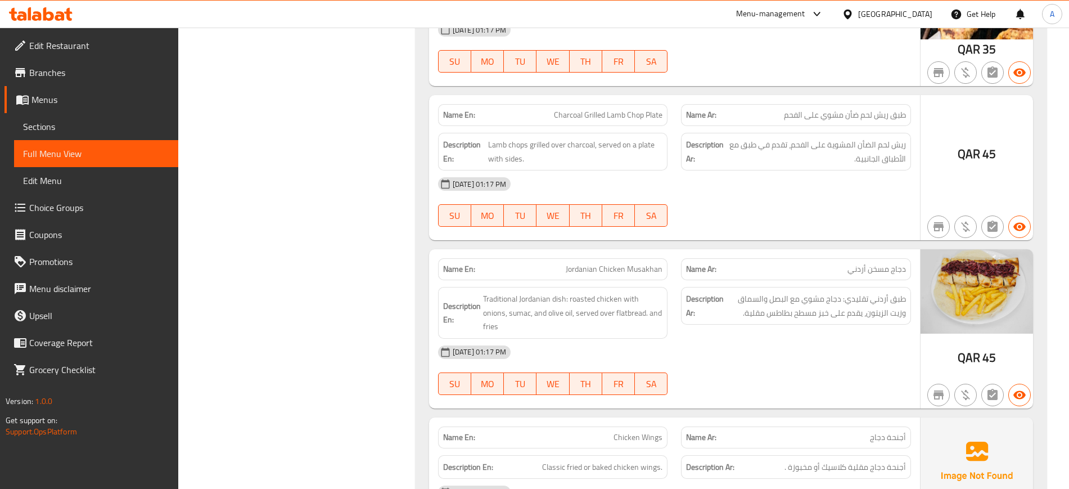
scroll to position [6121, 0]
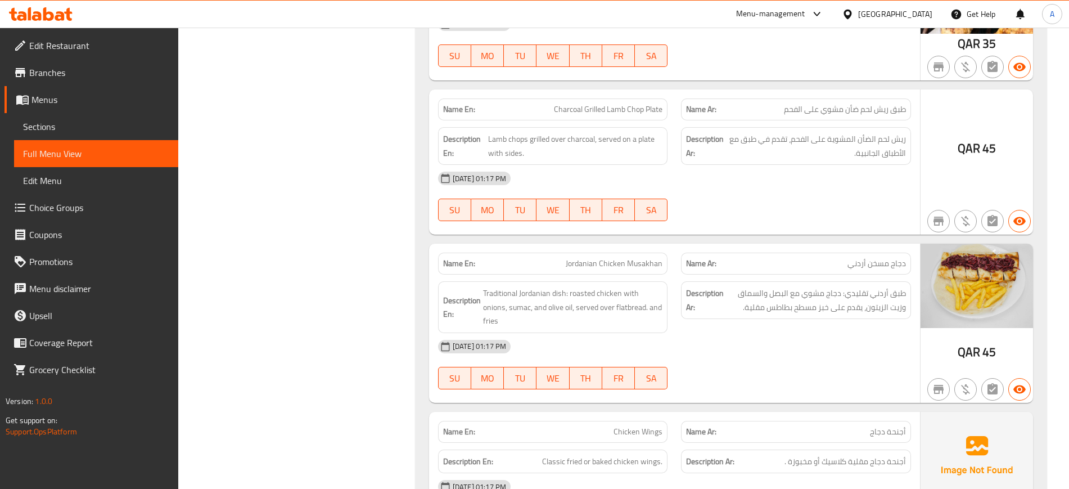
click at [728, 336] on div "[DATE] 01:17 PM" at bounding box center [674, 346] width 486 height 27
click at [712, 333] on div "[DATE] 01:17 PM" at bounding box center [674, 346] width 486 height 27
click at [711, 333] on div "[DATE] 01:17 PM" at bounding box center [674, 346] width 486 height 27
click at [690, 337] on div "[DATE] 01:17 PM" at bounding box center [674, 346] width 486 height 27
click at [661, 338] on div "[DATE] 01:17 PM" at bounding box center [674, 346] width 486 height 27
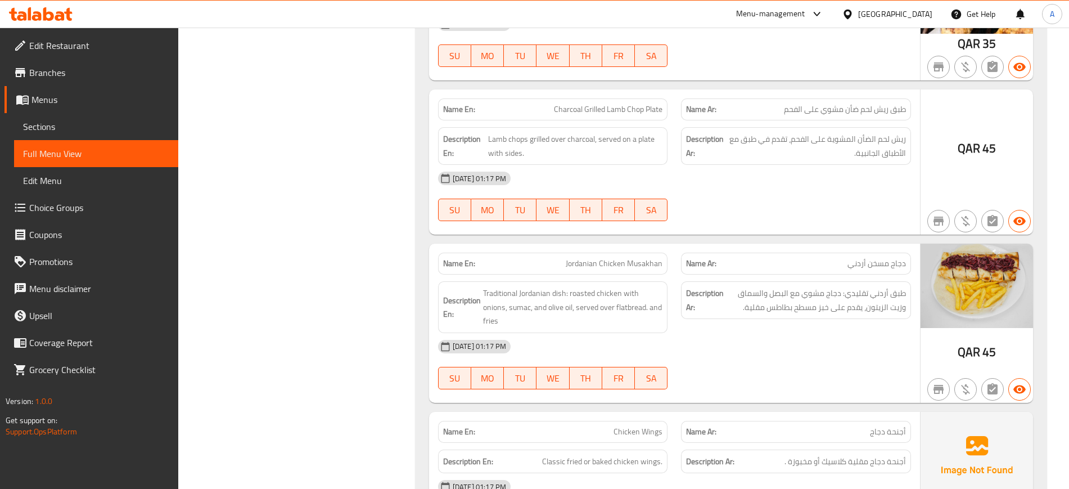
click at [694, 336] on div "[DATE] 01:17 PM" at bounding box center [674, 346] width 486 height 27
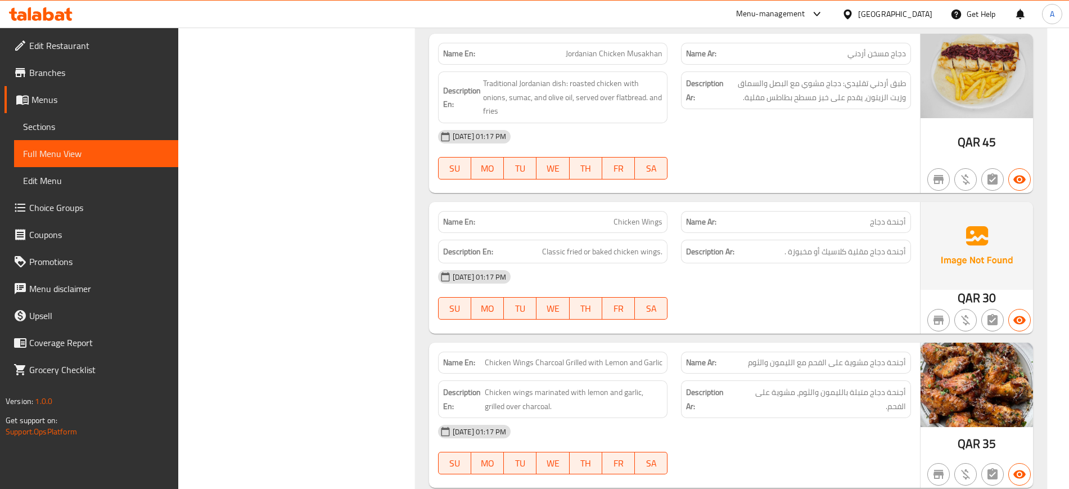
scroll to position [6332, 0]
click at [763, 277] on div "07-09-2025 01:17 PM SU MO TU WE TH FR SA" at bounding box center [674, 293] width 486 height 63
click at [656, 215] on span "Chicken Wings" at bounding box center [637, 221] width 49 height 12
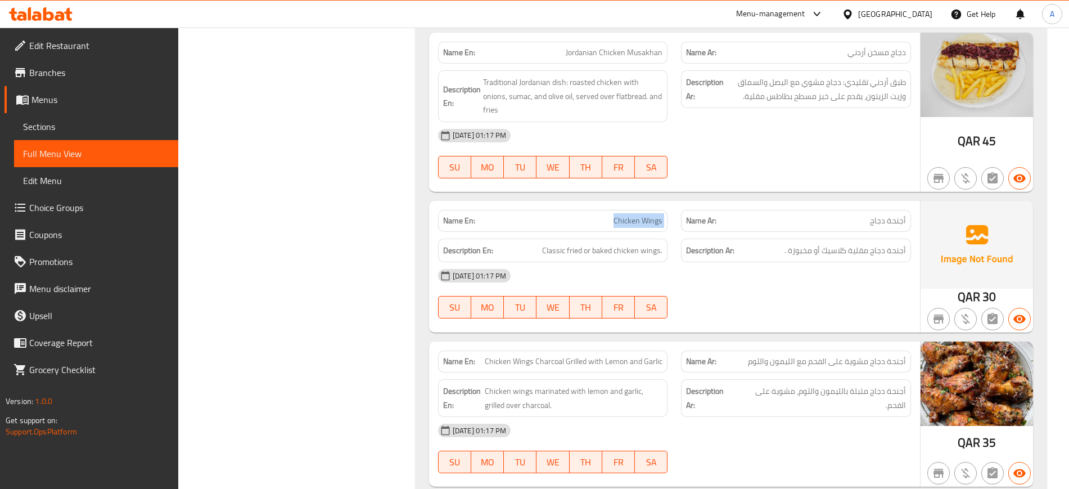
copy span "Chicken Wings"
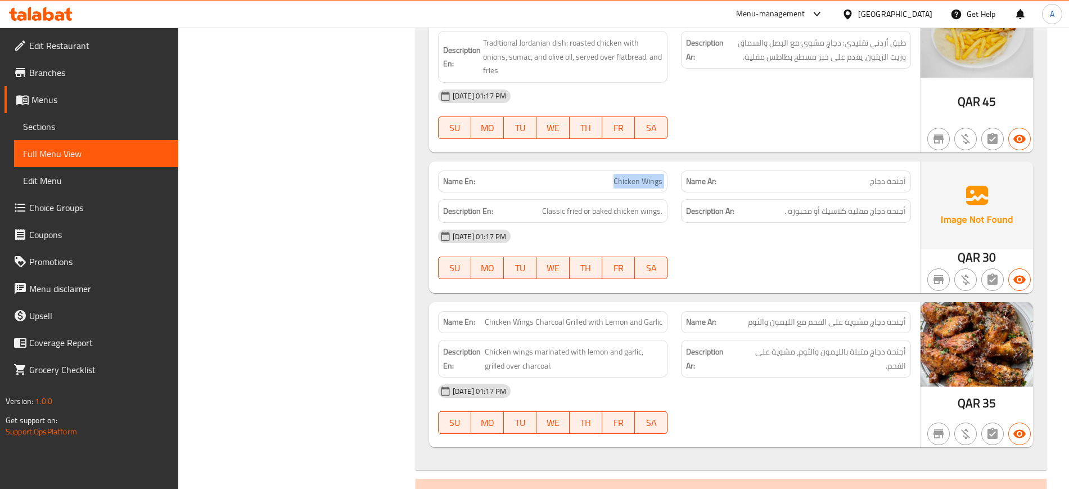
scroll to position [6402, 0]
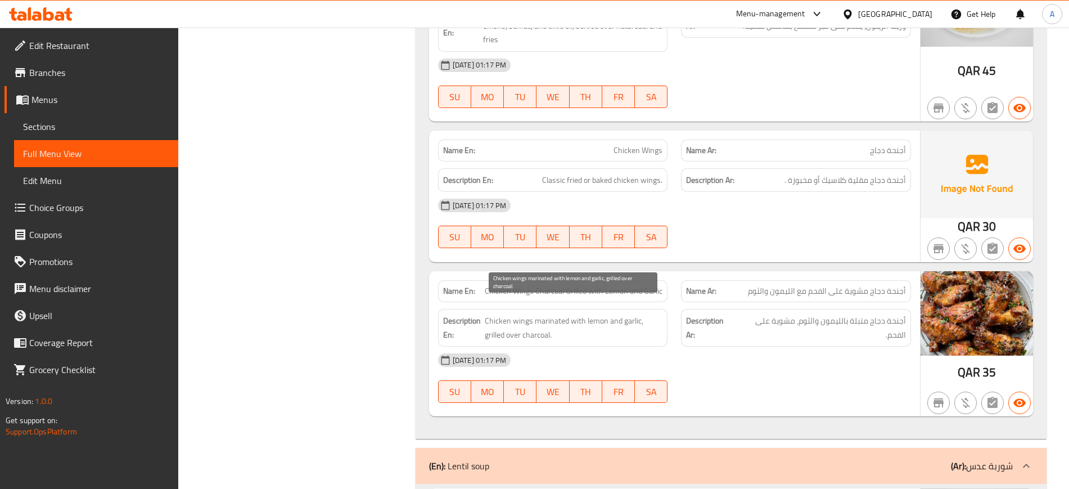
click at [548, 314] on span "Chicken wings marinated with lemon and garlic, grilled over charcoal." at bounding box center [574, 328] width 178 height 28
copy span "marinated"
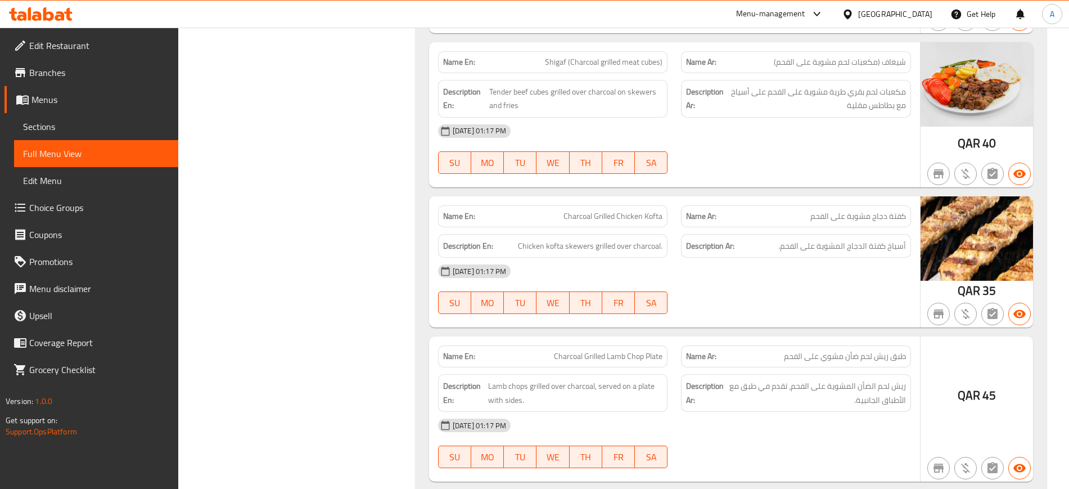
scroll to position [5840, 0]
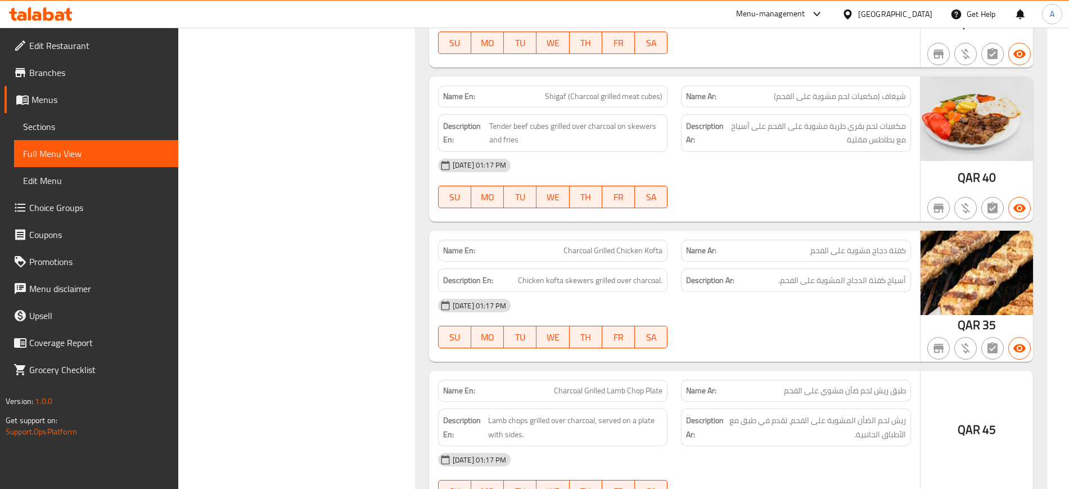
click at [698, 296] on div "[DATE] 01:17 PM" at bounding box center [674, 305] width 486 height 27
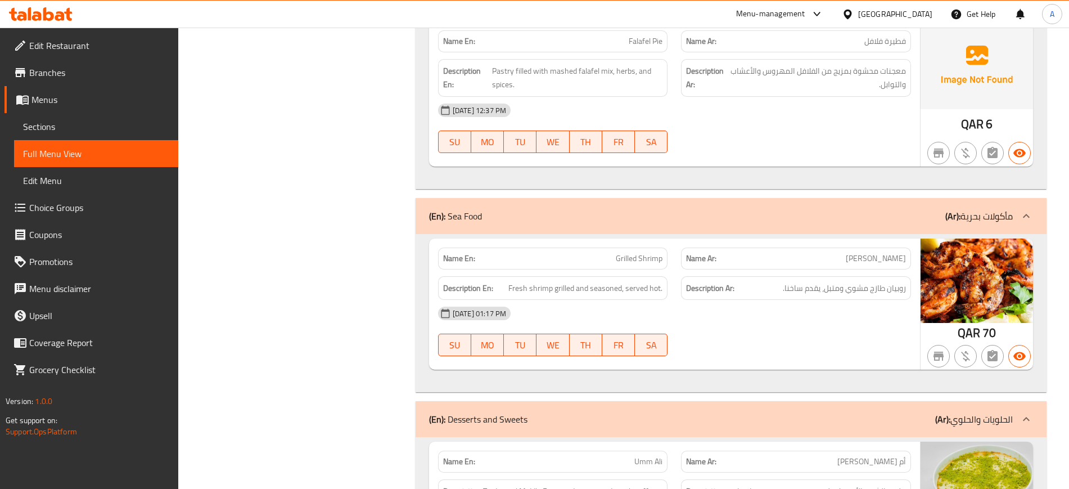
click at [622, 308] on div "[DATE] 01:17 PM" at bounding box center [674, 313] width 486 height 27
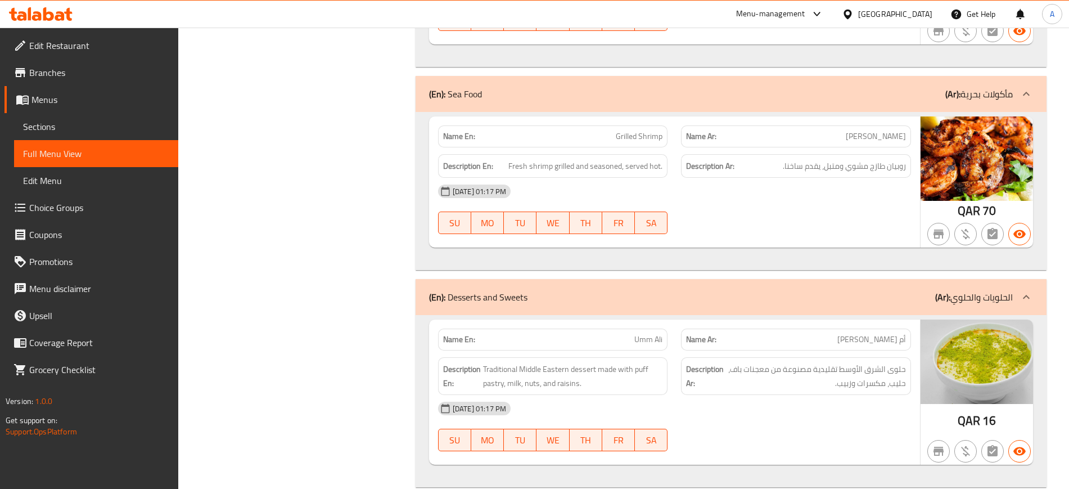
scroll to position [9515, 0]
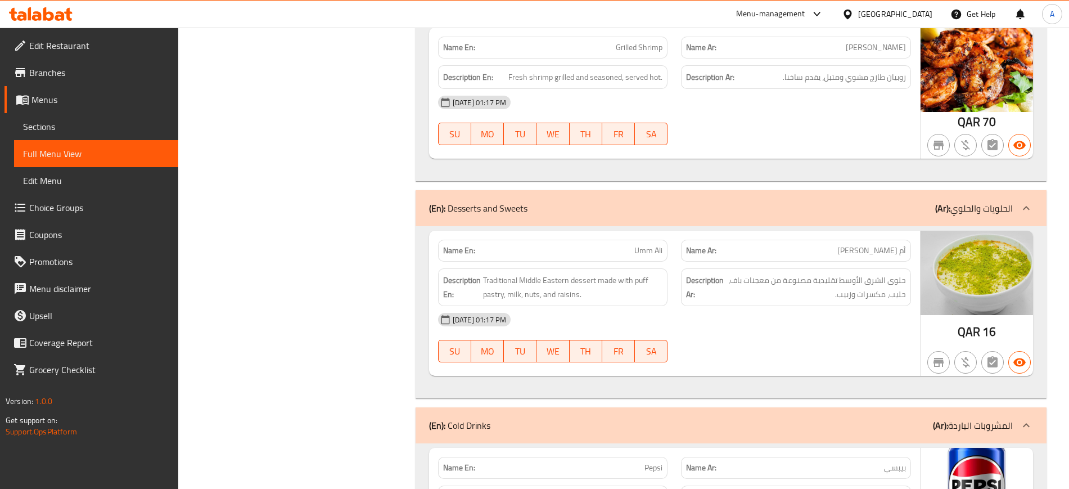
click at [834, 355] on div at bounding box center [795, 361] width 243 height 13
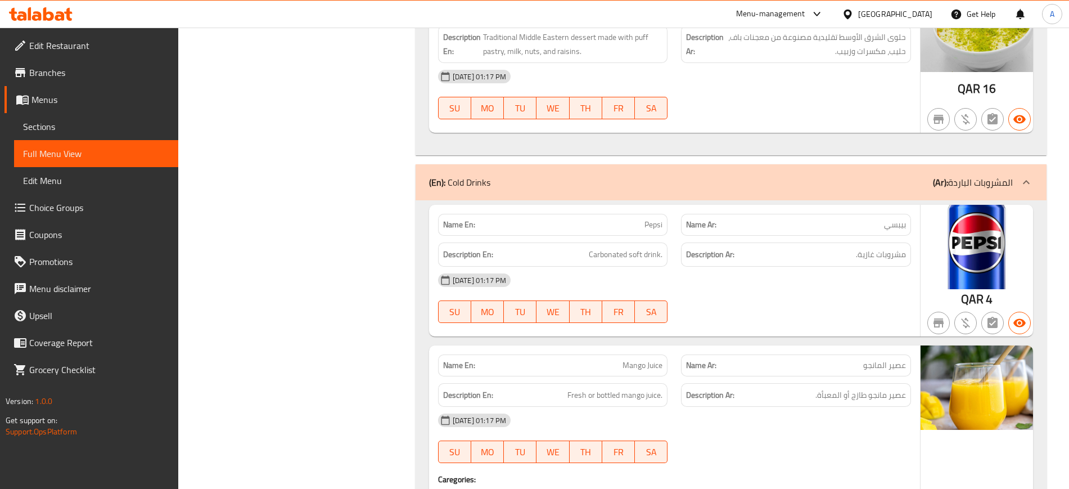
scroll to position [9866, 0]
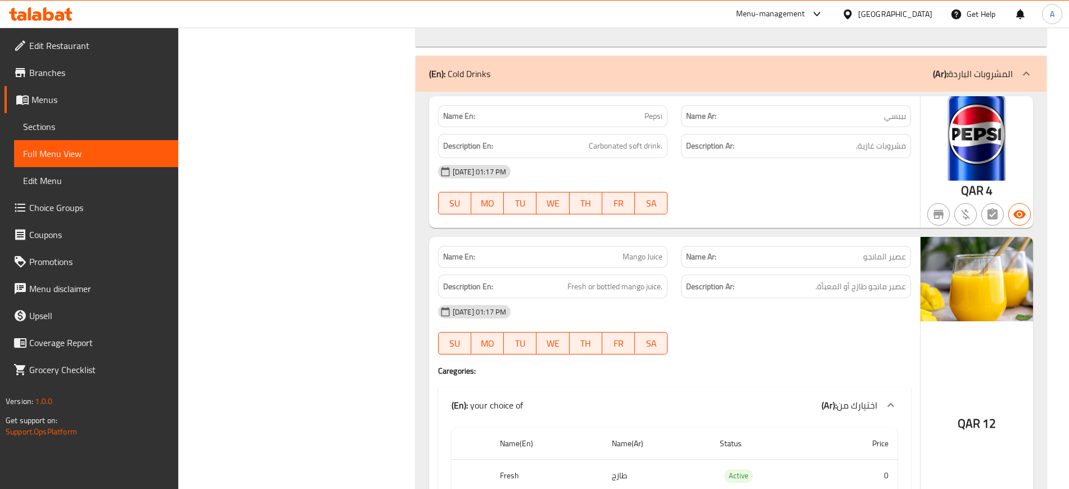
click at [653, 110] on span "Pepsi" at bounding box center [653, 116] width 18 height 12
copy span "Pepsi"
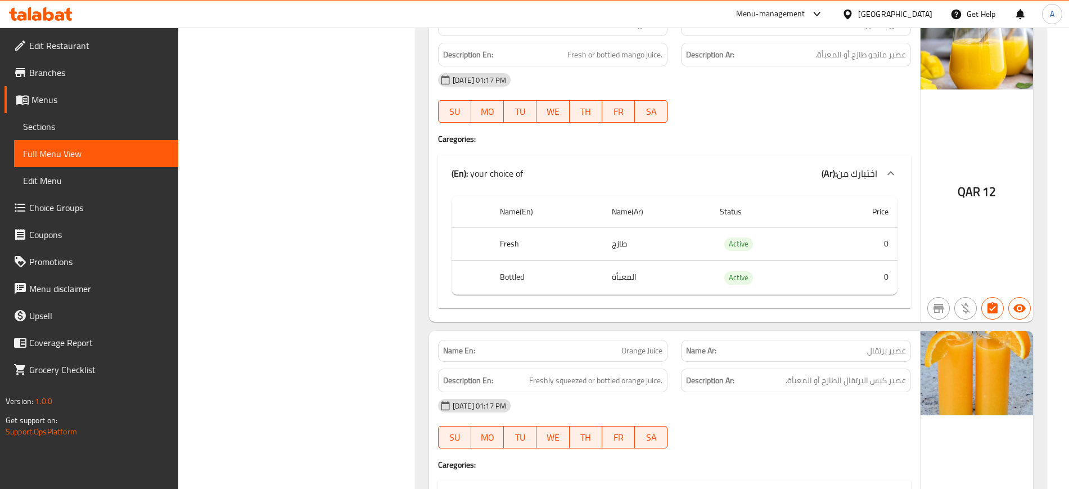
scroll to position [10147, 0]
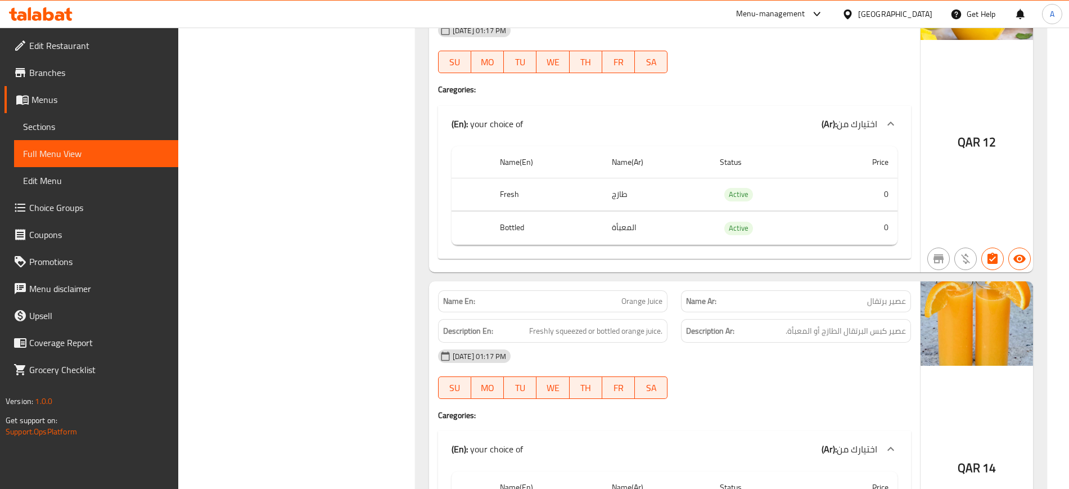
click at [645, 295] on span "Orange Juice" at bounding box center [641, 301] width 41 height 12
copy span "Orange Juice"
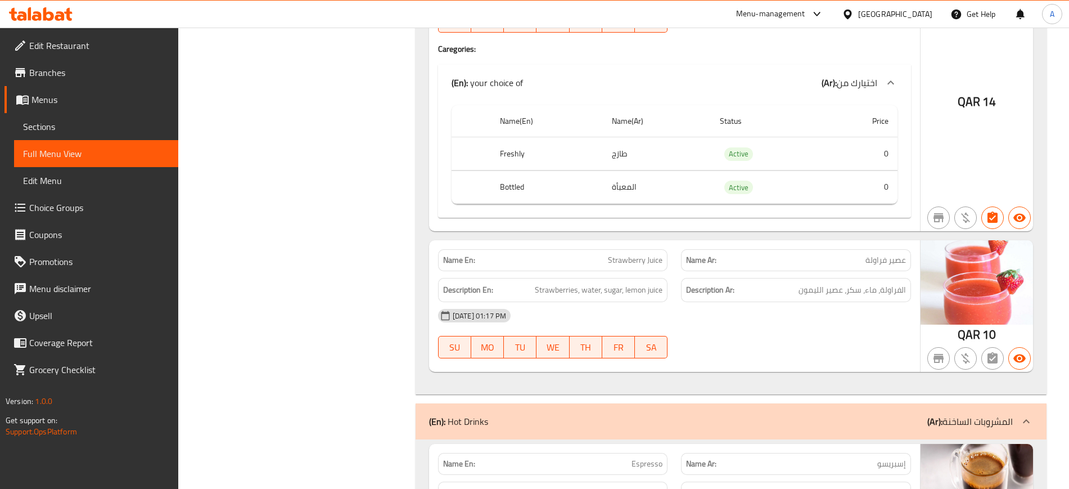
scroll to position [10631, 0]
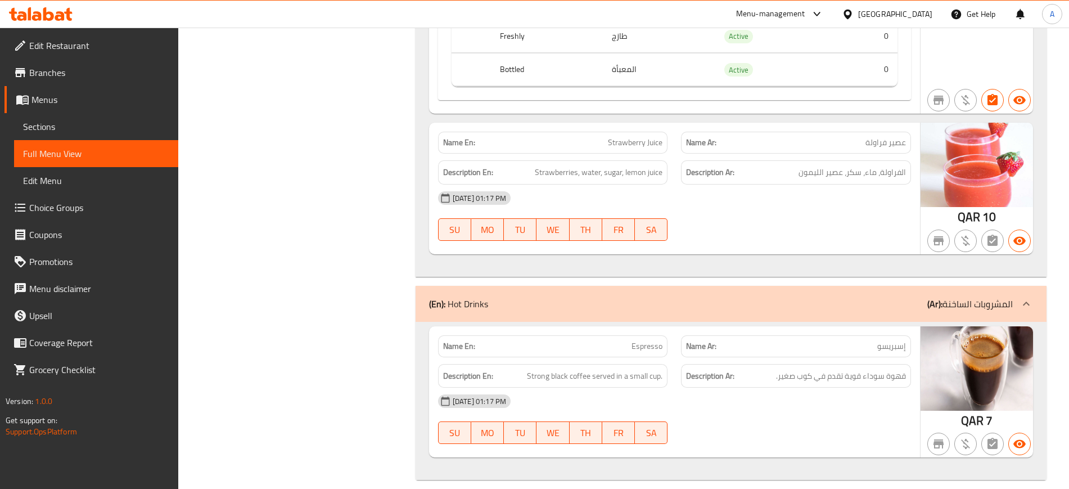
click at [711, 357] on div "Description Ar: قهوة سوداء قوية تقدم في كوب صغير." at bounding box center [795, 376] width 243 height 38
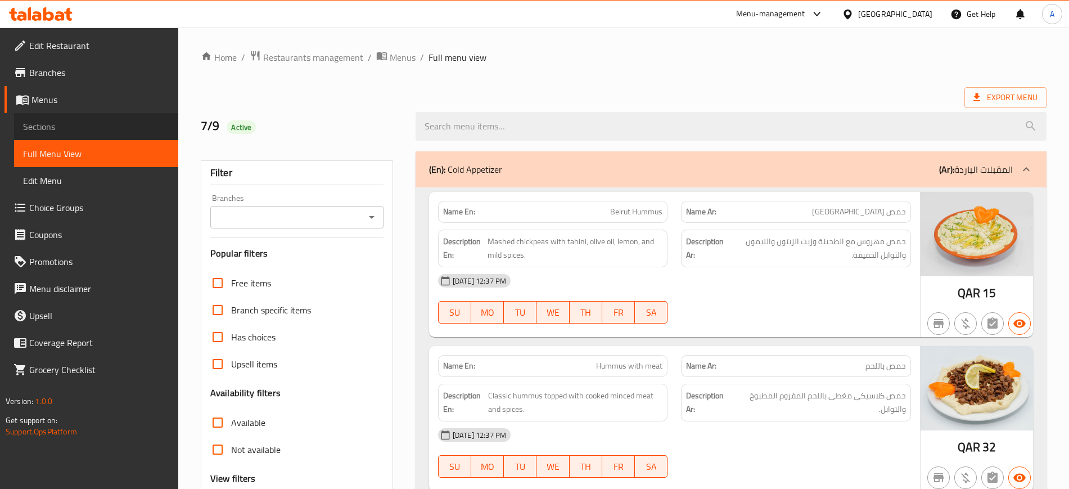
click at [88, 121] on span "Sections" at bounding box center [96, 126] width 146 height 13
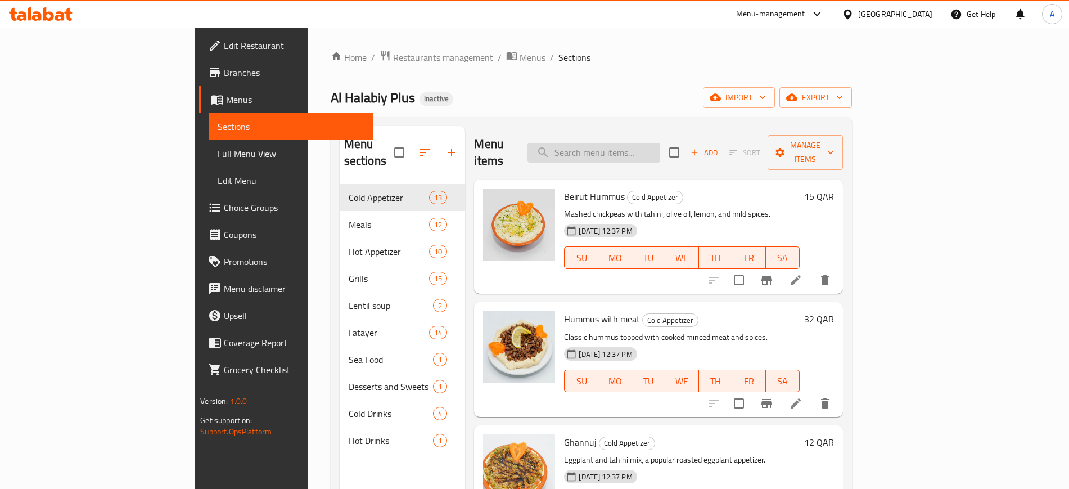
click at [654, 143] on input "search" at bounding box center [593, 153] width 133 height 20
paste input "Boneless Chicken, Olive Oil, Salt and pepper"
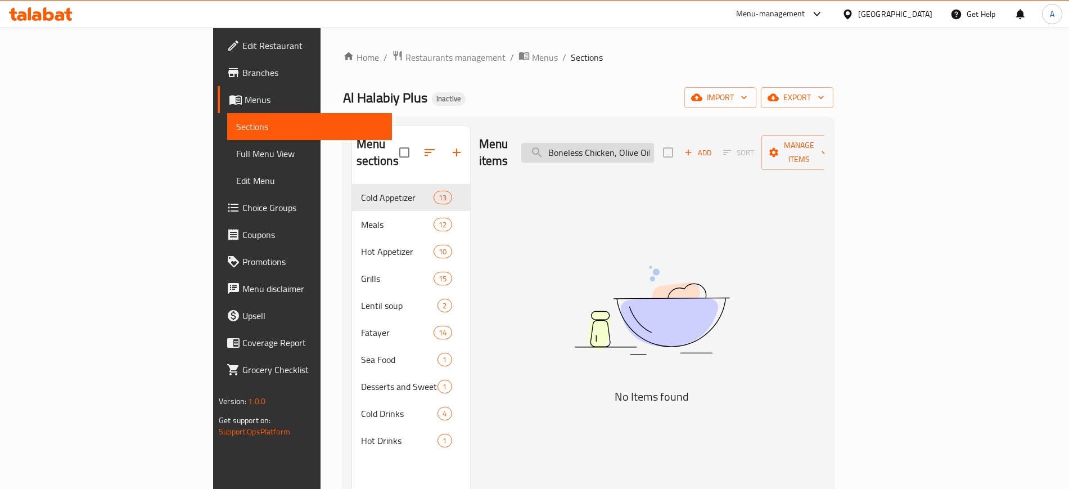
click at [653, 143] on input "Boneless Chicken, Olive Oil, Salt and pepper" at bounding box center [587, 153] width 133 height 20
paste input "arcoal Grilled Chicken"
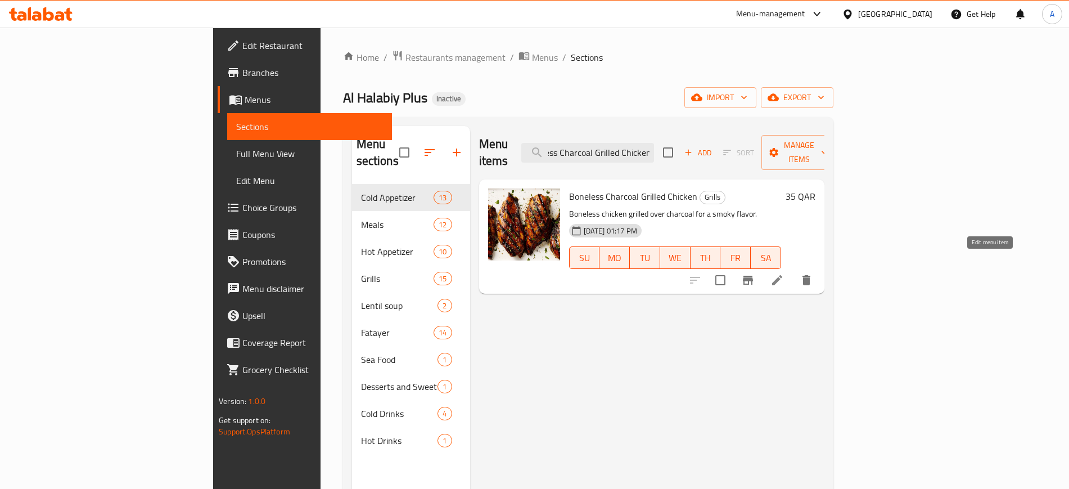
type input "Boneless Charcoal Grilled Chicken"
click at [784, 273] on icon at bounding box center [776, 279] width 13 height 13
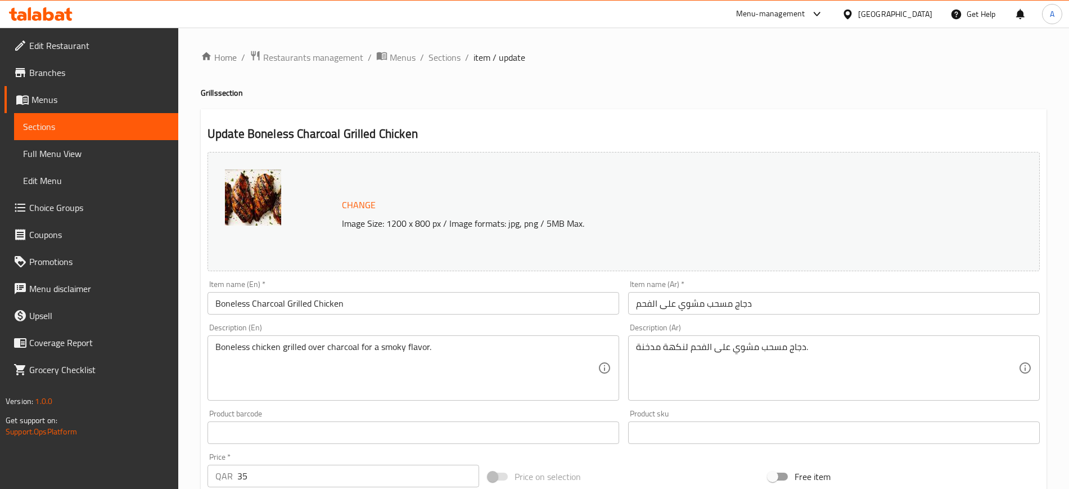
click at [450, 342] on textarea "Boneless chicken grilled over charcoal for a smoky flavor." at bounding box center [406, 367] width 382 height 53
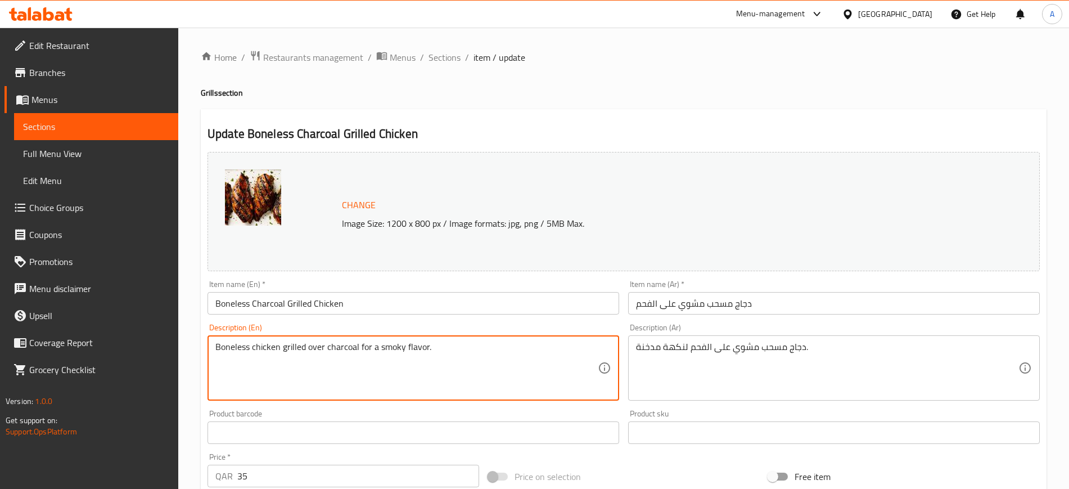
paste textarea "Chicken, Olive Oil, Salt and pepper"
type textarea "Boneless Chicken, Olive Oil, Salt and pepper"
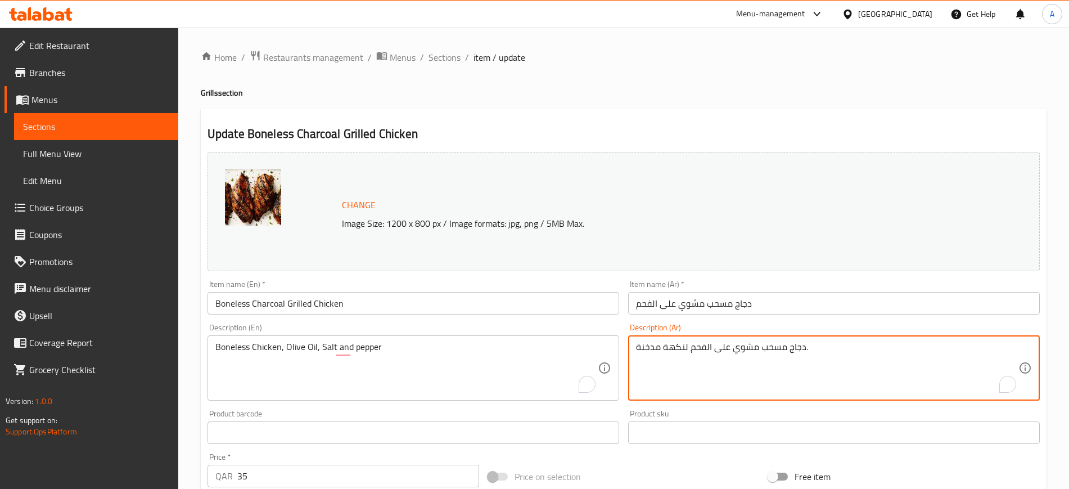
click at [743, 354] on textarea "دجاج مسحب مشوي على الفحم لنكهة مدخنة." at bounding box center [827, 367] width 382 height 53
paste textarea "بدون عظم، زيت زيتون، ملح وفلفل"
type textarea "دجاج بدون عظم، [PERSON_NAME]، ملح وفلفل"
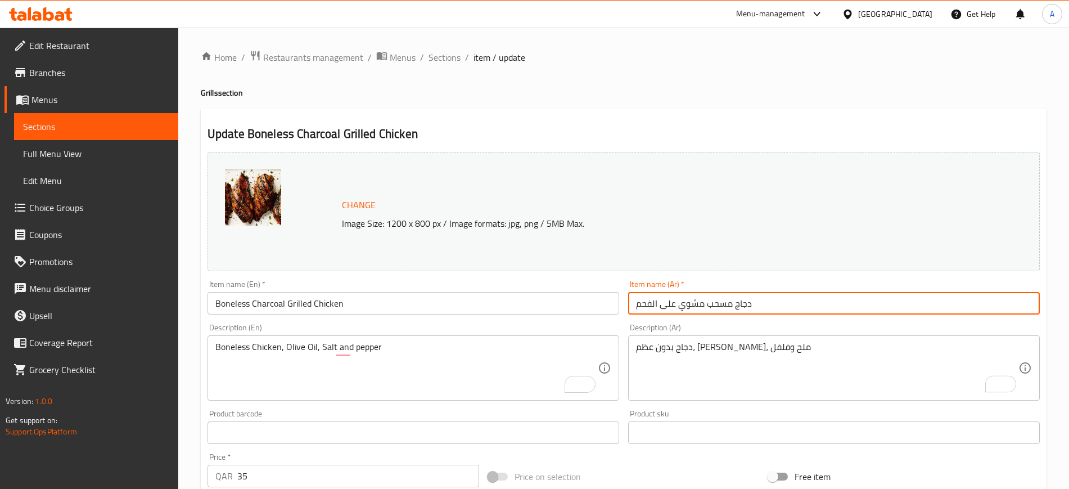
click at [780, 296] on input "دجاج مسحب مشوي على الفحم" at bounding box center [834, 303] width 412 height 22
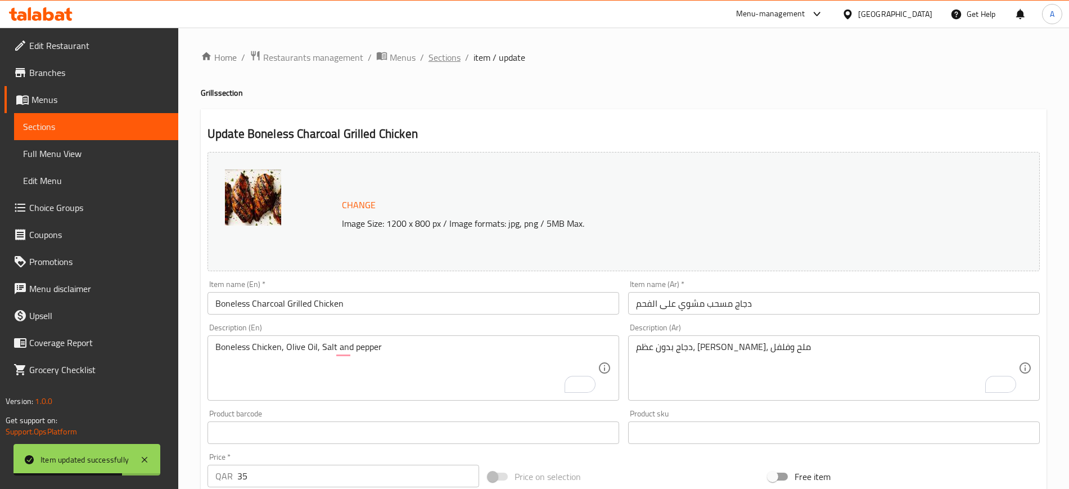
click at [437, 52] on span "Sections" at bounding box center [444, 57] width 32 height 13
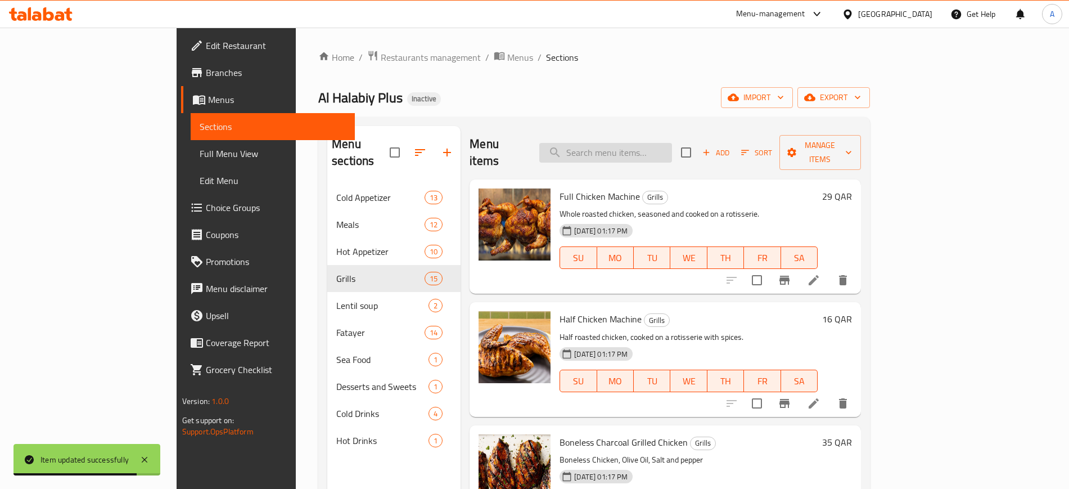
click at [644, 143] on input "search" at bounding box center [605, 153] width 133 height 20
paste input "Half Charcoal Grilled Chicken Boneless"
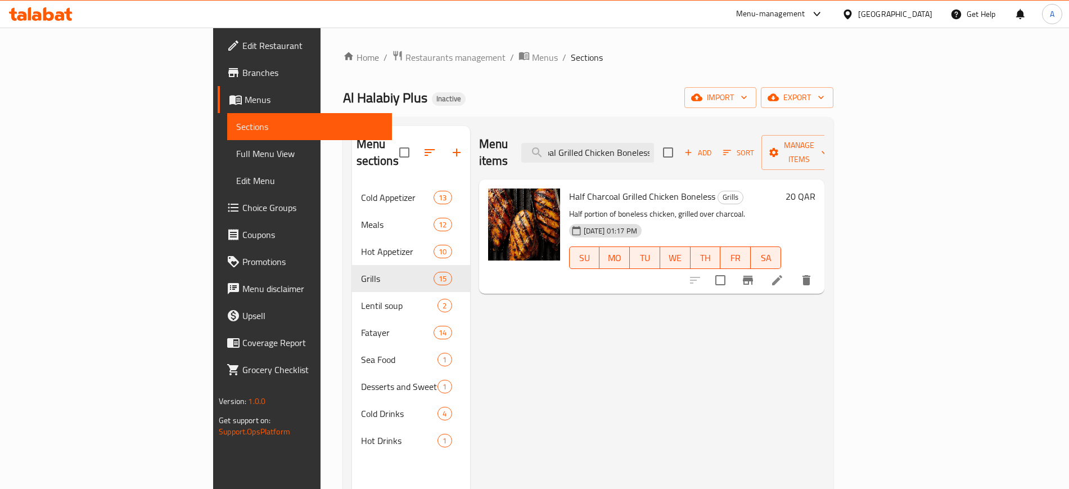
type input "Half Charcoal Grilled Chicken Boneless"
click at [793, 271] on li at bounding box center [776, 280] width 31 height 20
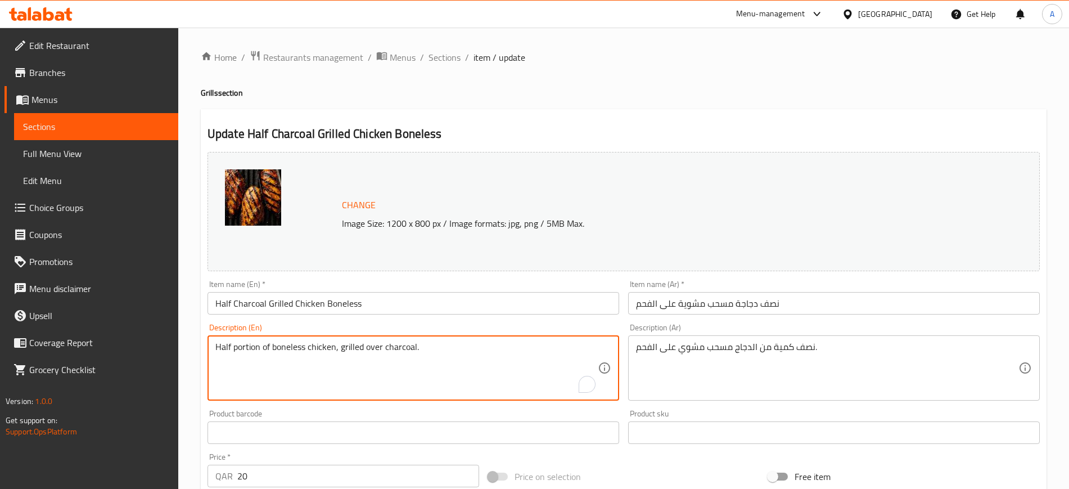
click at [443, 349] on textarea "Half portion of boneless chicken, grilled over charcoal." at bounding box center [406, 367] width 382 height 53
paste textarea "Boneless Chicken, Olive Oil, Salt and pepper"
type textarea "Boneless Chicken, Olive Oil, Salt and pepper"
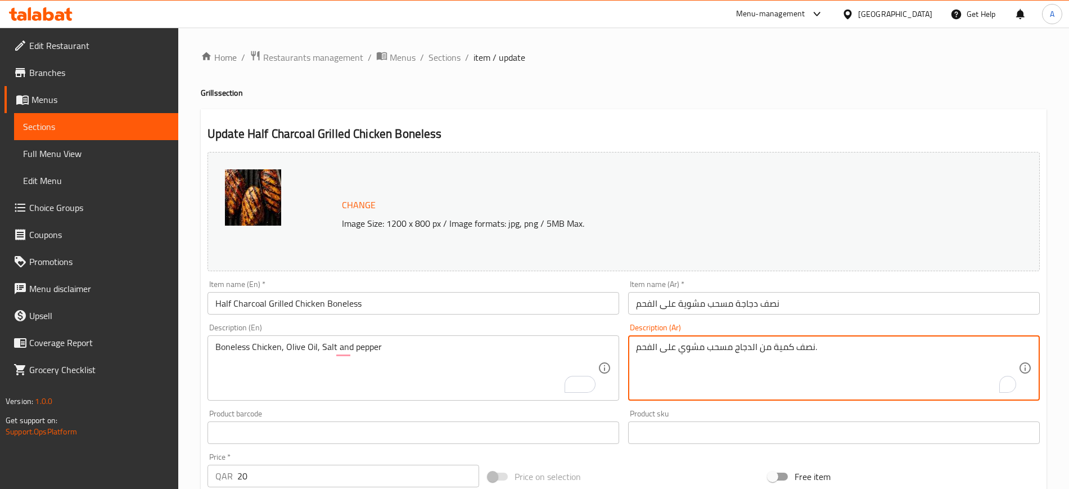
click at [761, 347] on textarea "نصف كمية من الدجاج مسحب مشوي على الفحم." at bounding box center [827, 367] width 382 height 53
paste textarea "دجاج بدون عظم، [PERSON_NAME]، ملح وفلفل"
type textarea "دجاج بدون عظم، [PERSON_NAME]، ملح وفلفل"
click at [798, 296] on input "نصف دجاجة مسحب مشوية على الفحم" at bounding box center [834, 303] width 412 height 22
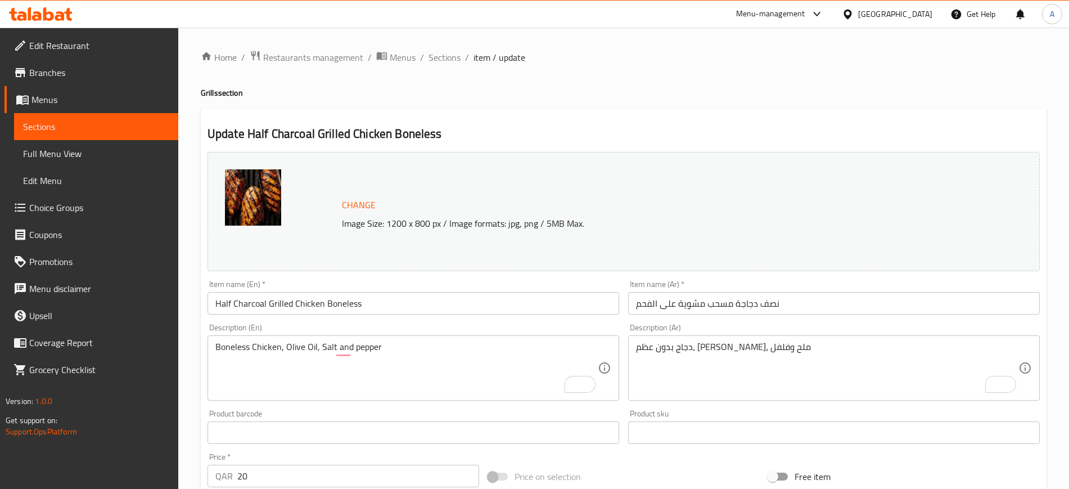
click at [449, 66] on div "Home / Restaurants management / Menus / Sections / item / update Grills section…" at bounding box center [624, 419] width 846 height 738
click at [449, 61] on span "Sections" at bounding box center [444, 57] width 32 height 13
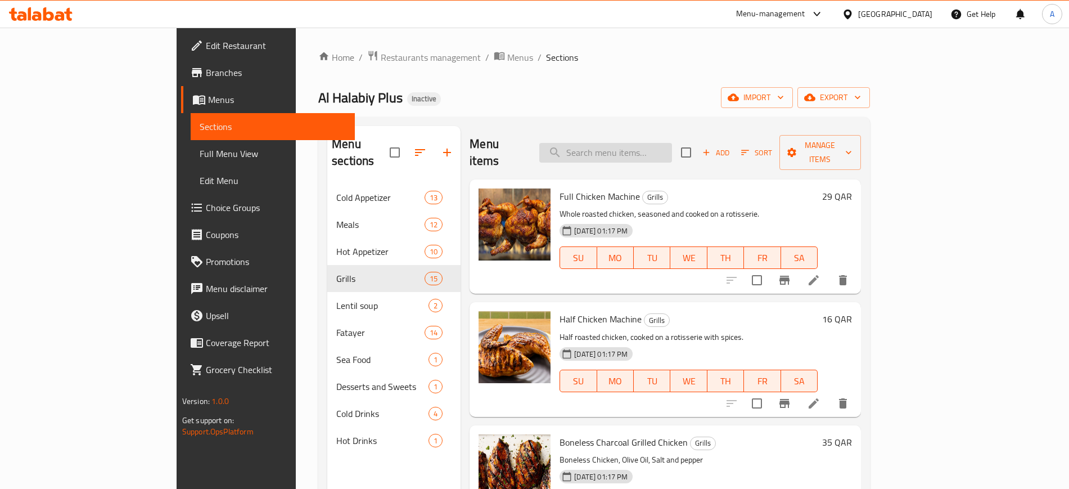
click at [646, 143] on input "search" at bounding box center [605, 153] width 133 height 20
paste input "Charcoal Mixed Grill (with wings)"
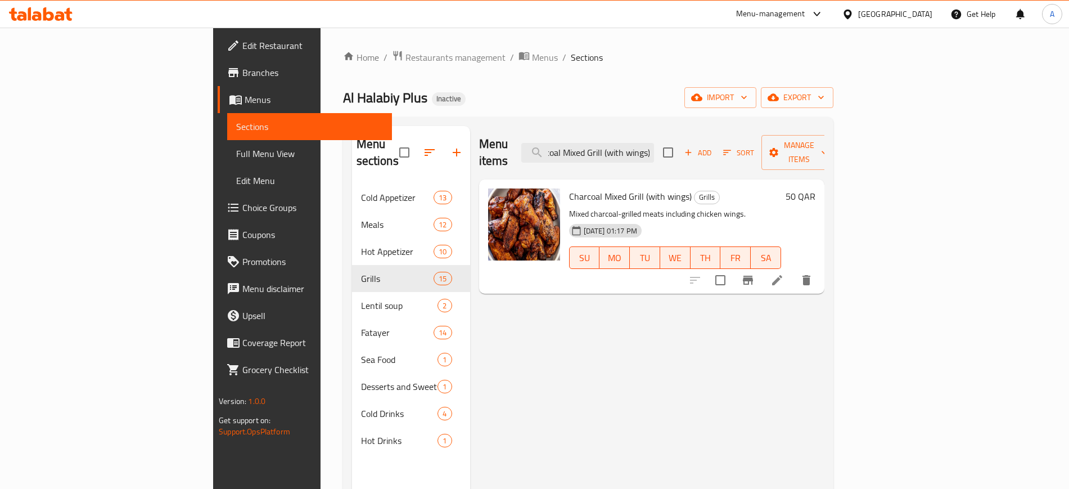
type input "Charcoal Mixed Grill (with wings)"
click at [784, 273] on icon at bounding box center [776, 279] width 13 height 13
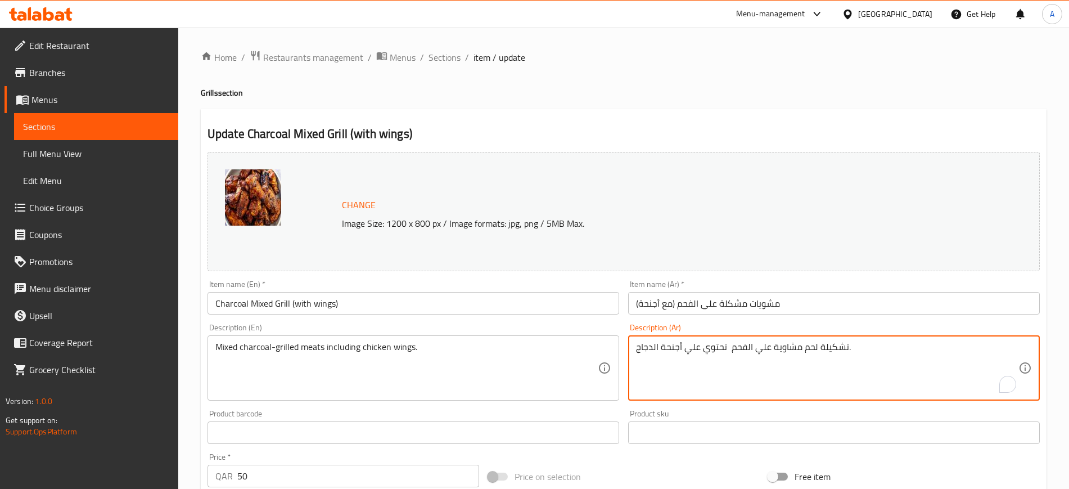
drag, startPoint x: 847, startPoint y: 347, endPoint x: 796, endPoint y: 347, distance: 50.6
click at [794, 350] on textarea "تشكيلة لحم مشاوية علي الفحم تحتوي علي أجنحة الدجاج." at bounding box center [827, 367] width 382 height 53
drag, startPoint x: 800, startPoint y: 346, endPoint x: 844, endPoint y: 345, distance: 44.4
click at [844, 345] on textarea "تشكيلة لحم مشاوية علي الفحم تحتوي علي أجنحة الدجاج." at bounding box center [827, 367] width 382 height 53
click at [784, 345] on textarea "لحوم مشكله مشاوية علي الفحم تحتوي علي أجنحة الدجاج." at bounding box center [827, 367] width 382 height 53
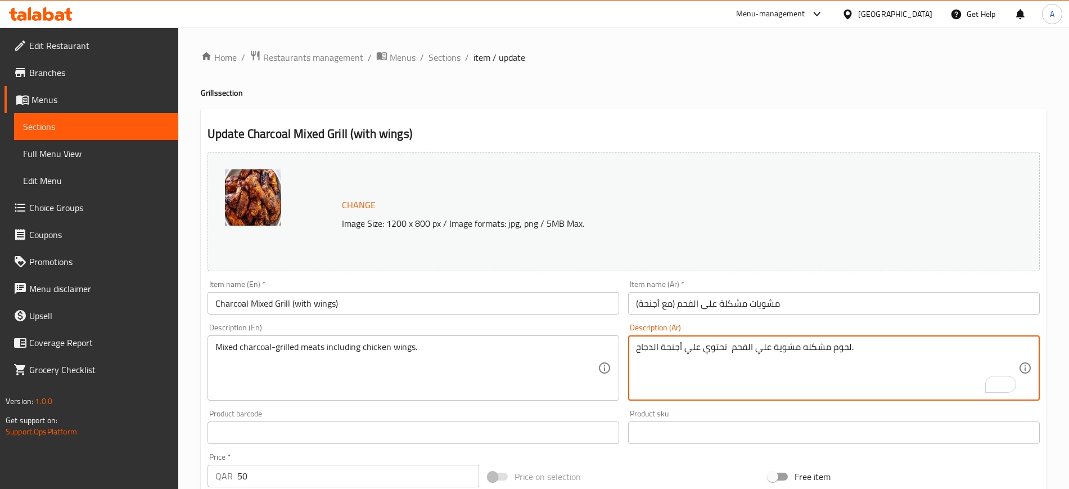
type textarea "لحوم مشكله مشوية علي الفحم تحتوي علي أجنحة الدجاج."
click at [810, 295] on input "مشويات مشكلة على الفحم (مع أجنحة)" at bounding box center [834, 303] width 412 height 22
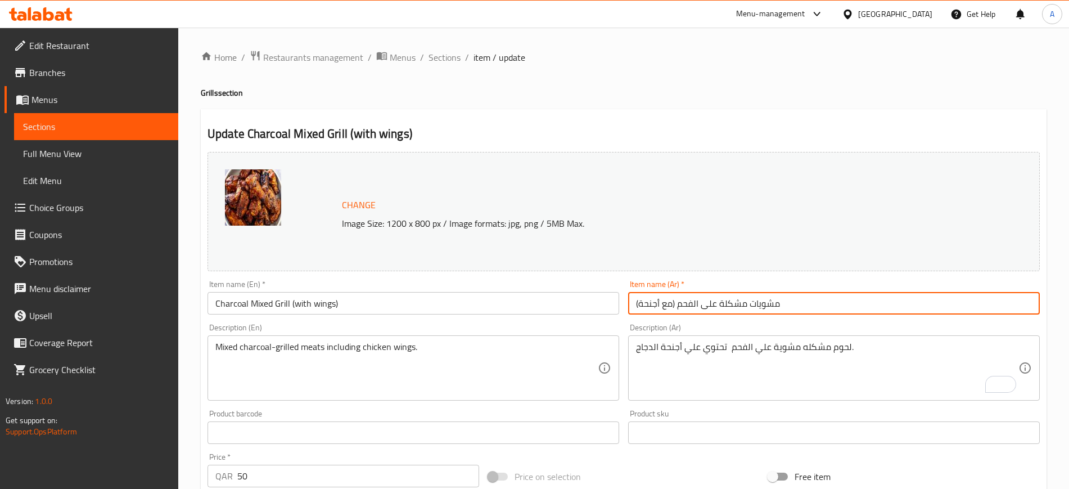
click at [444, 53] on span "Sections" at bounding box center [444, 57] width 32 height 13
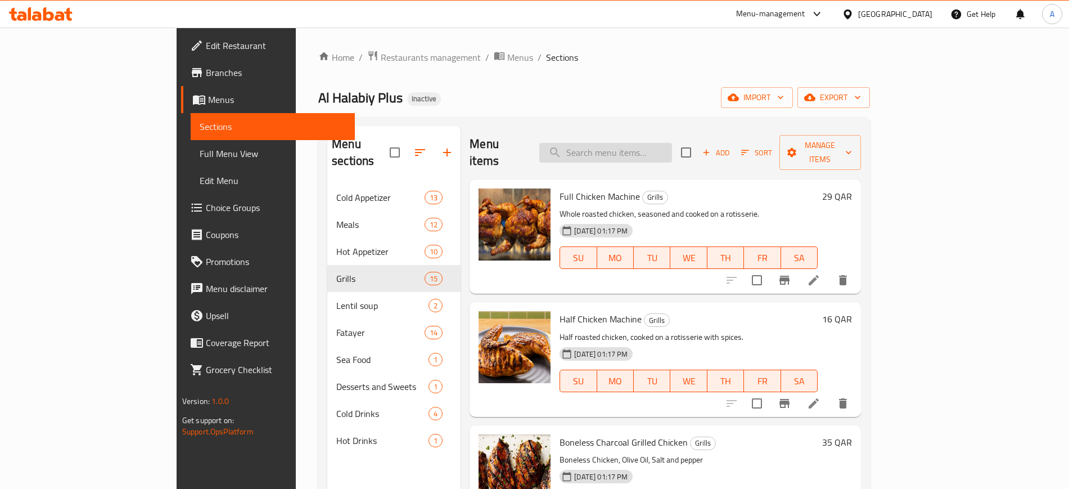
click at [672, 147] on input "search" at bounding box center [605, 153] width 133 height 20
paste input "Chicken Wings"
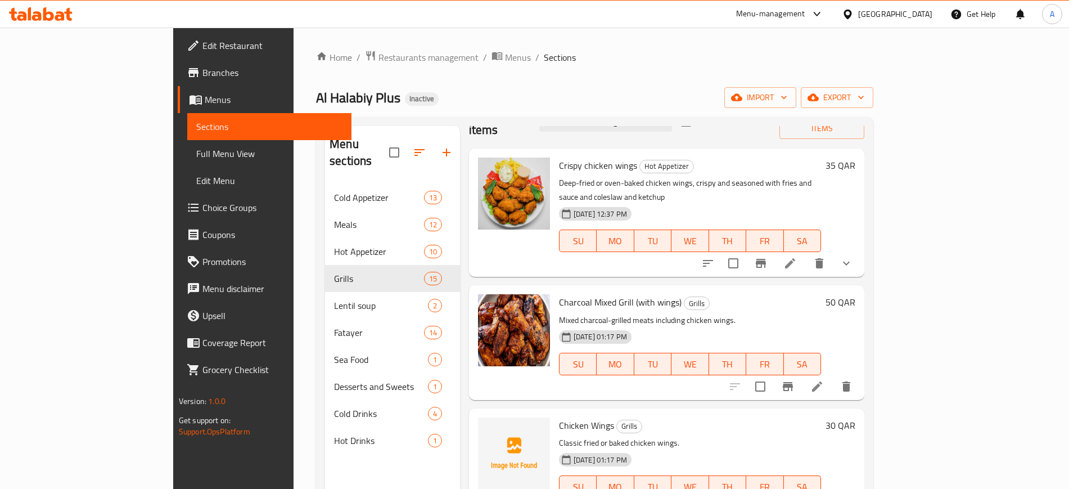
scroll to position [141, 0]
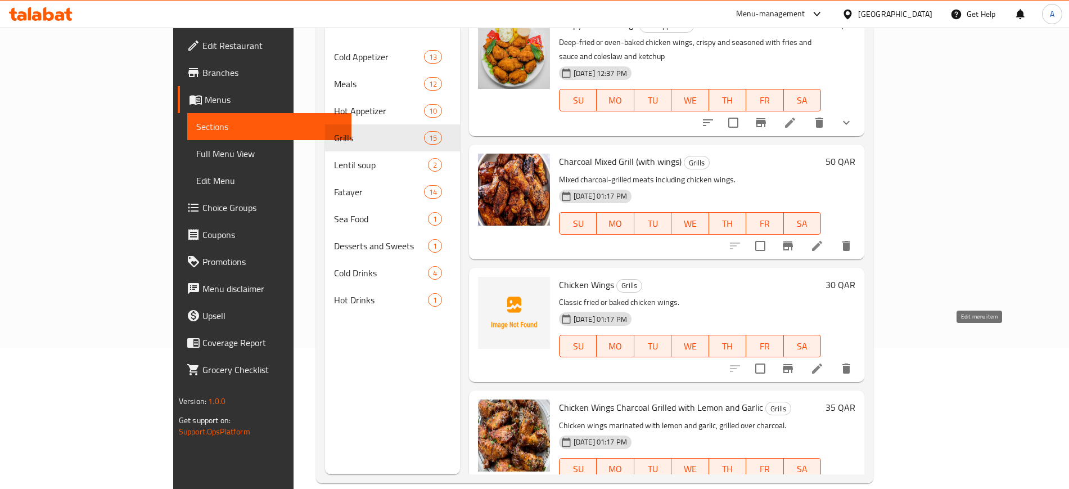
type input "Chicken Wings"
click at [822, 363] on icon at bounding box center [817, 368] width 10 height 10
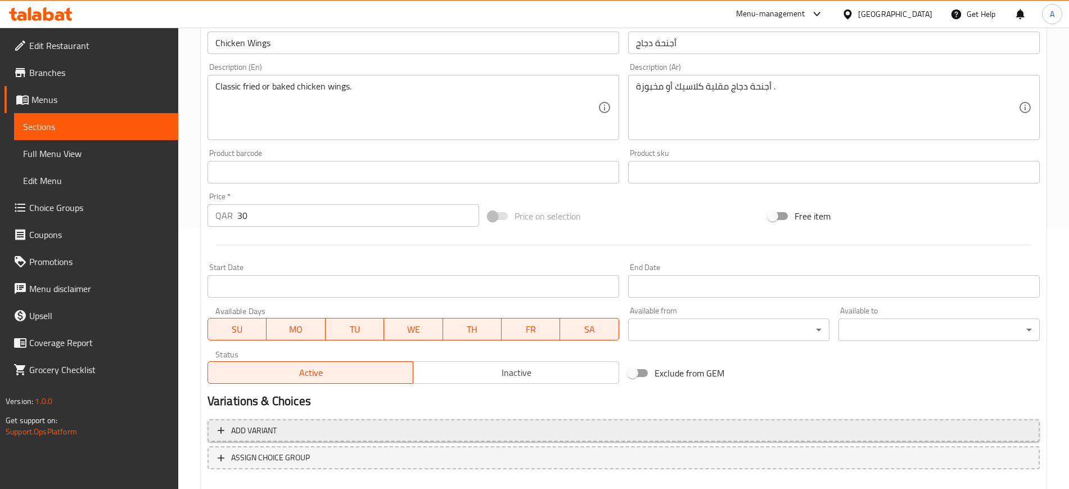
scroll to position [322, 0]
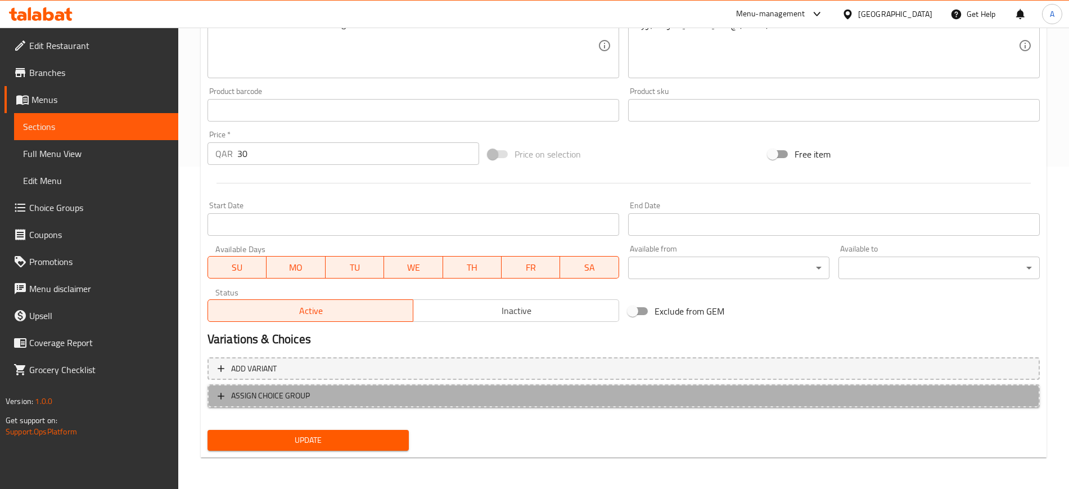
click at [344, 390] on span "ASSIGN CHOICE GROUP" at bounding box center [624, 395] width 812 height 14
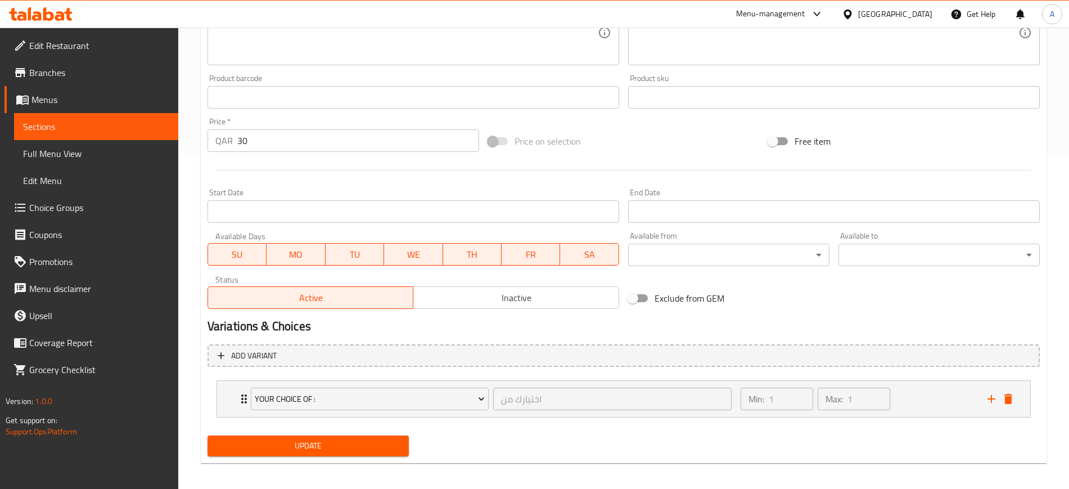
scroll to position [341, 0]
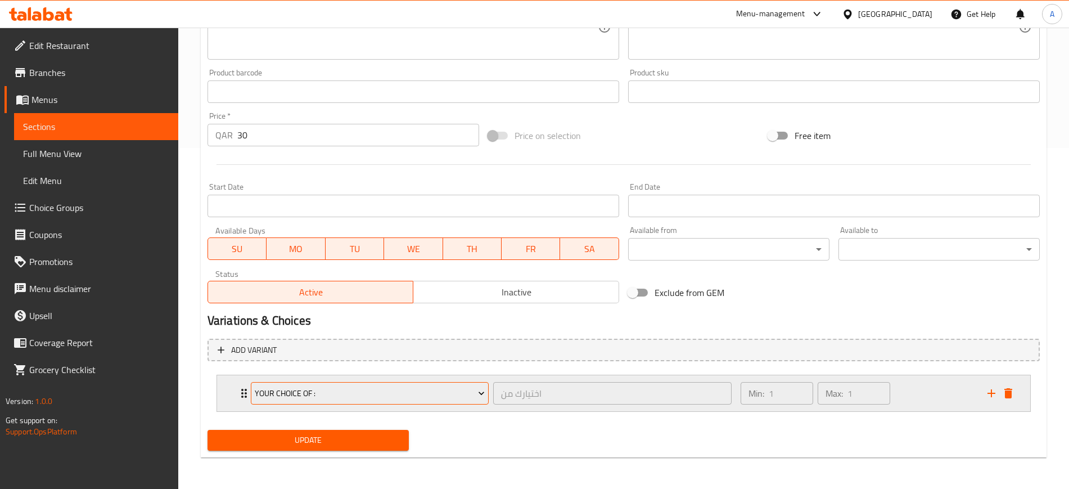
click at [337, 388] on span "Your Choice of :" at bounding box center [370, 393] width 230 height 14
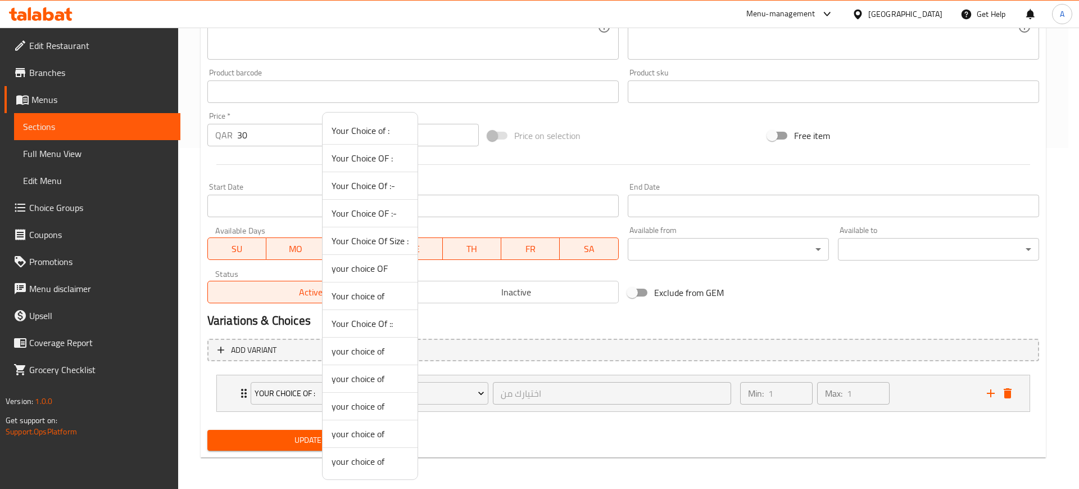
click at [243, 388] on div at bounding box center [539, 244] width 1079 height 489
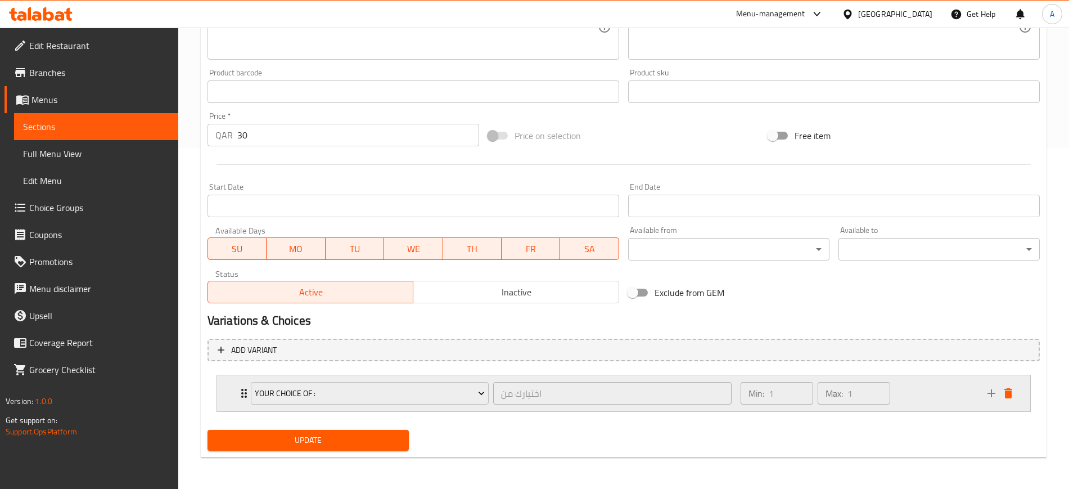
click at [242, 388] on icon "Expand" at bounding box center [243, 392] width 13 height 13
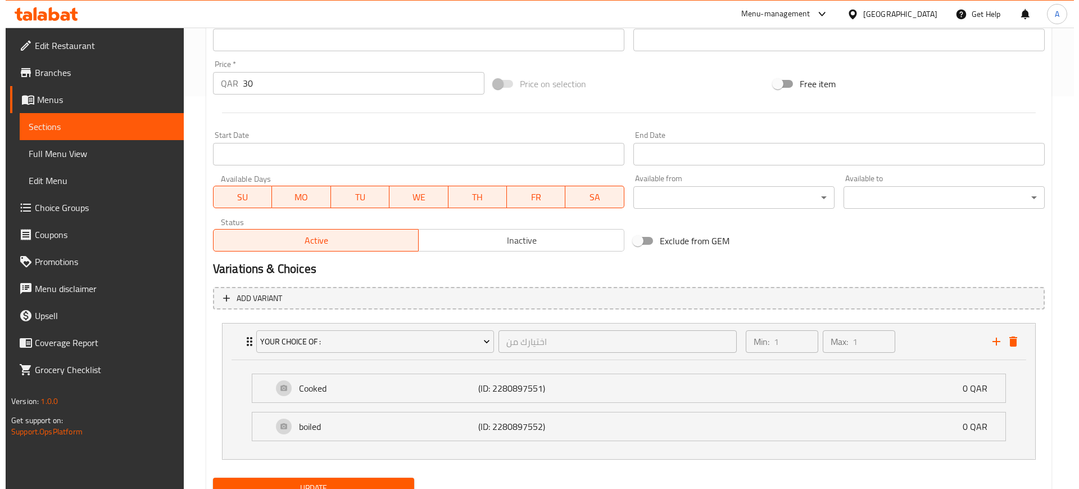
scroll to position [440, 0]
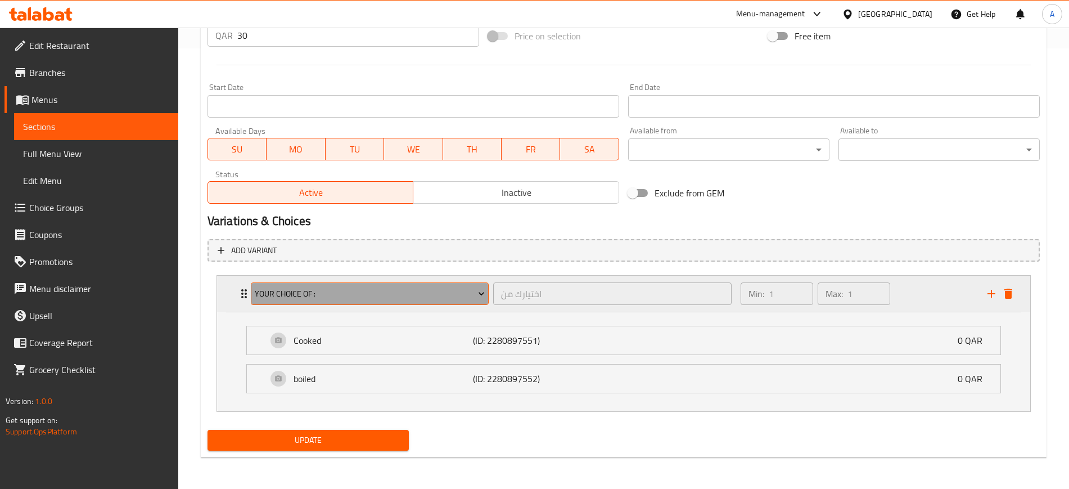
click at [376, 297] on span "Your Choice of :" at bounding box center [370, 294] width 230 height 14
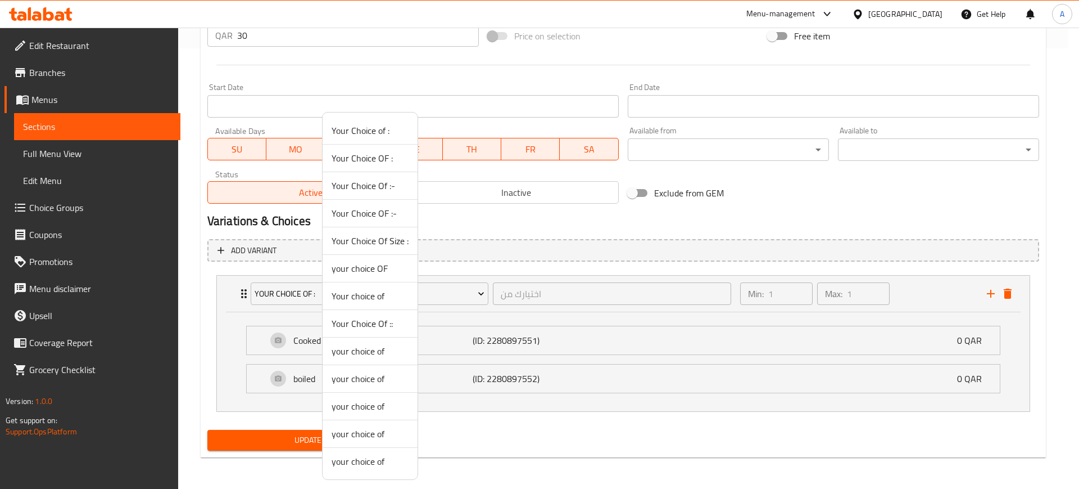
click at [404, 165] on li "Your Choice OF :" at bounding box center [370, 158] width 95 height 28
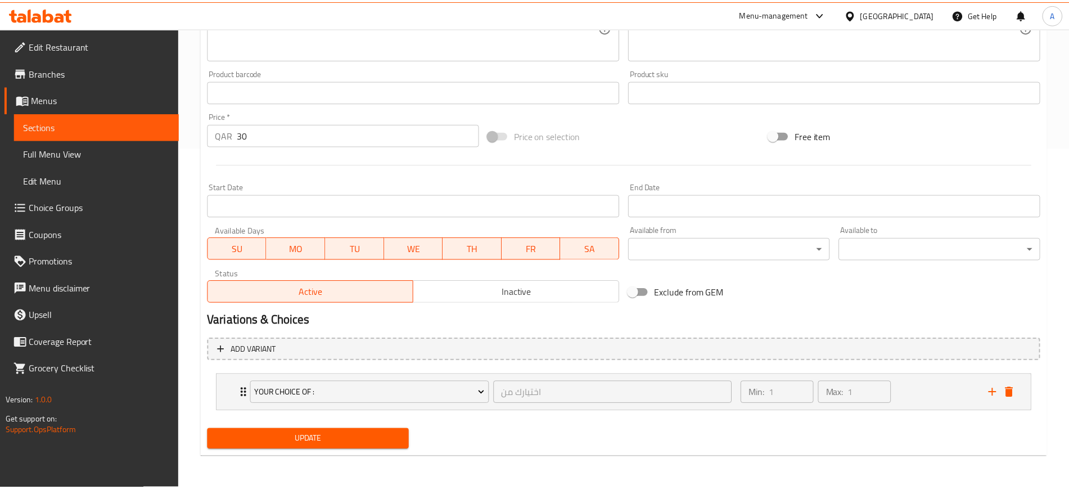
scroll to position [341, 0]
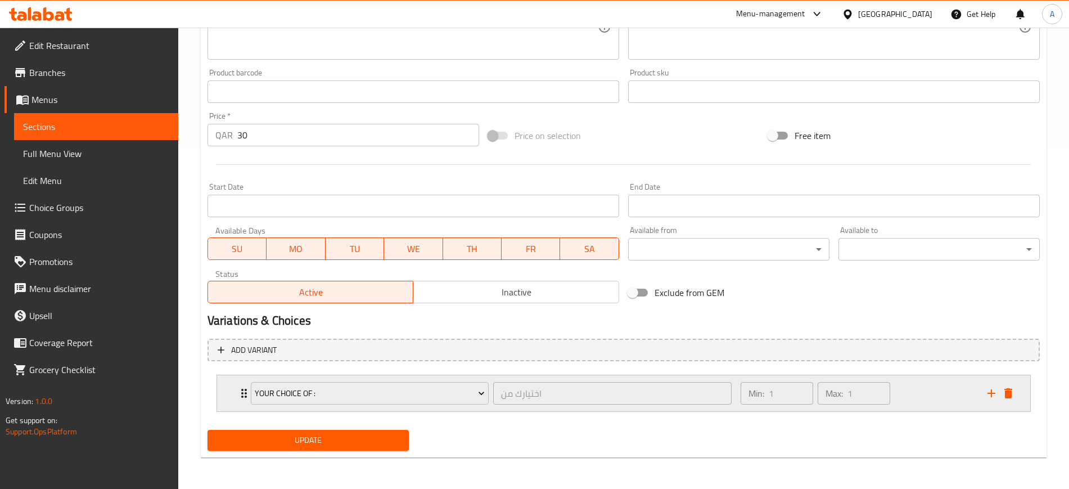
click at [247, 390] on div "Your Choice OF : اختيارك من ​" at bounding box center [491, 393] width 494 height 36
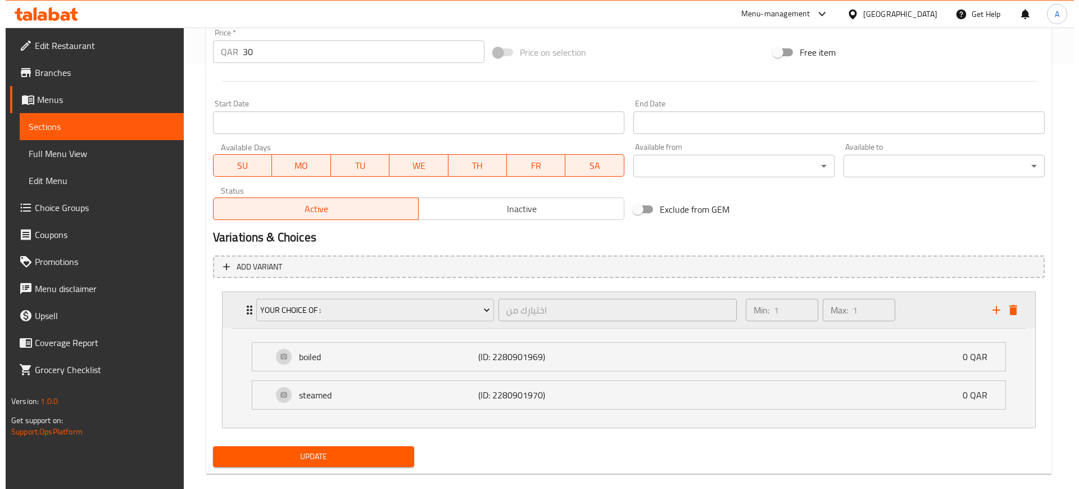
scroll to position [440, 0]
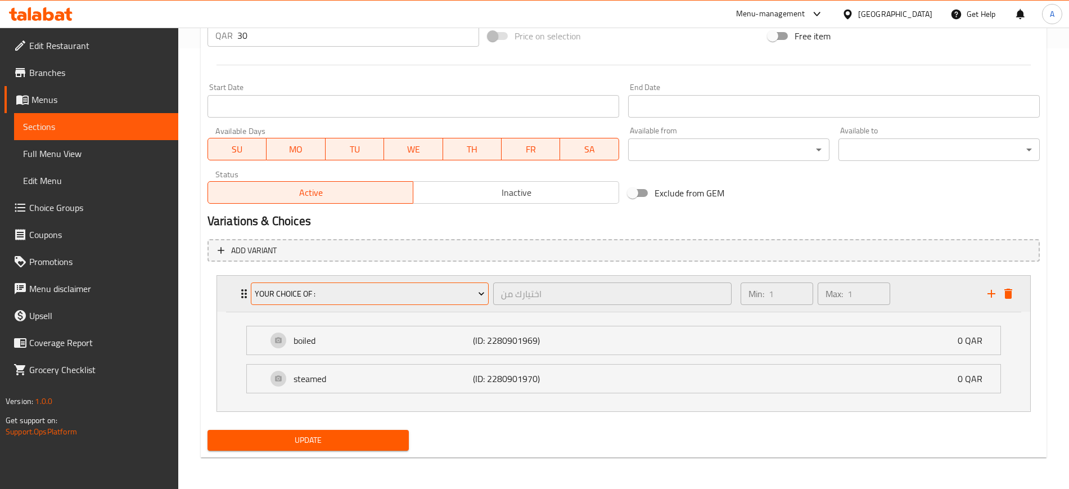
click at [333, 299] on span "Your Choice OF :" at bounding box center [370, 294] width 230 height 14
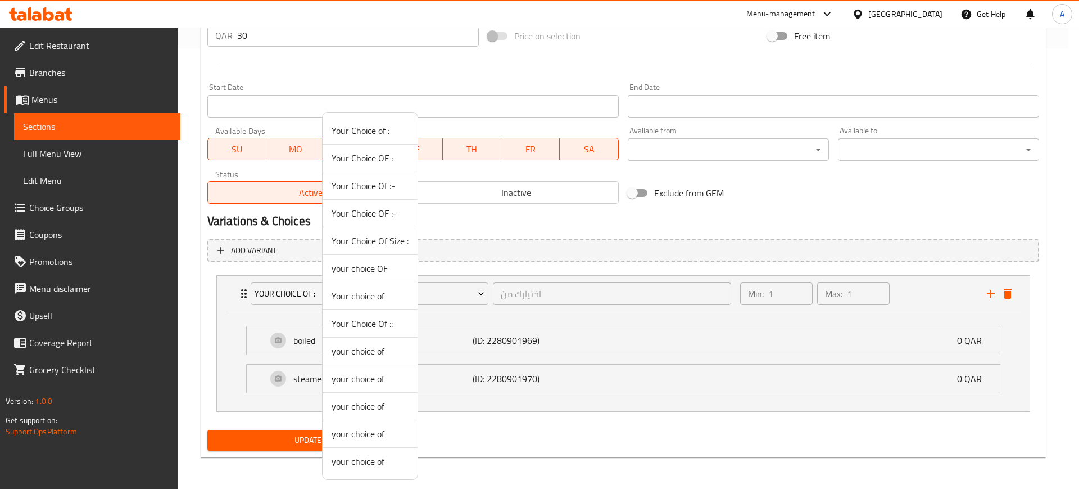
click at [368, 180] on span "Your Choice Of :-" at bounding box center [370, 185] width 77 height 13
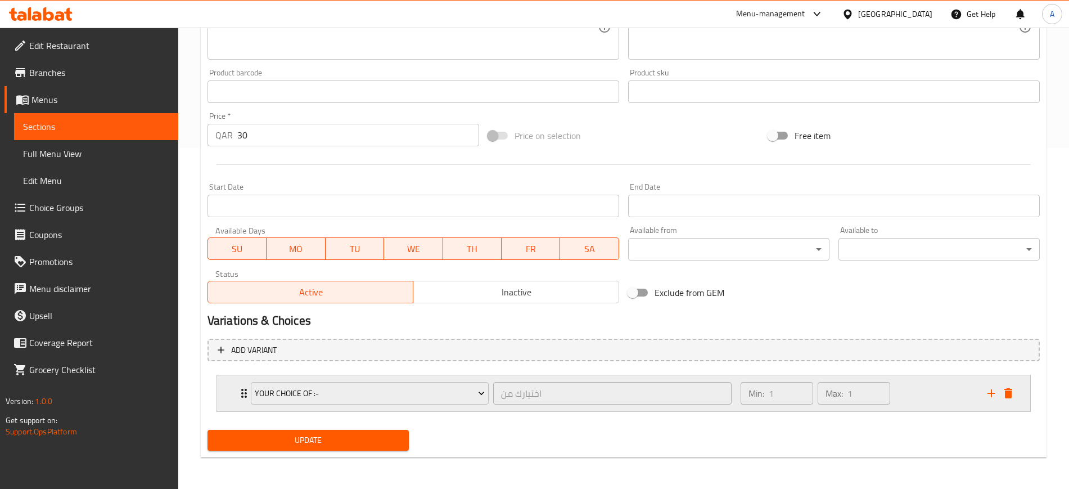
click at [246, 391] on div "Your Choice Of :- اختيارك من ​" at bounding box center [491, 393] width 494 height 36
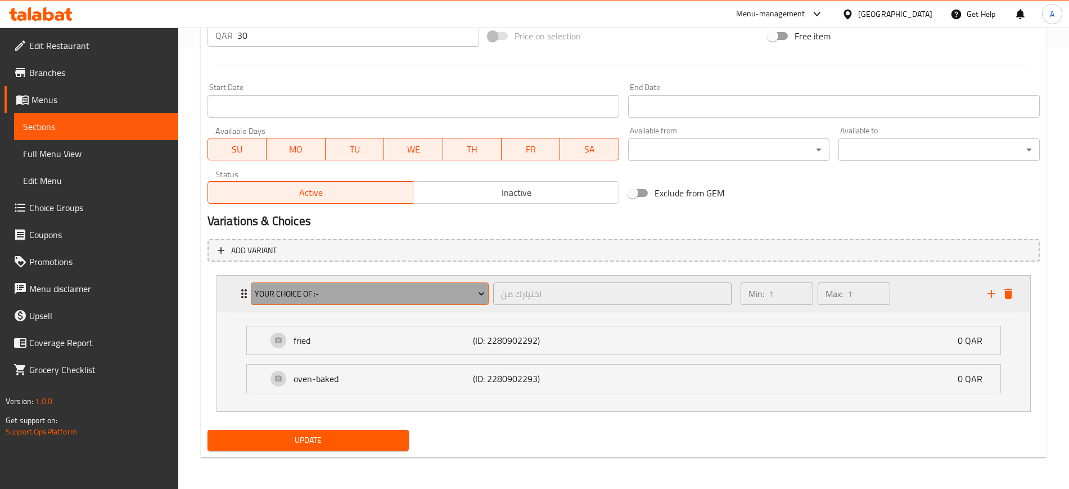
click at [335, 291] on span "Your Choice Of :-" at bounding box center [370, 294] width 230 height 14
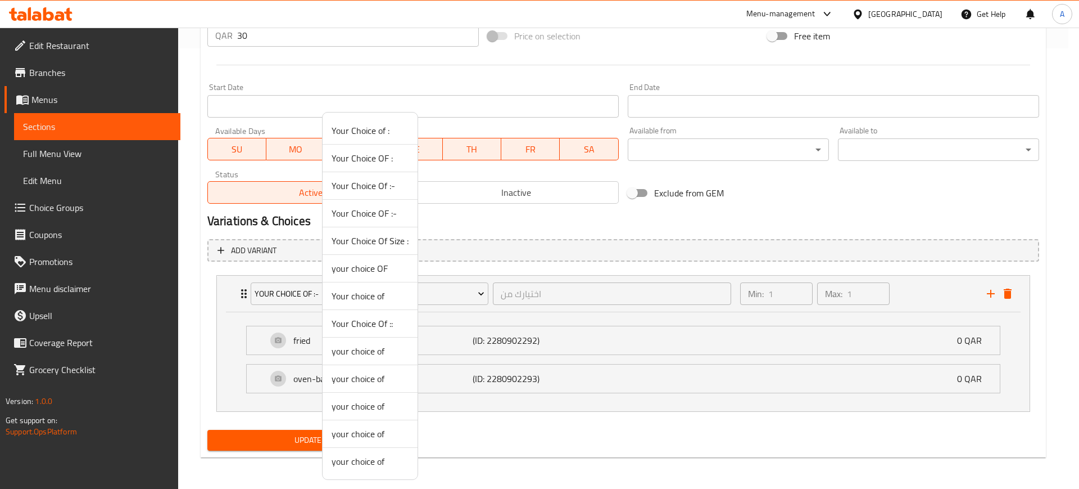
click at [483, 421] on div at bounding box center [539, 244] width 1079 height 489
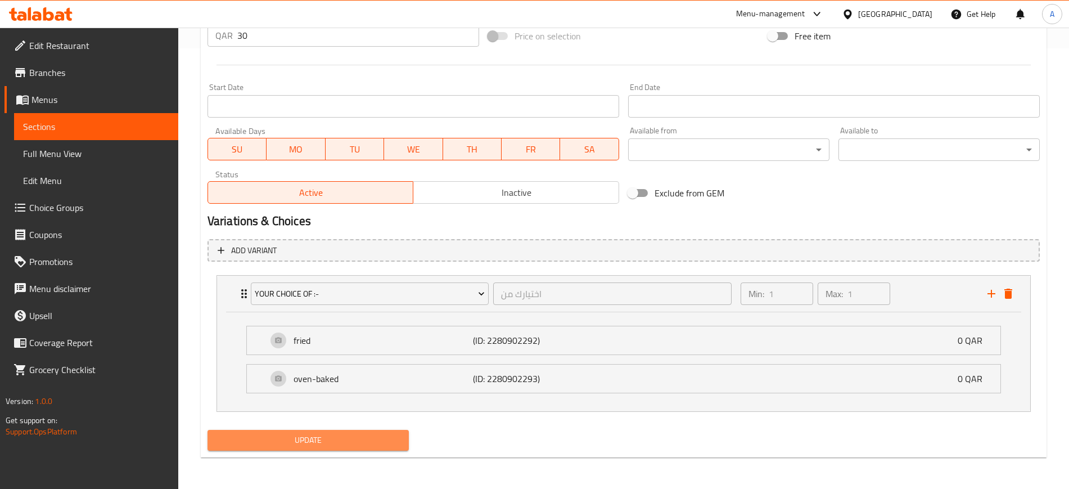
click at [333, 440] on span "Update" at bounding box center [307, 440] width 183 height 14
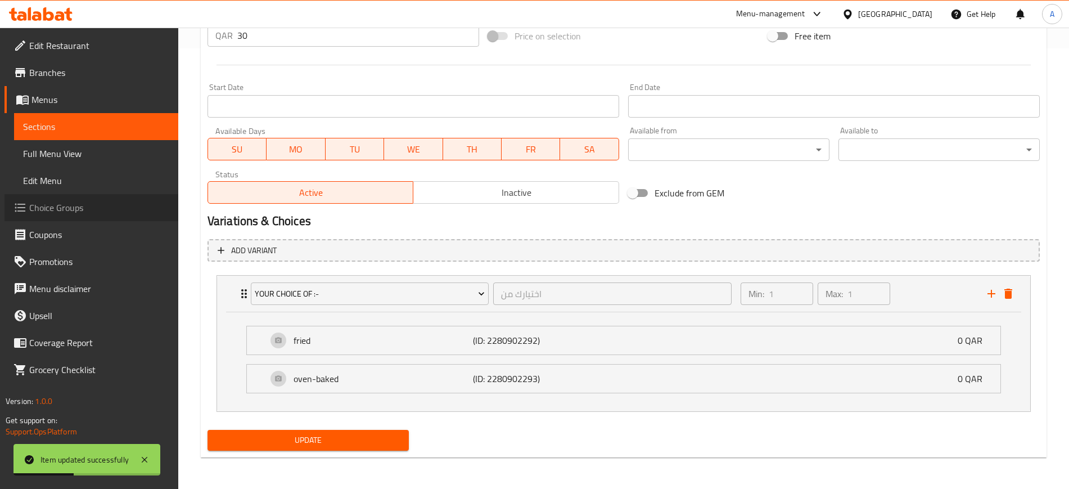
click at [91, 213] on span "Choice Groups" at bounding box center [99, 207] width 140 height 13
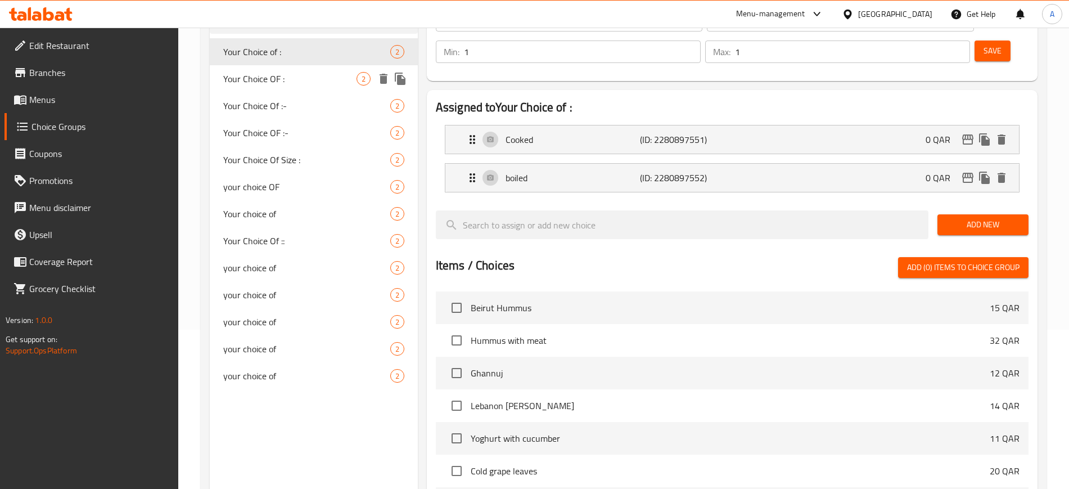
click at [312, 87] on div "Your Choice OF : 2" at bounding box center [314, 78] width 208 height 27
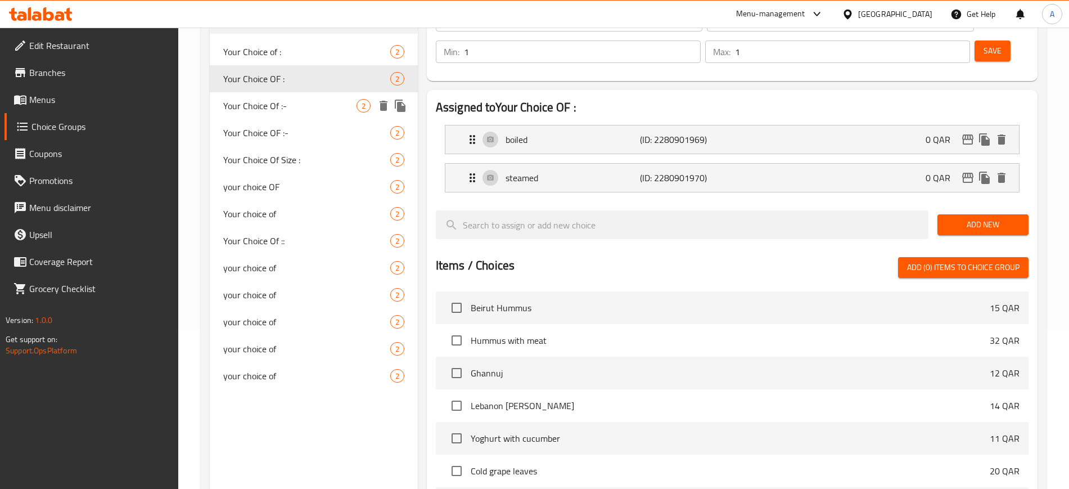
click at [301, 106] on span "Your Choice Of :-" at bounding box center [289, 105] width 133 height 13
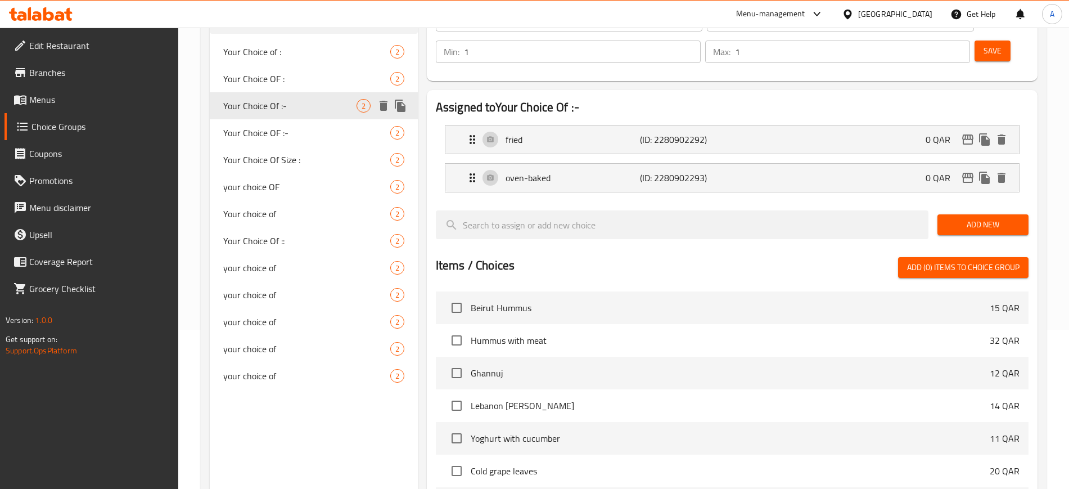
type input "Your Choice Of :-"
click at [589, 164] on div "oven-baked (ID: 2280902293) 0 QAR" at bounding box center [736, 178] width 540 height 28
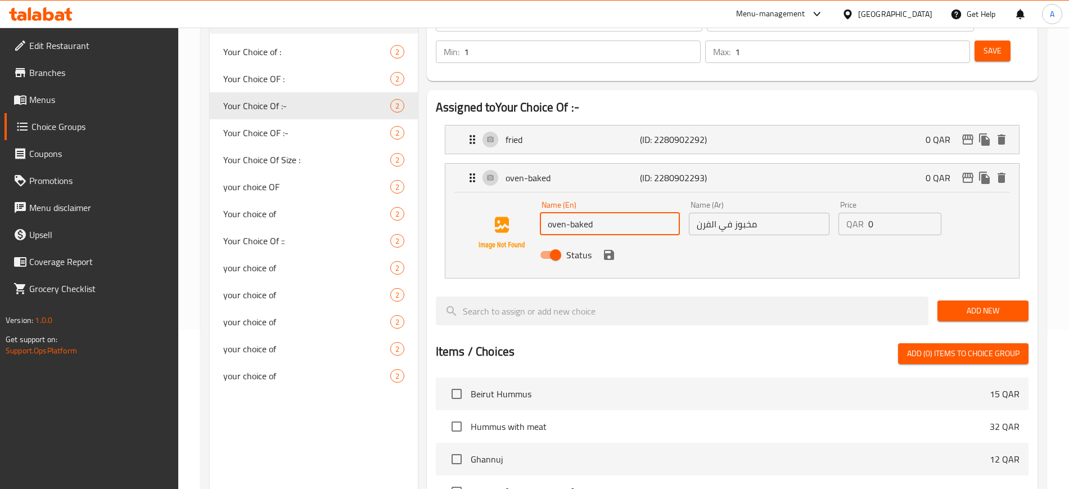
drag, startPoint x: 570, startPoint y: 192, endPoint x: 466, endPoint y: 190, distance: 104.0
click at [466, 195] on div "Name (En) oven-baked Name (En) Name (Ar) مخبوز في الفرن Name (Ar) Price QAR 0 P…" at bounding box center [731, 233] width 537 height 76
type input "baked"
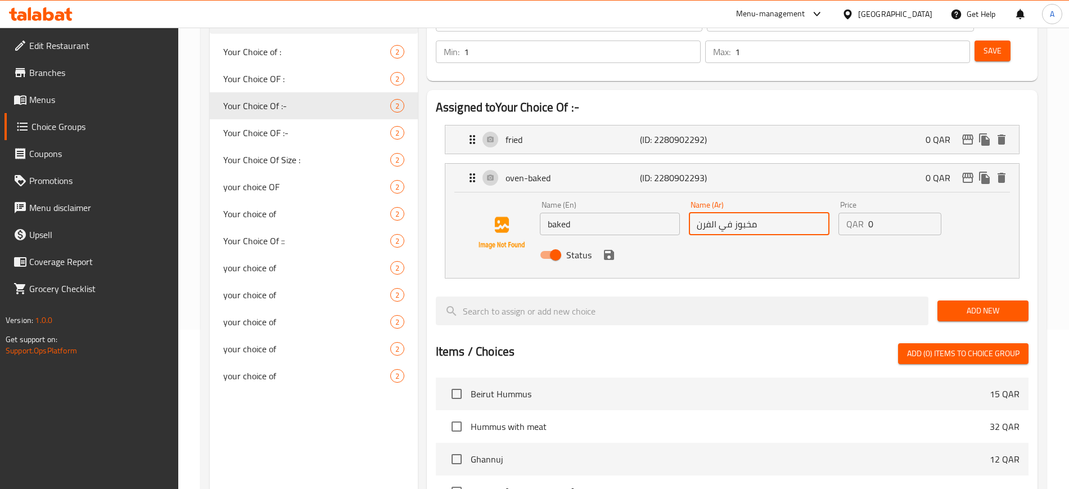
drag, startPoint x: 731, startPoint y: 191, endPoint x: 675, endPoint y: 195, distance: 56.4
click at [675, 196] on div "Name (En) baked Name (En) Name (Ar) مخبوز في الفرن Name (Ar) Price QAR 0 Price …" at bounding box center [759, 233] width 448 height 74
click at [614, 248] on icon "save" at bounding box center [608, 254] width 13 height 13
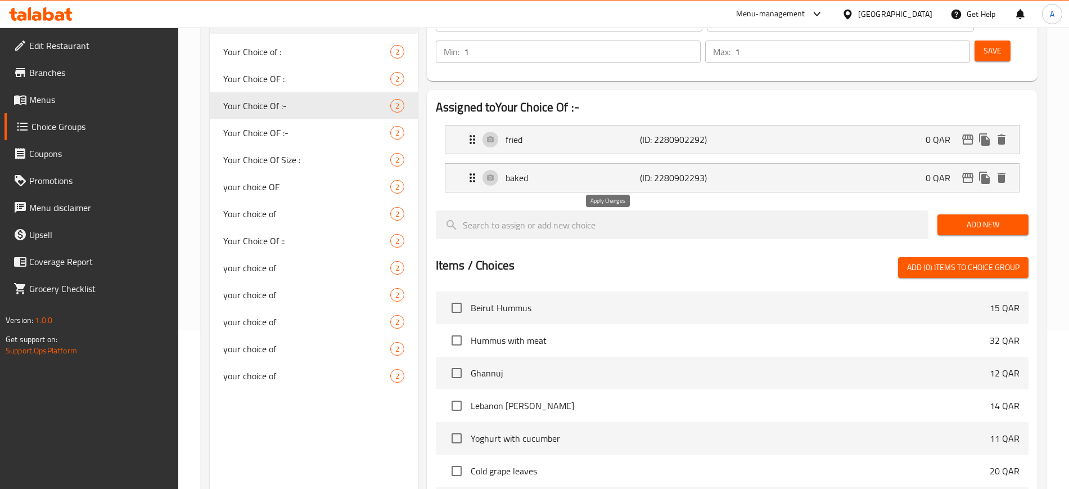
type input "مخبوز"
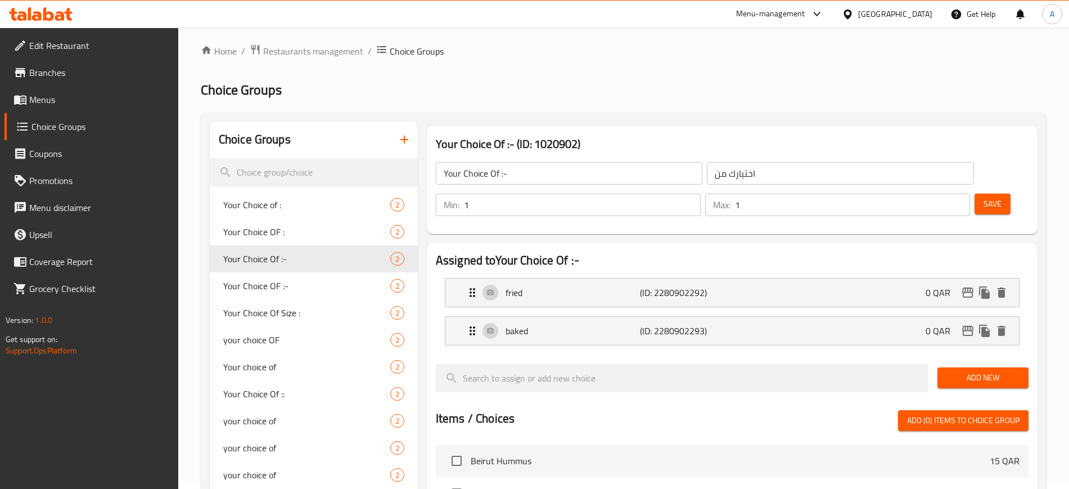
scroll to position [0, 0]
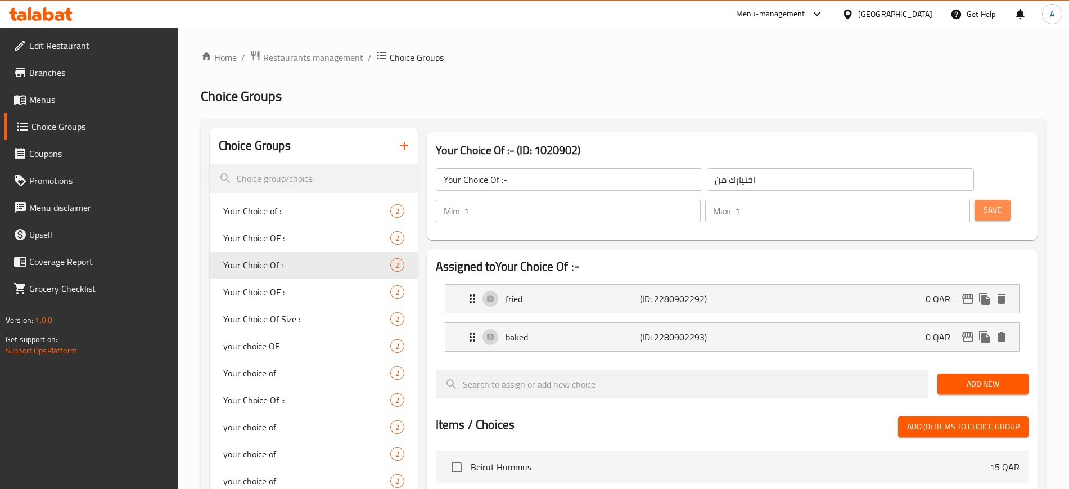
click at [983, 203] on span "Save" at bounding box center [992, 210] width 18 height 14
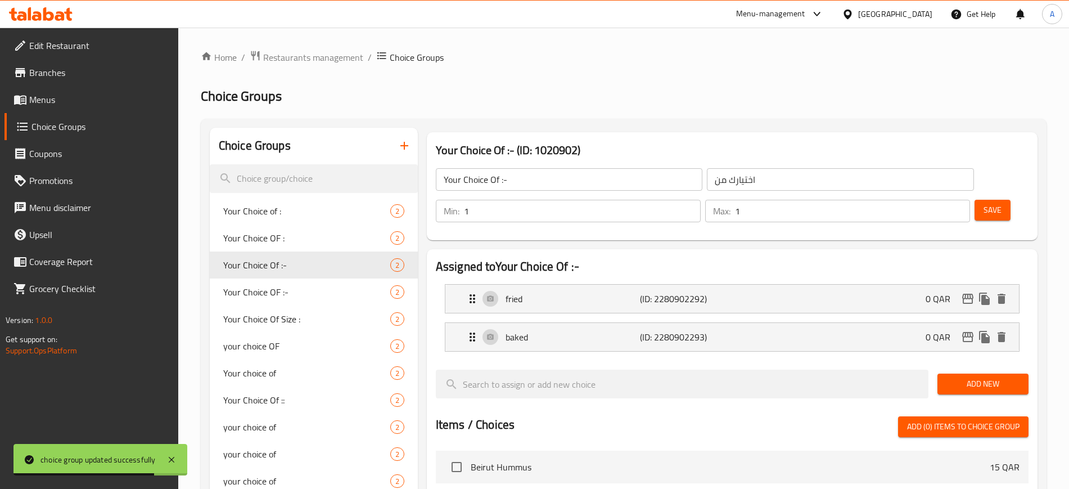
click at [139, 94] on span "Menus" at bounding box center [99, 99] width 140 height 13
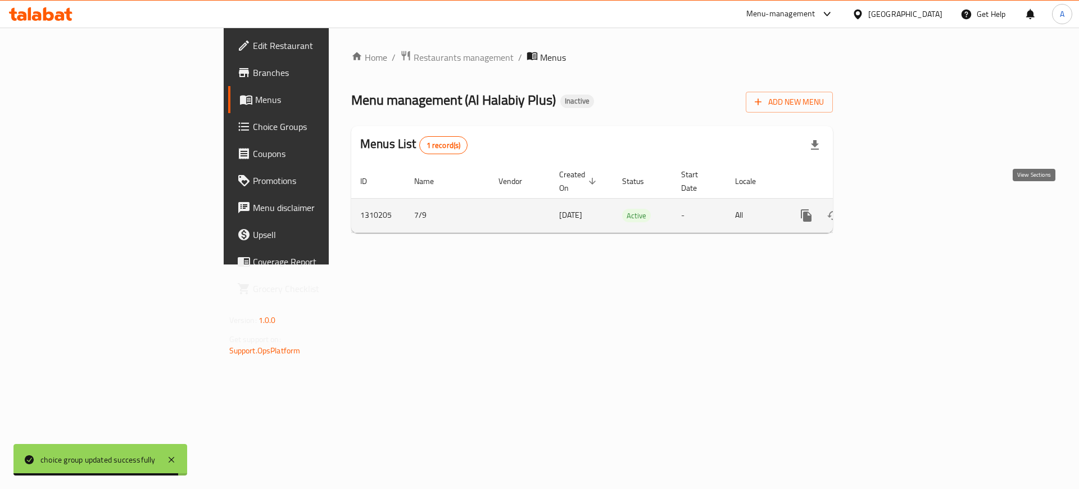
click at [901, 202] on link "enhanced table" at bounding box center [887, 215] width 27 height 27
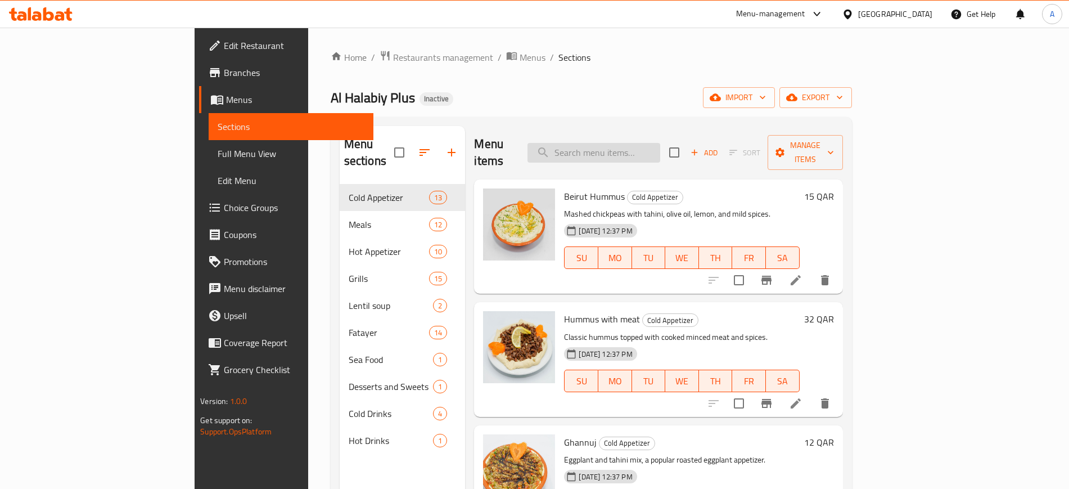
click at [622, 143] on input "search" at bounding box center [593, 153] width 133 height 20
paste input "Pepsi"
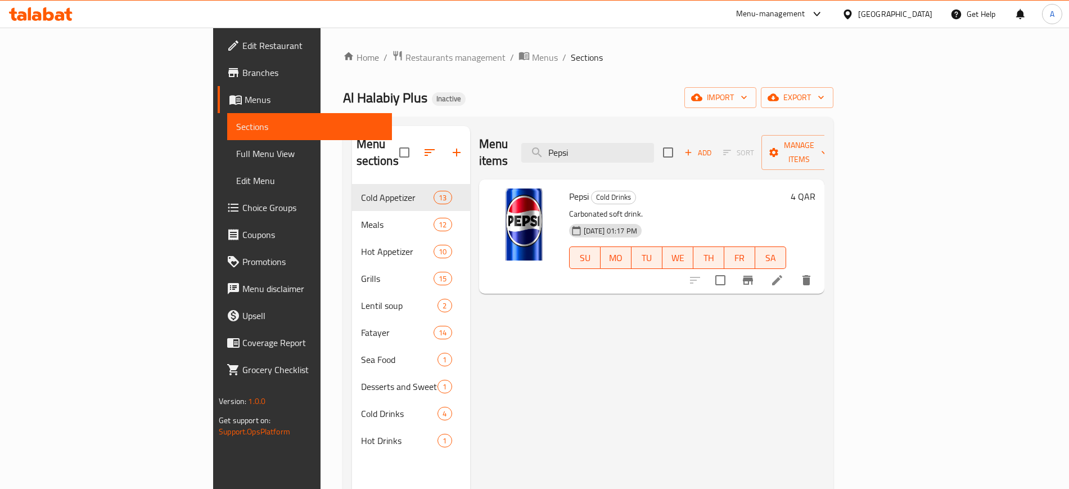
type input "Pepsi"
click at [784, 273] on icon at bounding box center [776, 279] width 13 height 13
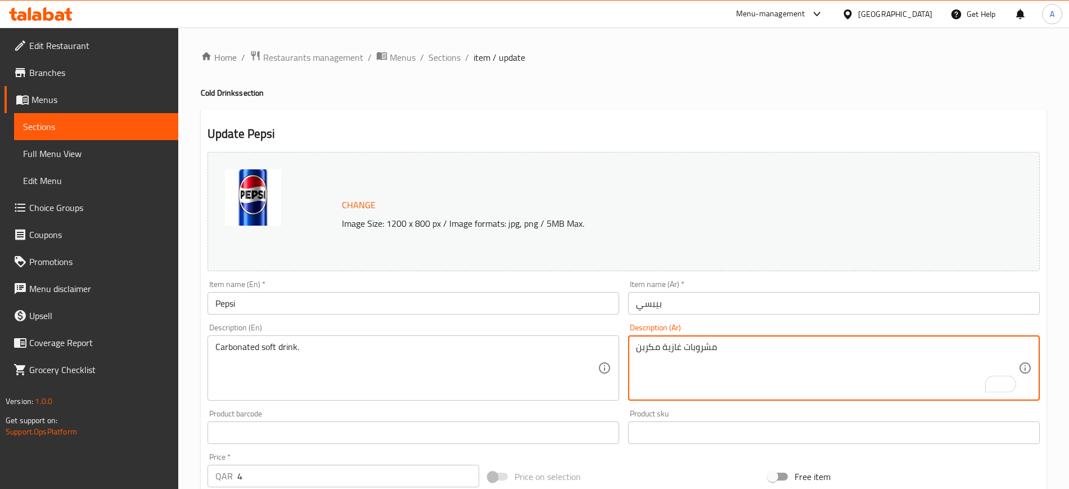
type textarea "مشروبات غازية مكربن"
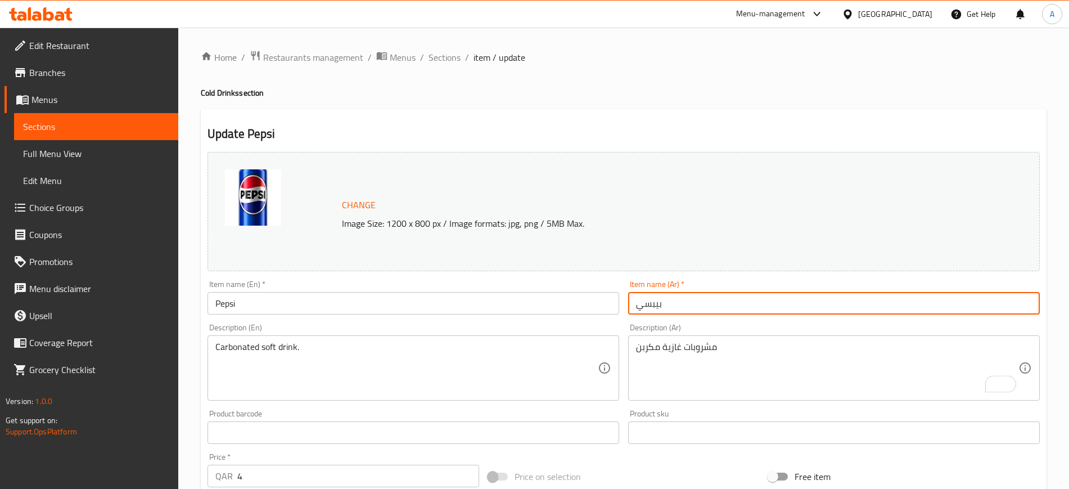
click at [738, 293] on input "بيبسي" at bounding box center [834, 303] width 412 height 22
drag, startPoint x: 433, startPoint y: 58, endPoint x: 450, endPoint y: 75, distance: 23.9
click at [433, 58] on span "Sections" at bounding box center [444, 57] width 32 height 13
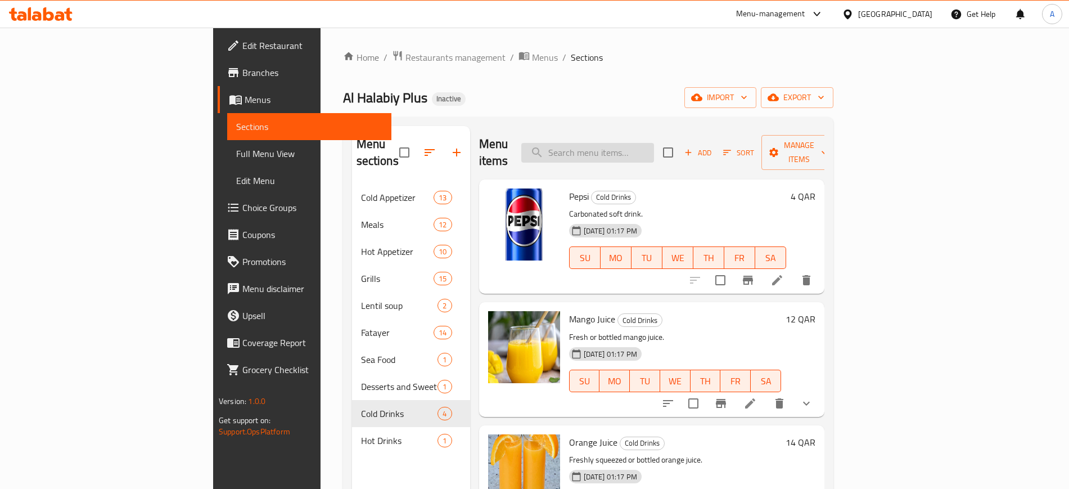
click at [620, 143] on input "search" at bounding box center [587, 153] width 133 height 20
paste input "Orange Juice"
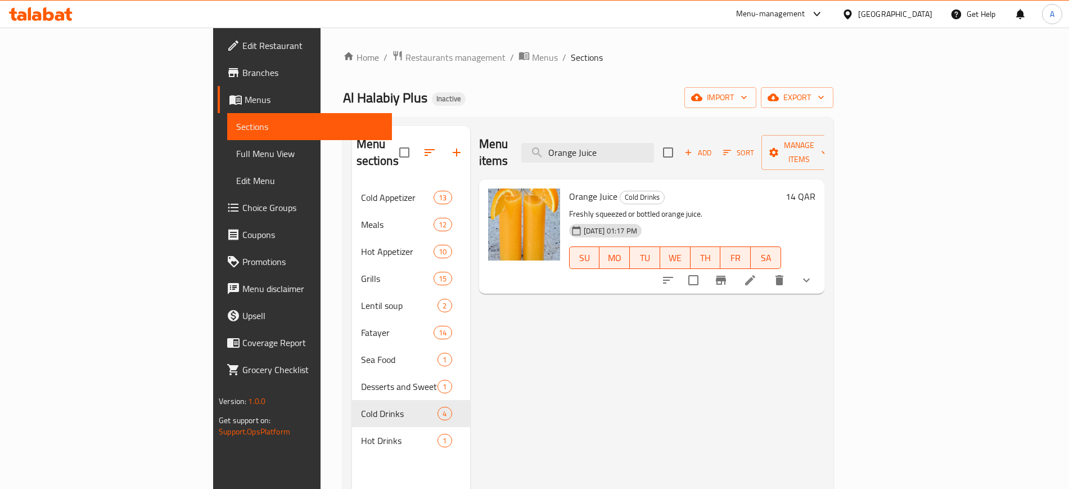
type input "Orange Juice"
click at [820, 275] on div at bounding box center [736, 279] width 165 height 27
click at [766, 272] on li at bounding box center [749, 280] width 31 height 20
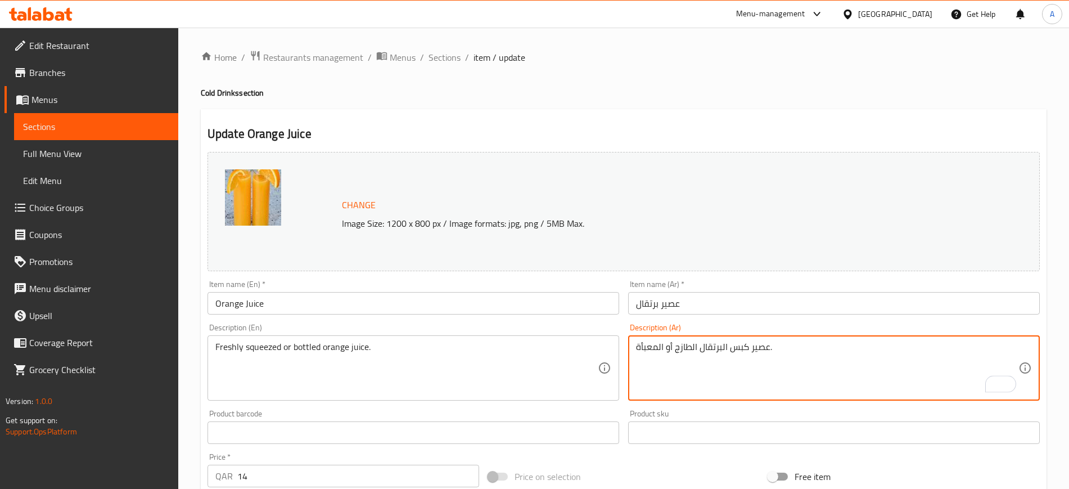
drag, startPoint x: 722, startPoint y: 347, endPoint x: 701, endPoint y: 343, distance: 22.3
drag, startPoint x: 718, startPoint y: 345, endPoint x: 722, endPoint y: 364, distance: 19.5
click at [718, 345] on textarea "عصير كبس الطازج أو المعبأة." at bounding box center [827, 367] width 382 height 53
paste textarea "برتقال"
type textarea "عصير برتقال كبس الطازج أو المعبأة."
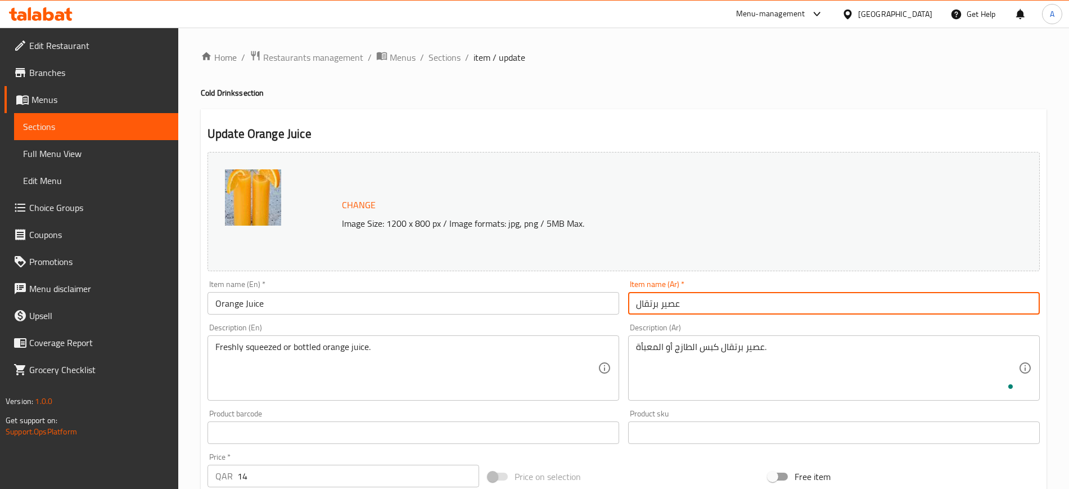
click at [716, 304] on input "عصير برتقال" at bounding box center [834, 303] width 412 height 22
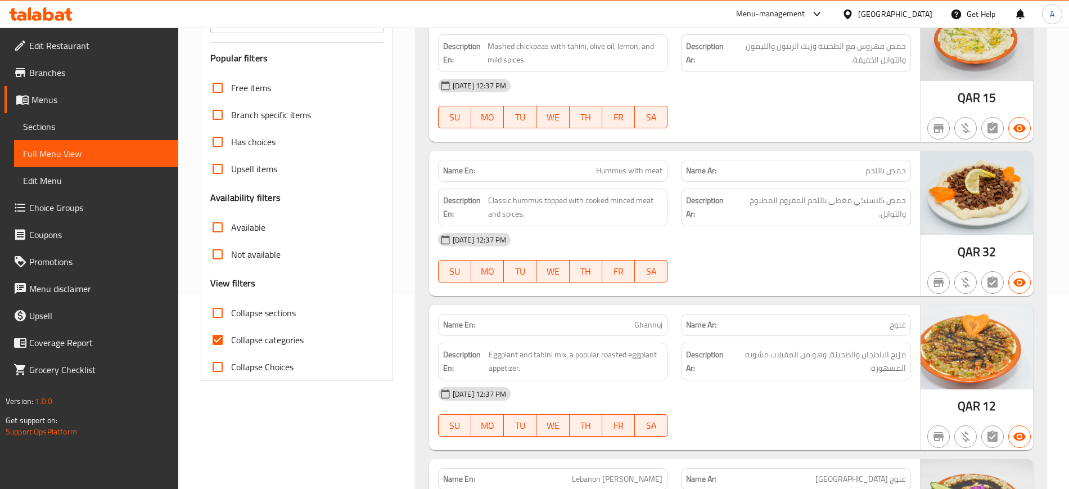
scroll to position [211, 0]
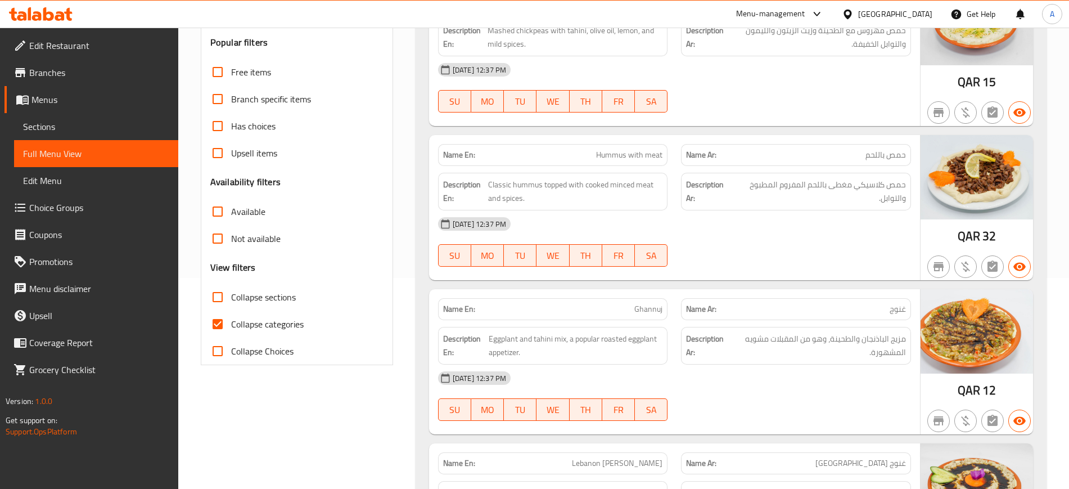
drag, startPoint x: 243, startPoint y: 333, endPoint x: 433, endPoint y: 310, distance: 191.4
click at [243, 333] on label "Collapse categories" at bounding box center [254, 323] width 100 height 27
click at [231, 333] on input "Collapse categories" at bounding box center [217, 323] width 27 height 27
checkbox input "false"
drag, startPoint x: 482, startPoint y: 154, endPoint x: 437, endPoint y: 150, distance: 45.2
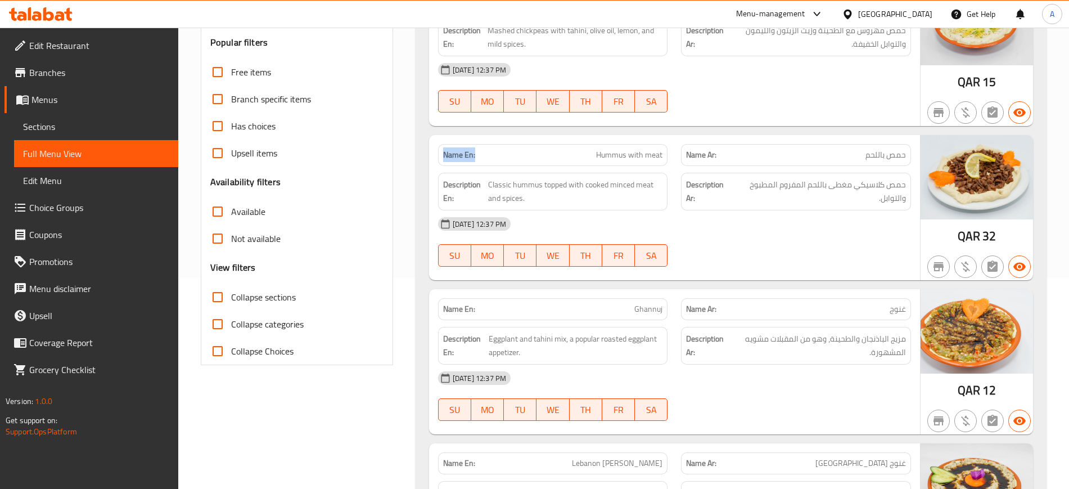
click at [438, 150] on div "Name En: Hummus with meat" at bounding box center [553, 155] width 230 height 22
copy strong "Name En:"
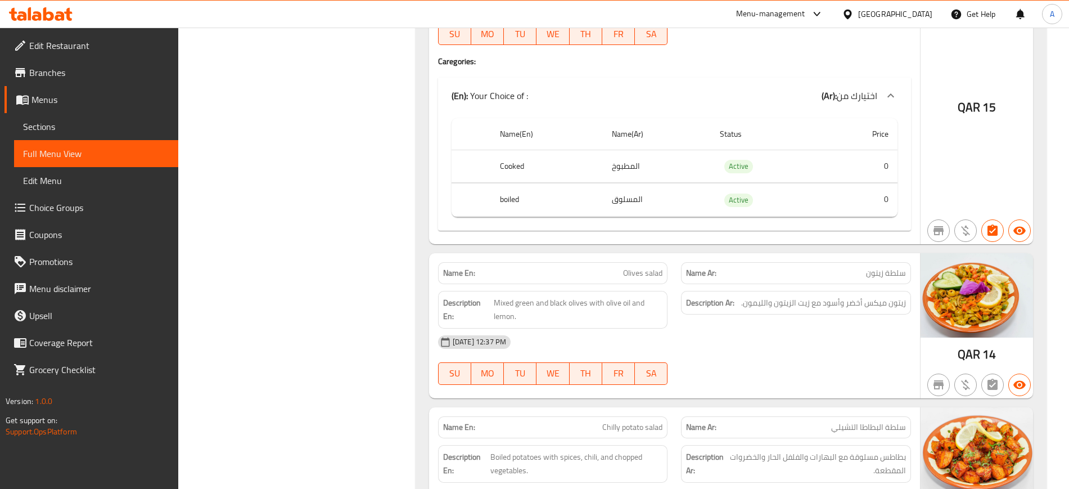
scroll to position [1687, 0]
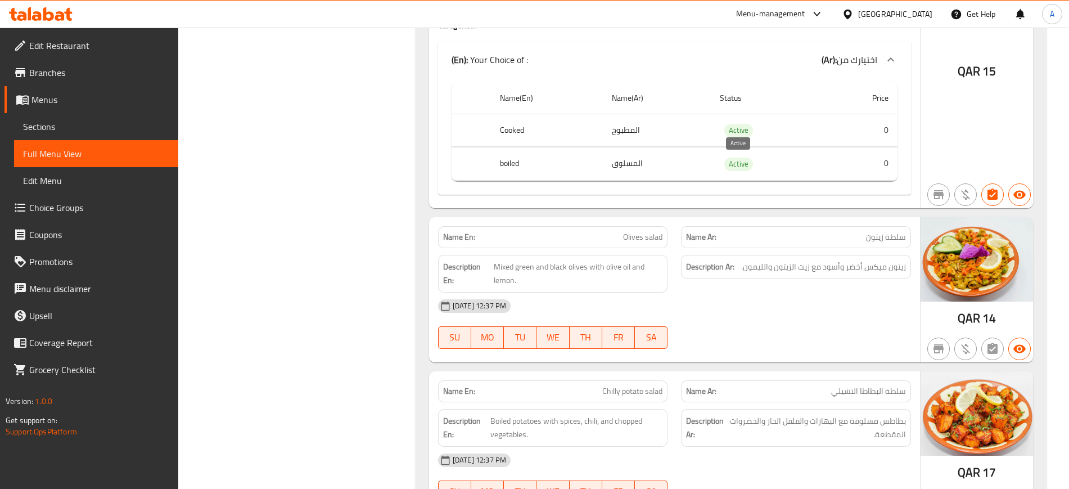
click at [739, 163] on span "Active" at bounding box center [738, 163] width 29 height 13
copy span "Active"
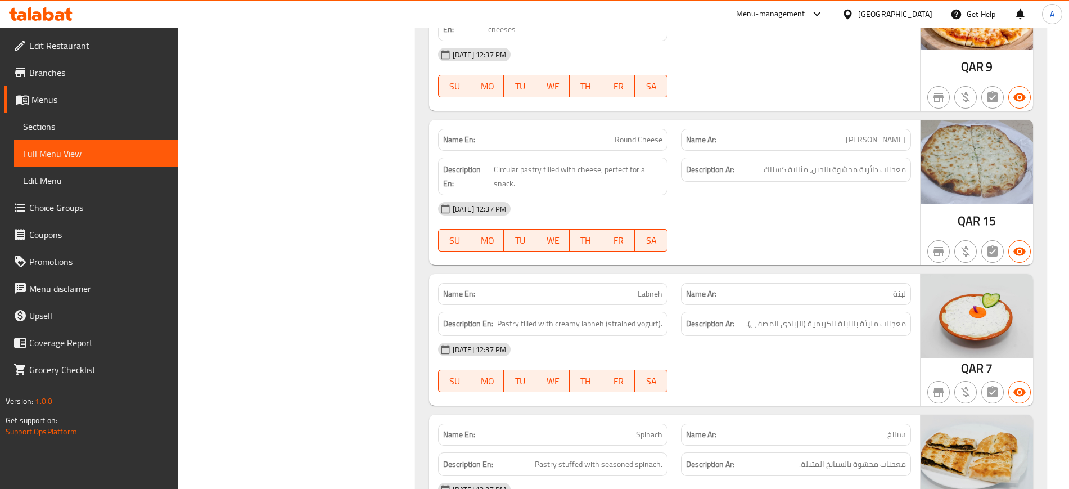
scroll to position [10471, 0]
